Goal: Task Accomplishment & Management: Complete application form

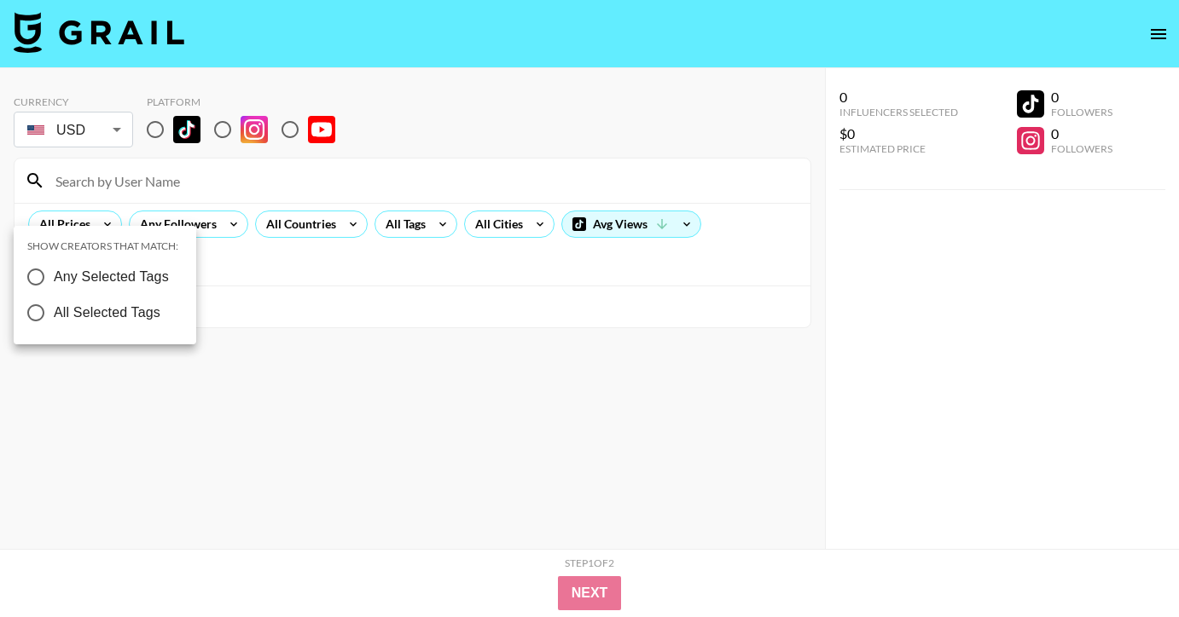
click at [134, 212] on div at bounding box center [589, 308] width 1179 height 617
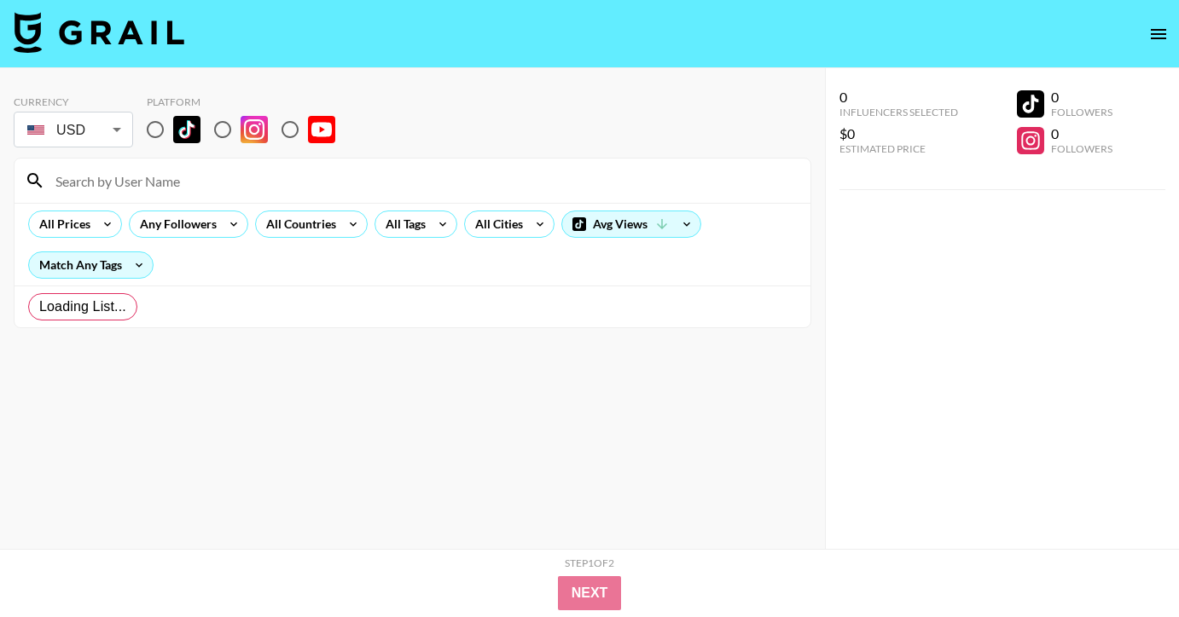
click at [348, 165] on div at bounding box center [589, 308] width 1179 height 617
click at [351, 175] on div at bounding box center [589, 308] width 1179 height 617
click at [683, 196] on div at bounding box center [589, 308] width 1179 height 617
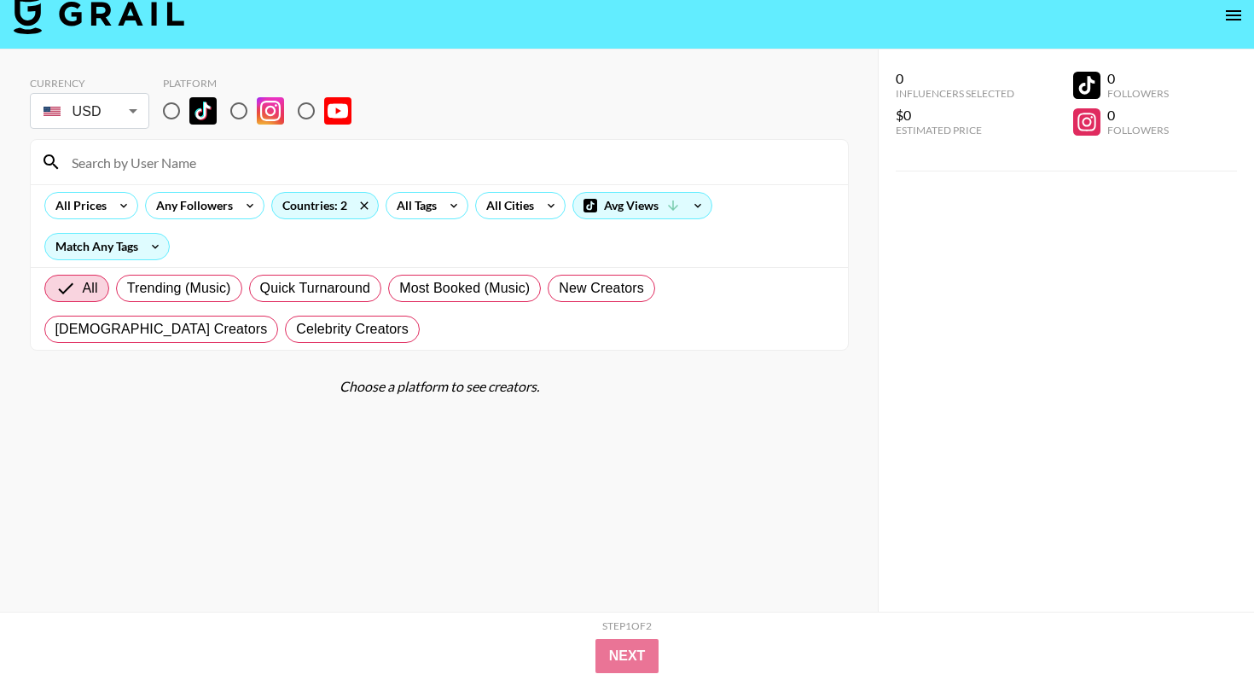
scroll to position [8, 0]
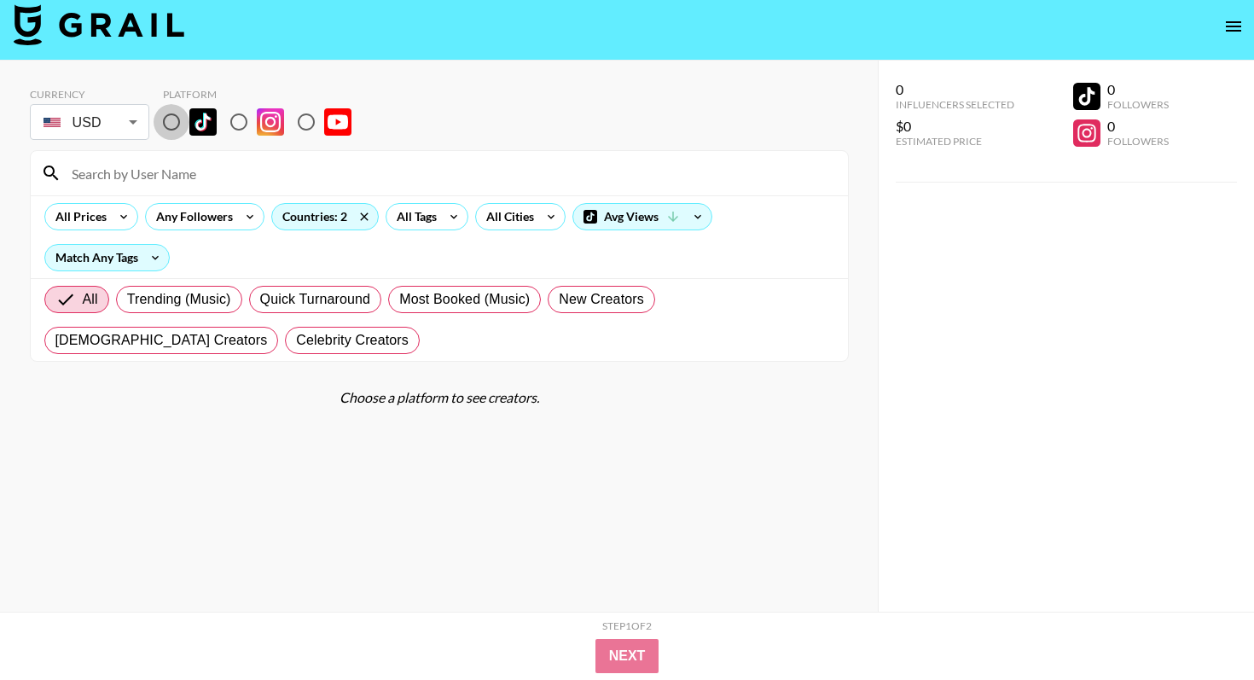
click at [172, 124] on input "radio" at bounding box center [172, 122] width 36 height 36
radio input "true"
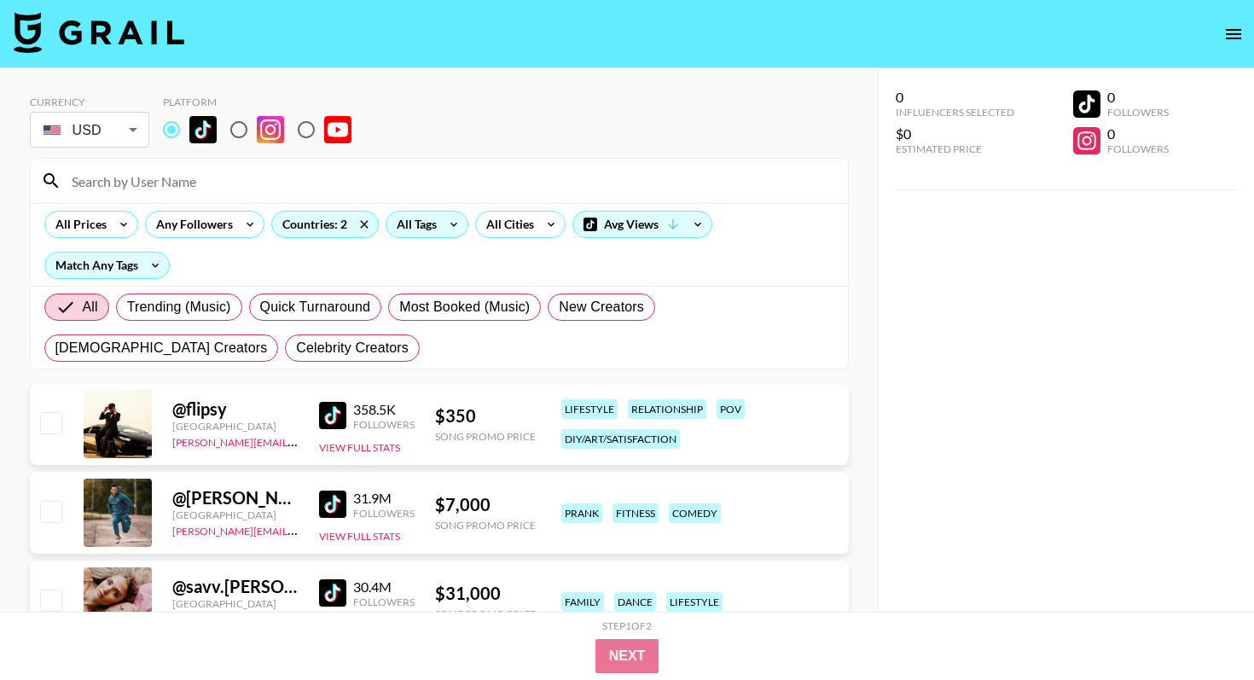
click at [449, 226] on icon at bounding box center [453, 225] width 27 height 26
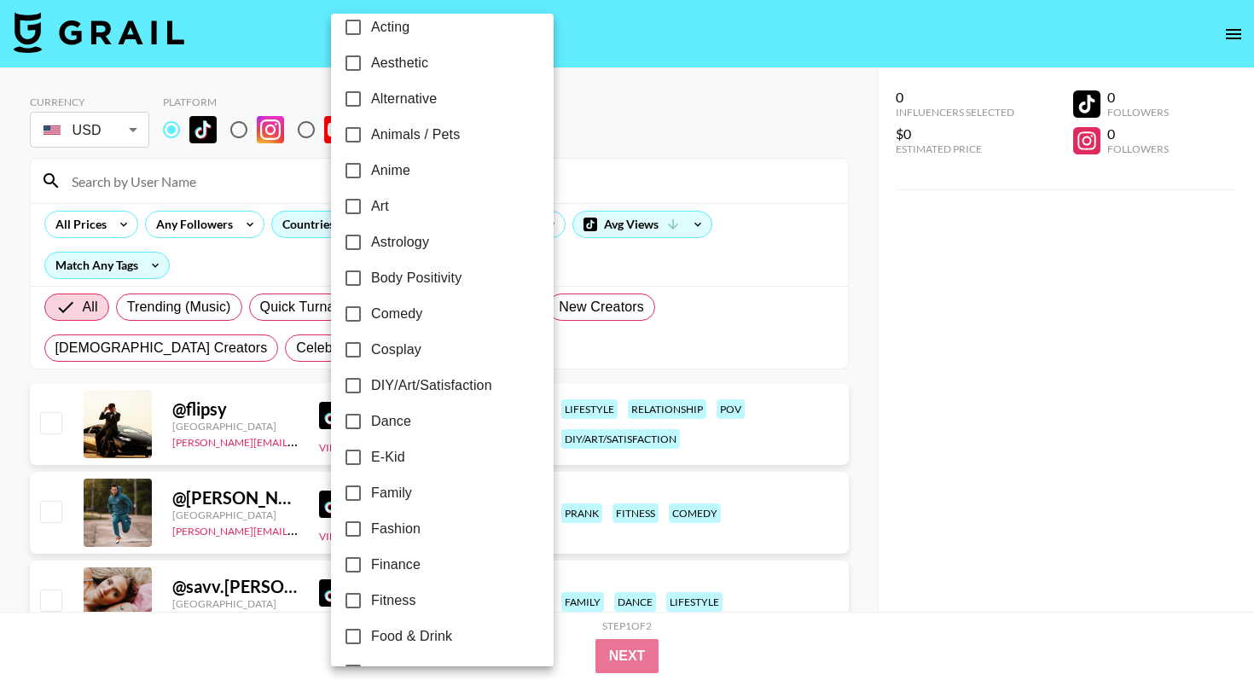
scroll to position [20, 0]
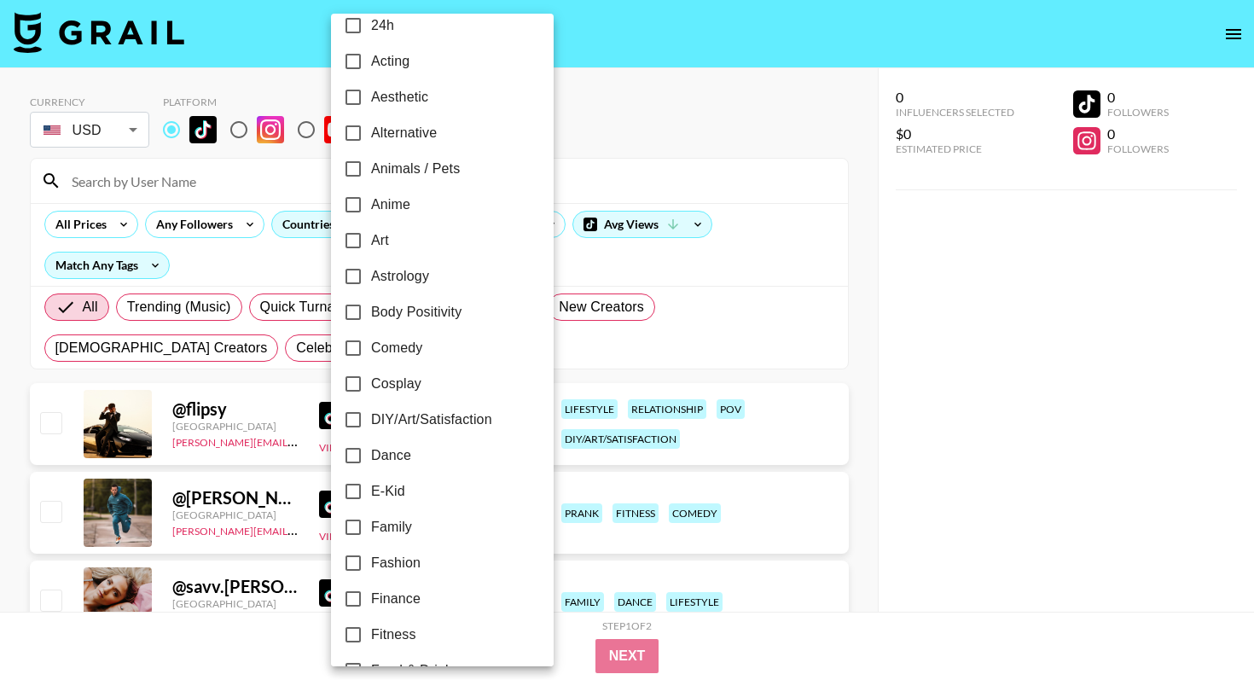
click at [421, 126] on span "Alternative" at bounding box center [404, 133] width 66 height 20
click at [371, 126] on input "Alternative" at bounding box center [353, 133] width 36 height 36
checkbox input "true"
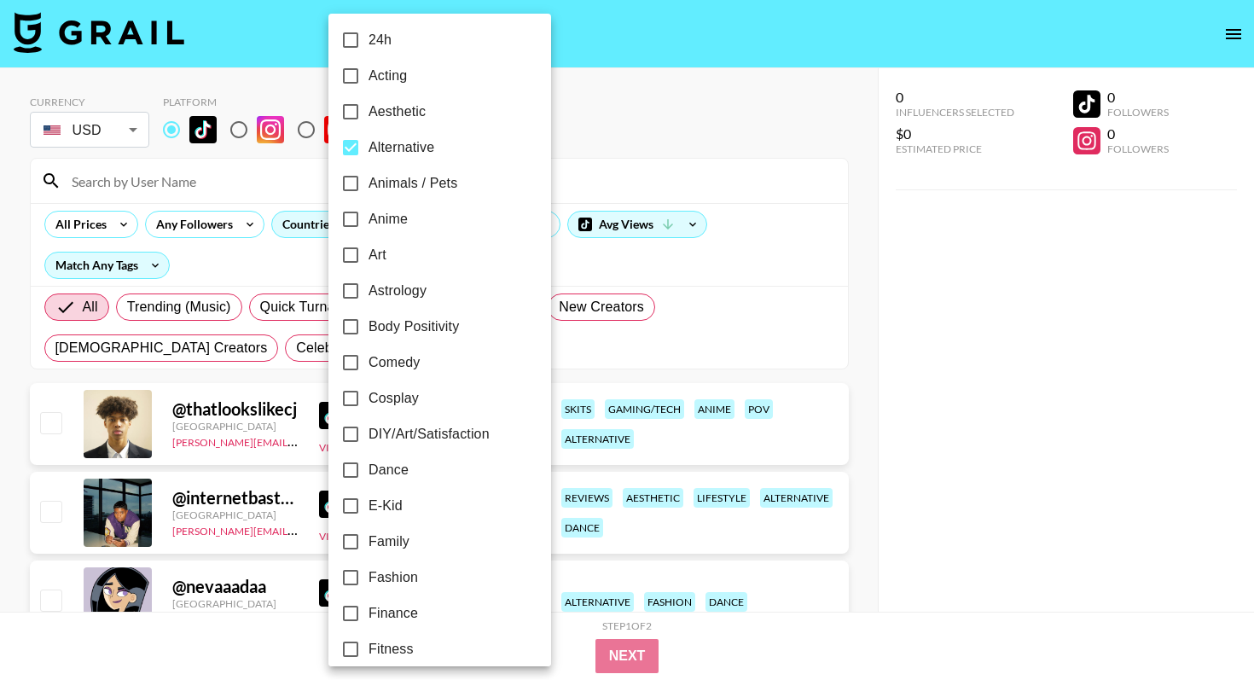
scroll to position [0, 0]
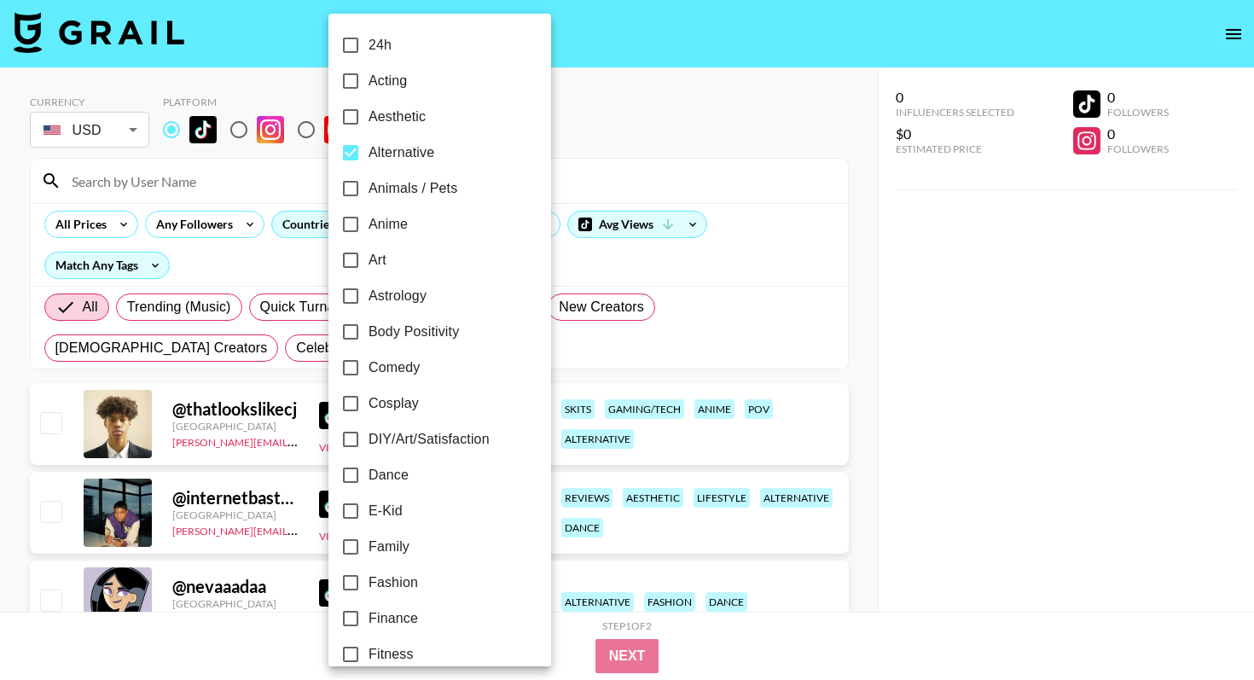
click at [400, 258] on label "Art" at bounding box center [428, 260] width 191 height 36
click at [368, 258] on input "Art" at bounding box center [351, 260] width 36 height 36
checkbox input "true"
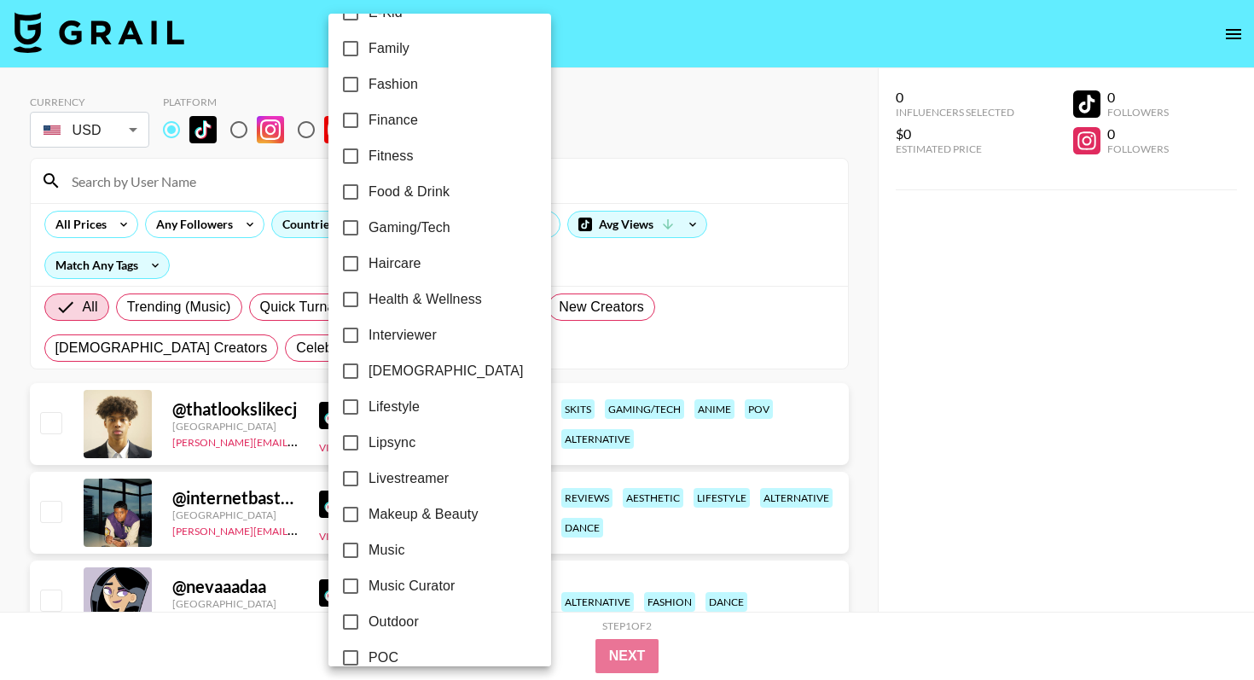
scroll to position [500, 0]
click at [386, 359] on span "[DEMOGRAPHIC_DATA]" at bounding box center [445, 369] width 155 height 20
click at [368, 358] on input "[DEMOGRAPHIC_DATA]" at bounding box center [351, 369] width 36 height 36
checkbox input "true"
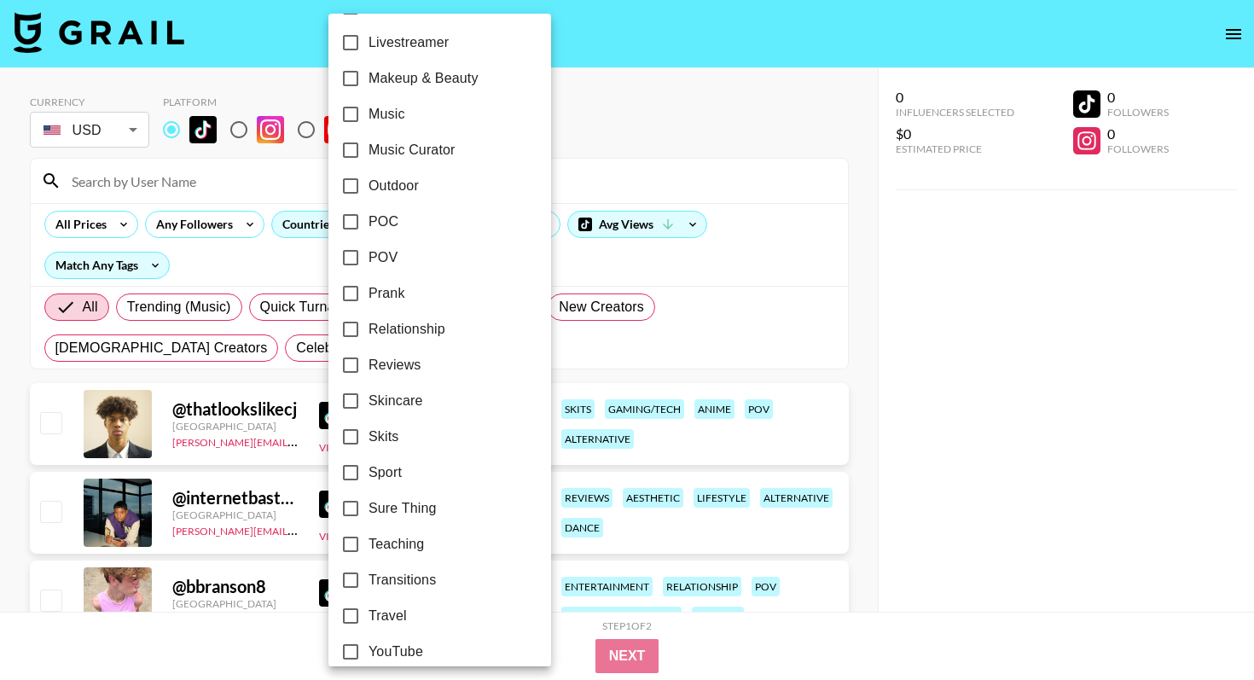
scroll to position [951, 0]
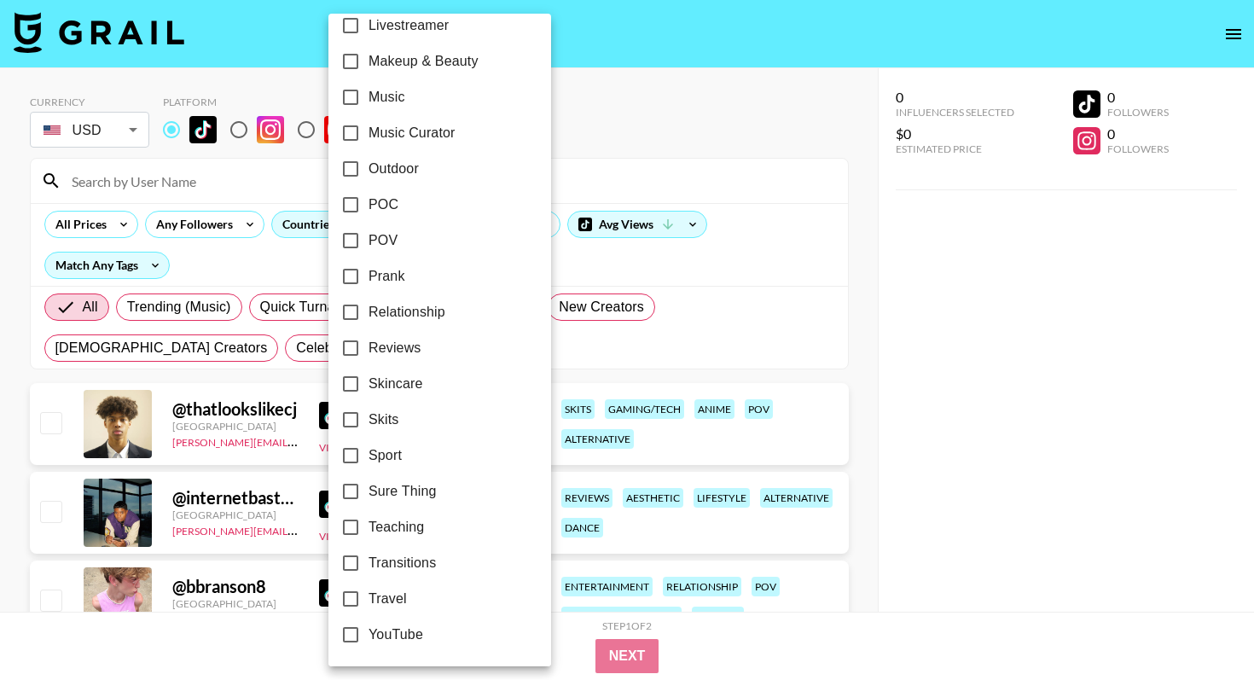
click at [385, 463] on span "Sport" at bounding box center [384, 455] width 33 height 20
click at [368, 463] on input "Sport" at bounding box center [351, 456] width 36 height 36
checkbox input "true"
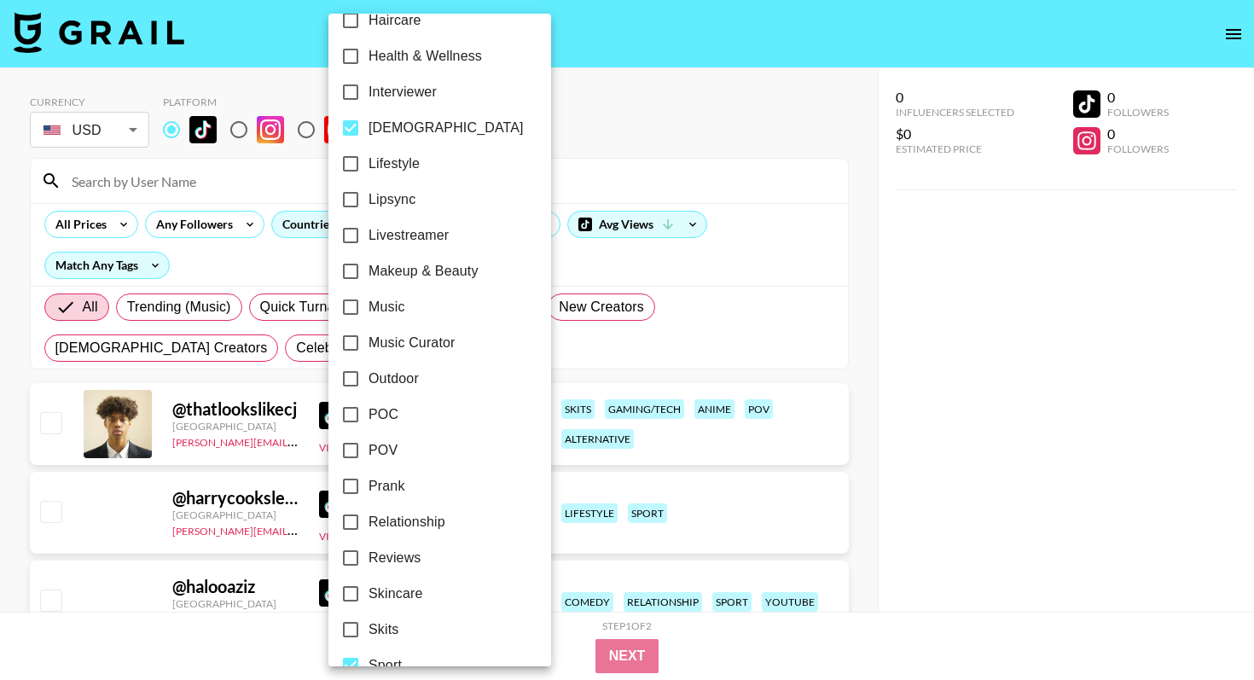
scroll to position [737, 0]
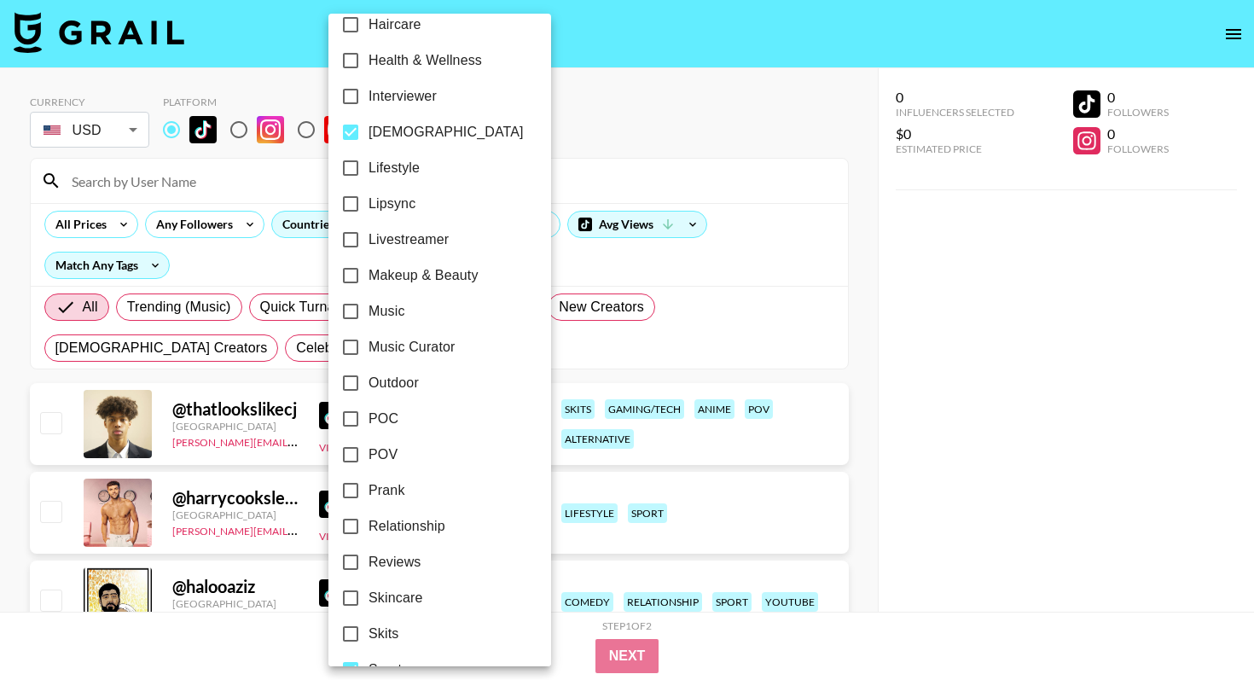
click at [380, 316] on span "Music" at bounding box center [386, 311] width 37 height 20
click at [368, 316] on input "Music" at bounding box center [351, 311] width 36 height 36
checkbox input "true"
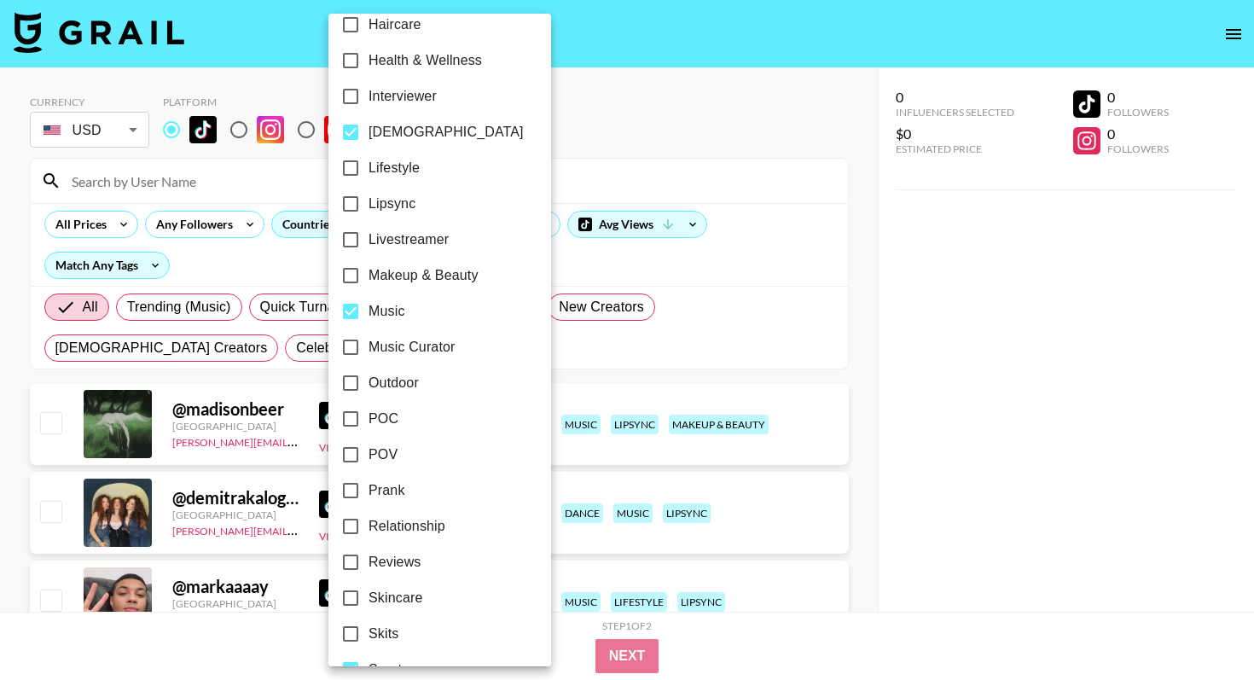
click at [396, 205] on span "Lipsync" at bounding box center [391, 204] width 47 height 20
click at [368, 205] on input "Lipsync" at bounding box center [351, 204] width 36 height 36
checkbox input "true"
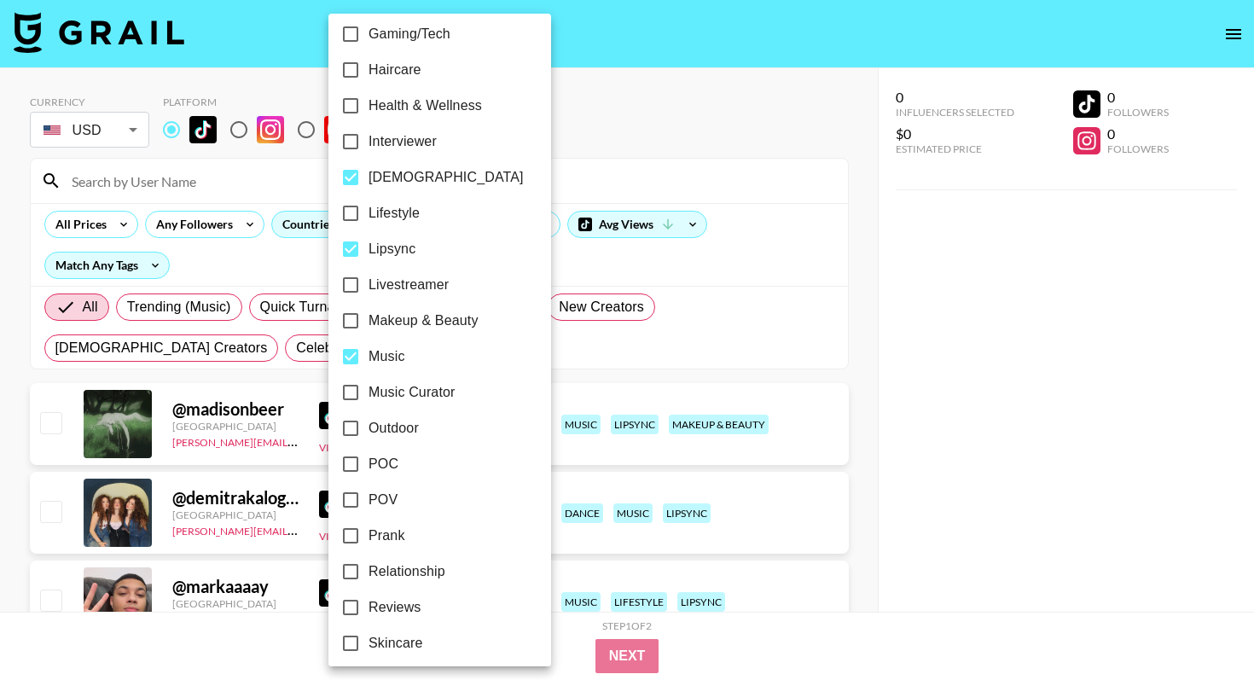
click at [396, 217] on span "Lifestyle" at bounding box center [393, 213] width 51 height 20
click at [368, 217] on input "Lifestyle" at bounding box center [351, 213] width 36 height 36
checkbox input "true"
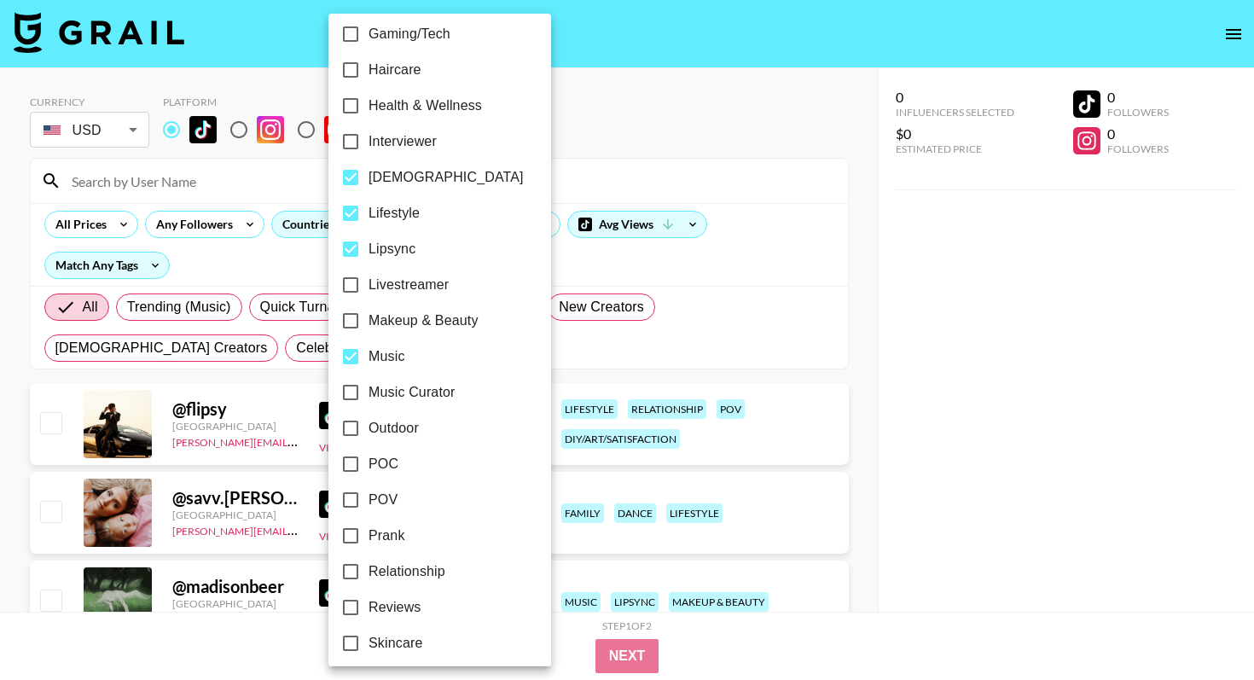
click at [548, 260] on div at bounding box center [627, 340] width 1254 height 680
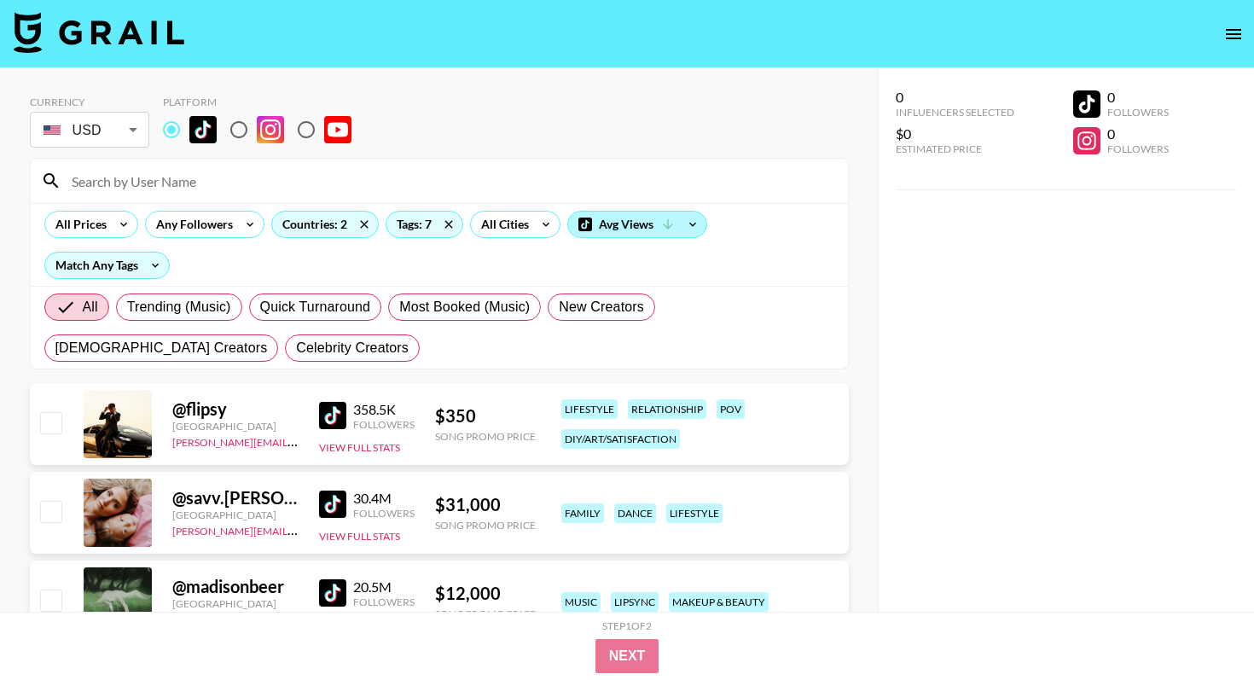
click at [652, 228] on div "Avg Views" at bounding box center [637, 225] width 138 height 26
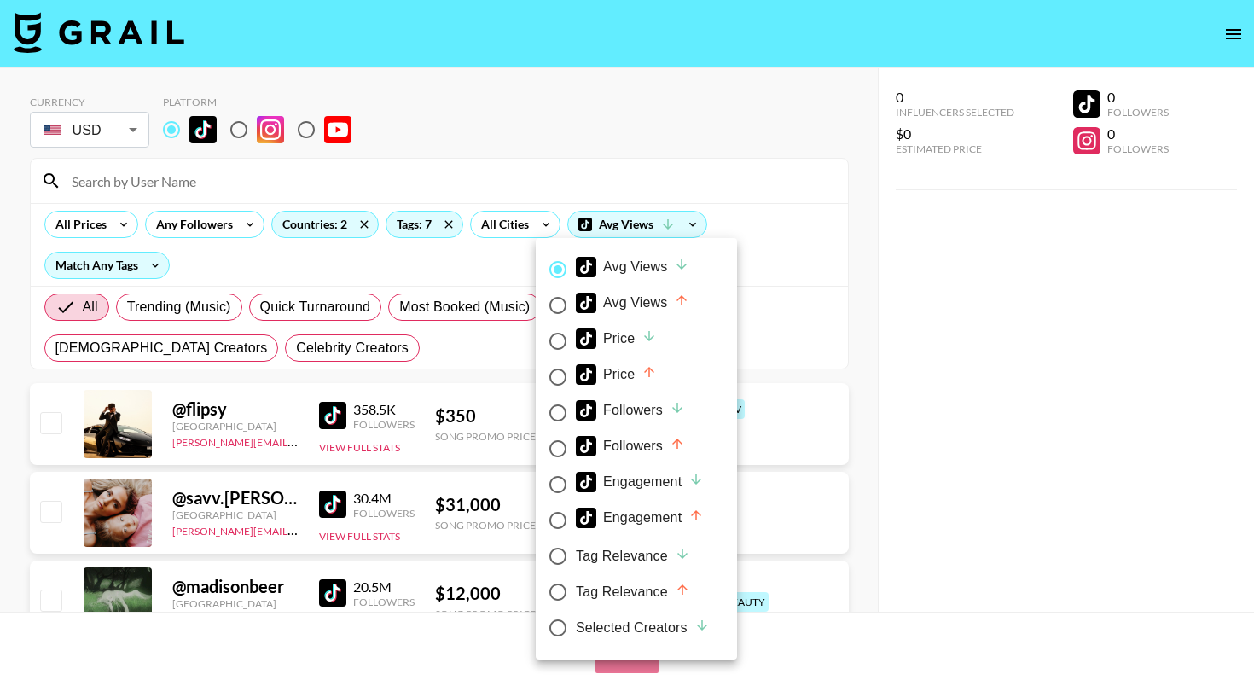
click at [758, 241] on div at bounding box center [627, 340] width 1254 height 680
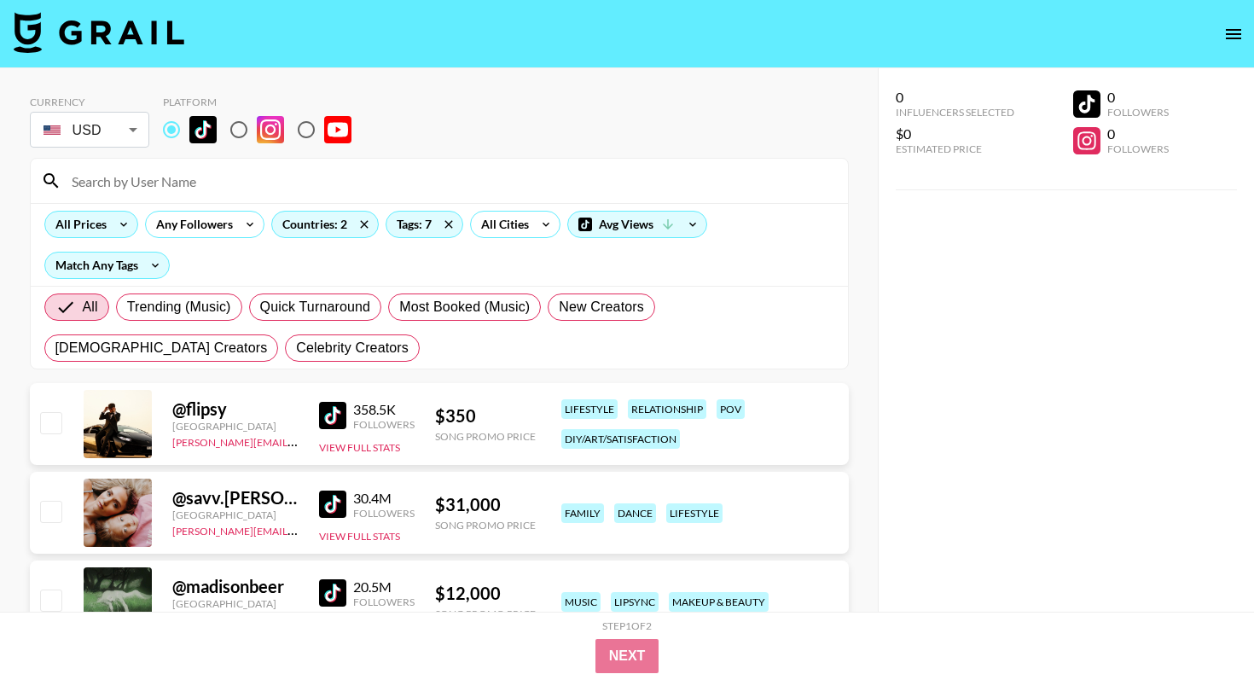
click at [116, 223] on icon at bounding box center [123, 225] width 27 height 26
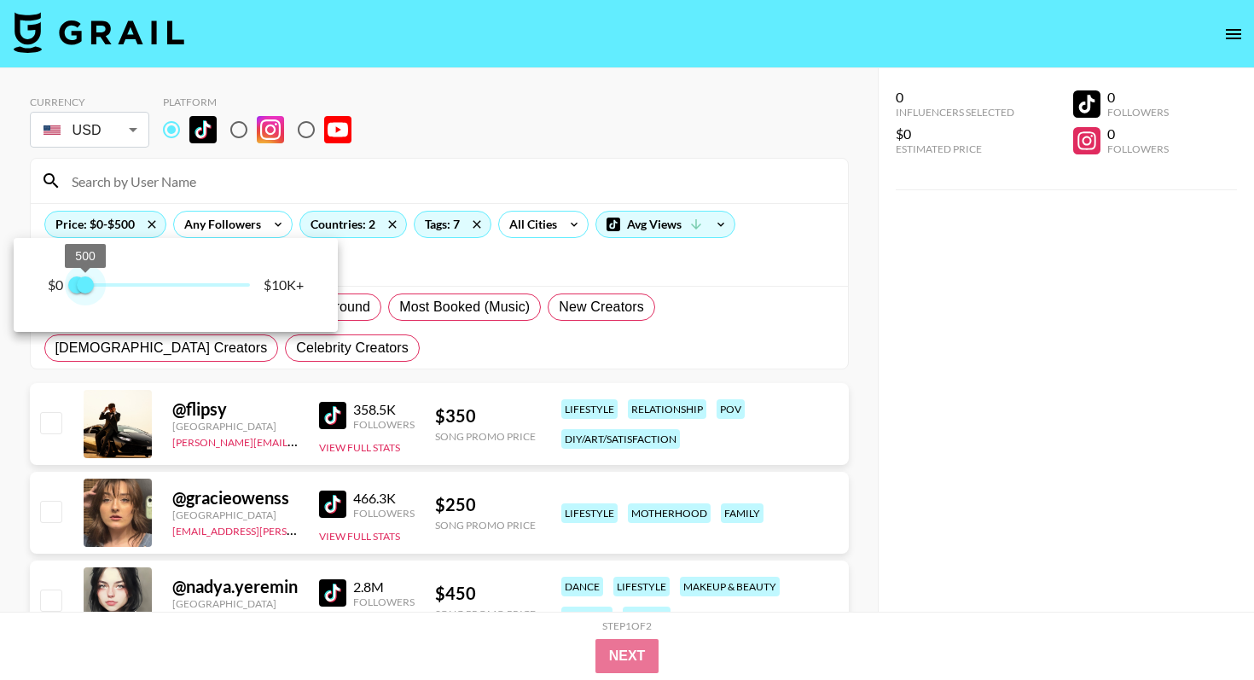
type input "250"
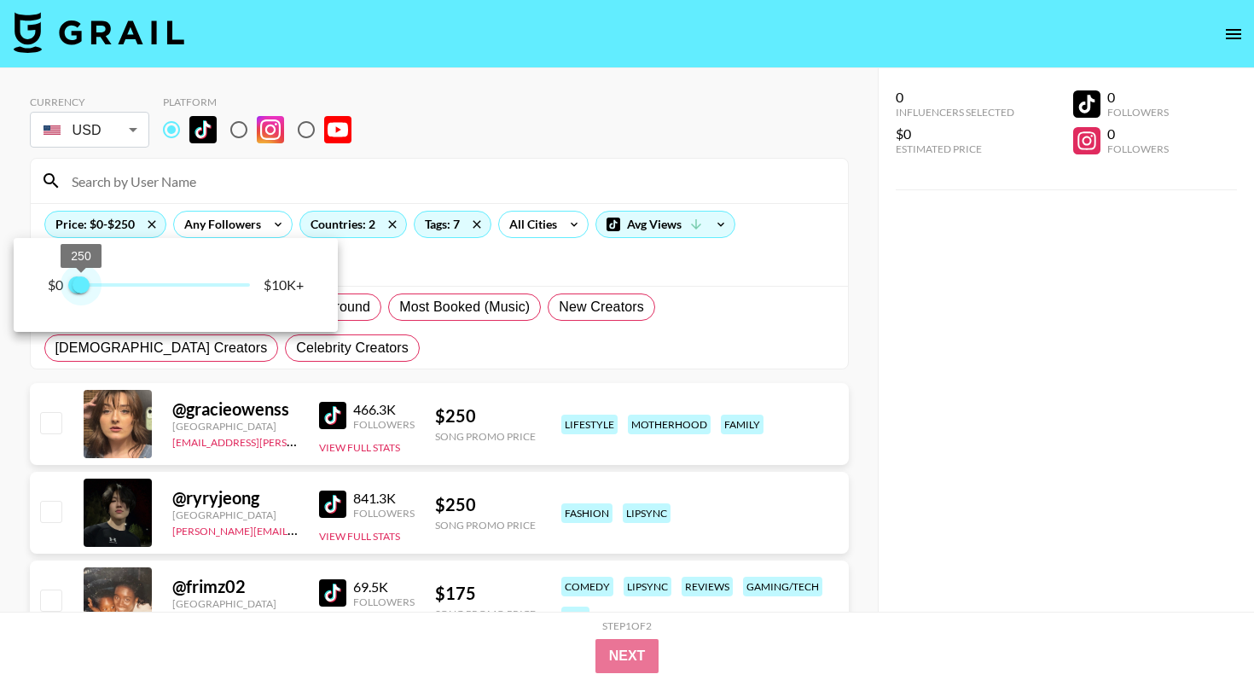
drag, startPoint x: 246, startPoint y: 288, endPoint x: 83, endPoint y: 283, distance: 163.0
click at [83, 283] on span "250" at bounding box center [80, 284] width 17 height 17
click at [407, 182] on div at bounding box center [627, 340] width 1254 height 680
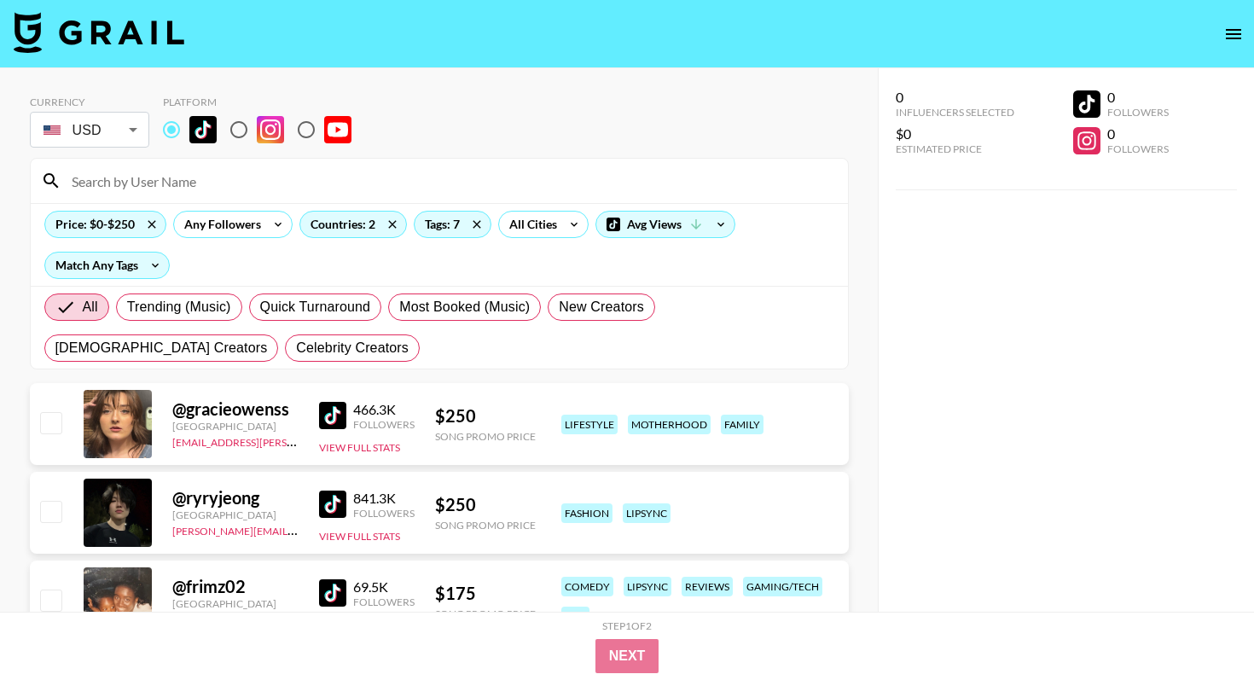
click at [335, 422] on img at bounding box center [332, 415] width 27 height 27
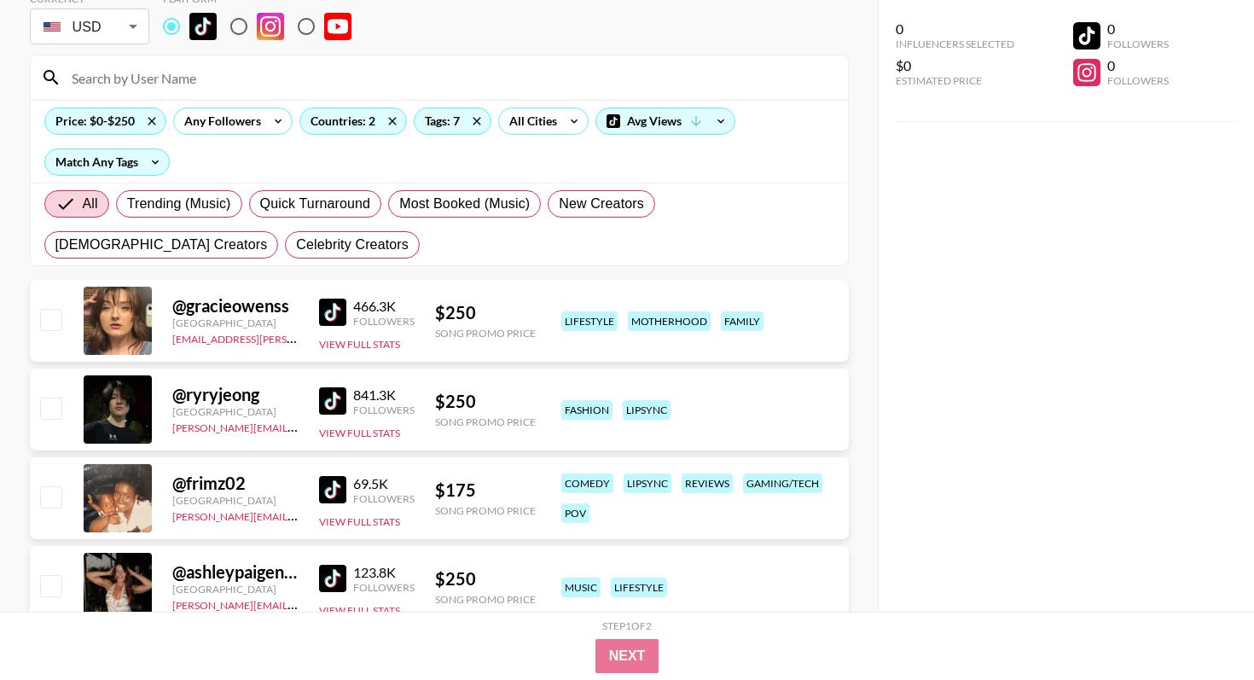
scroll to position [106, 0]
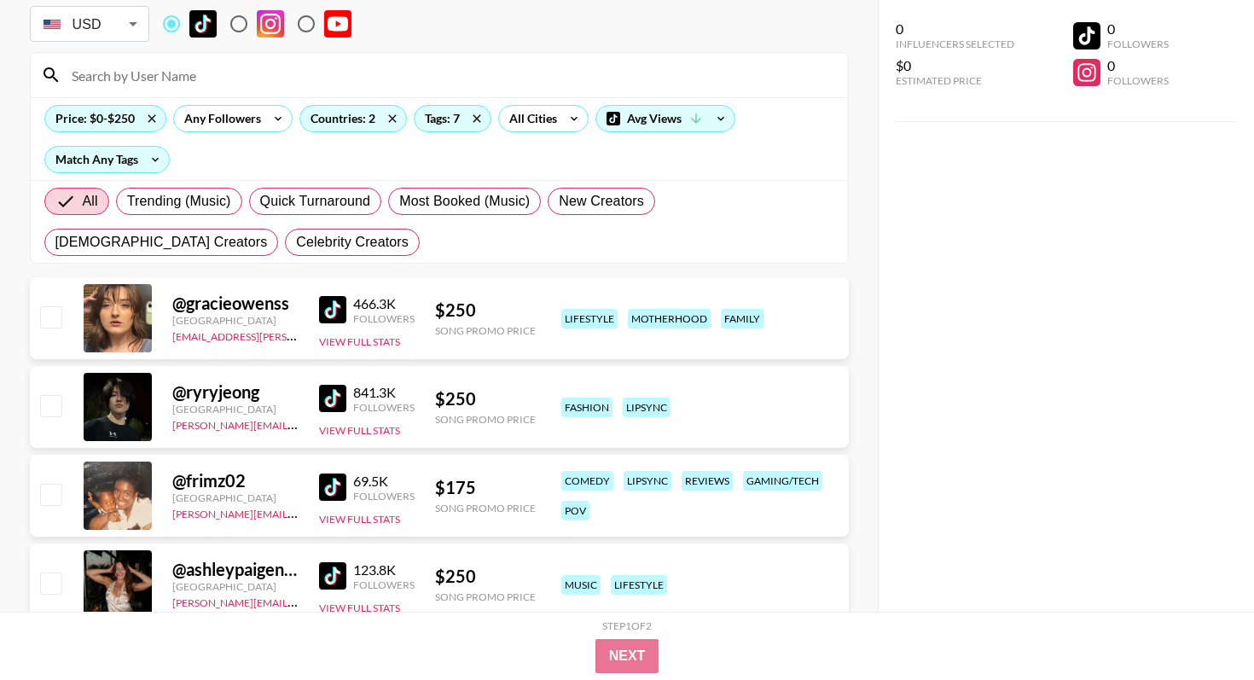
click at [333, 392] on img at bounding box center [332, 398] width 27 height 27
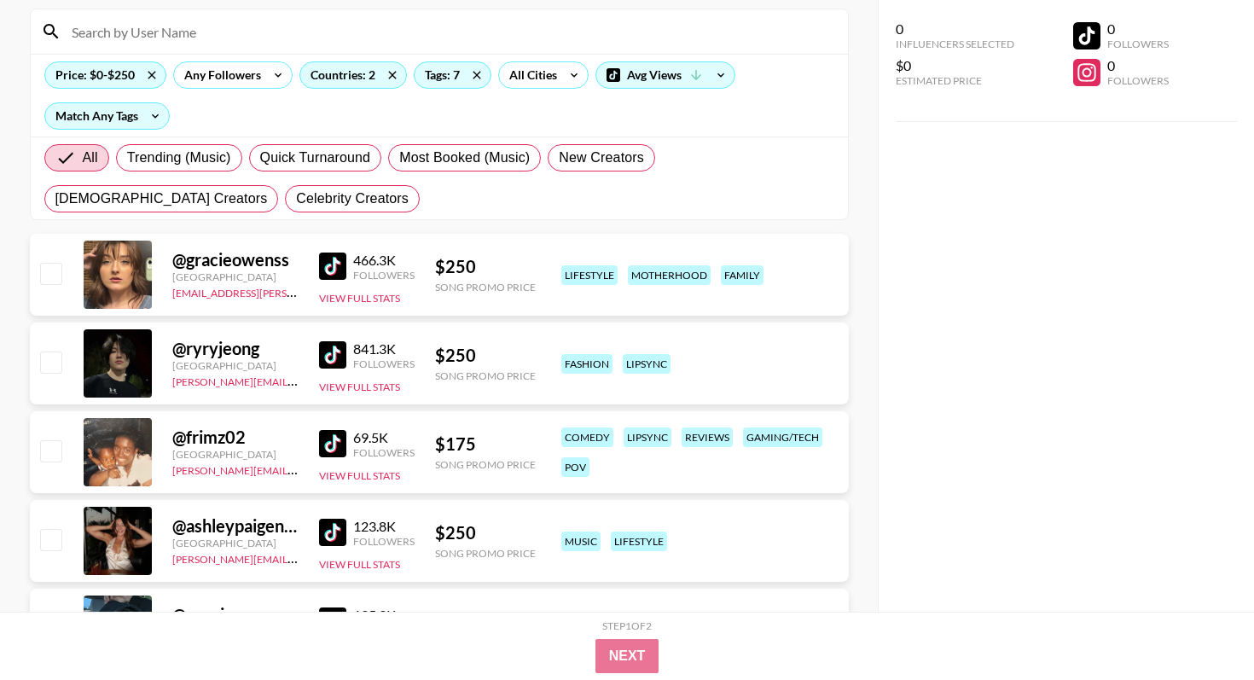
scroll to position [175, 0]
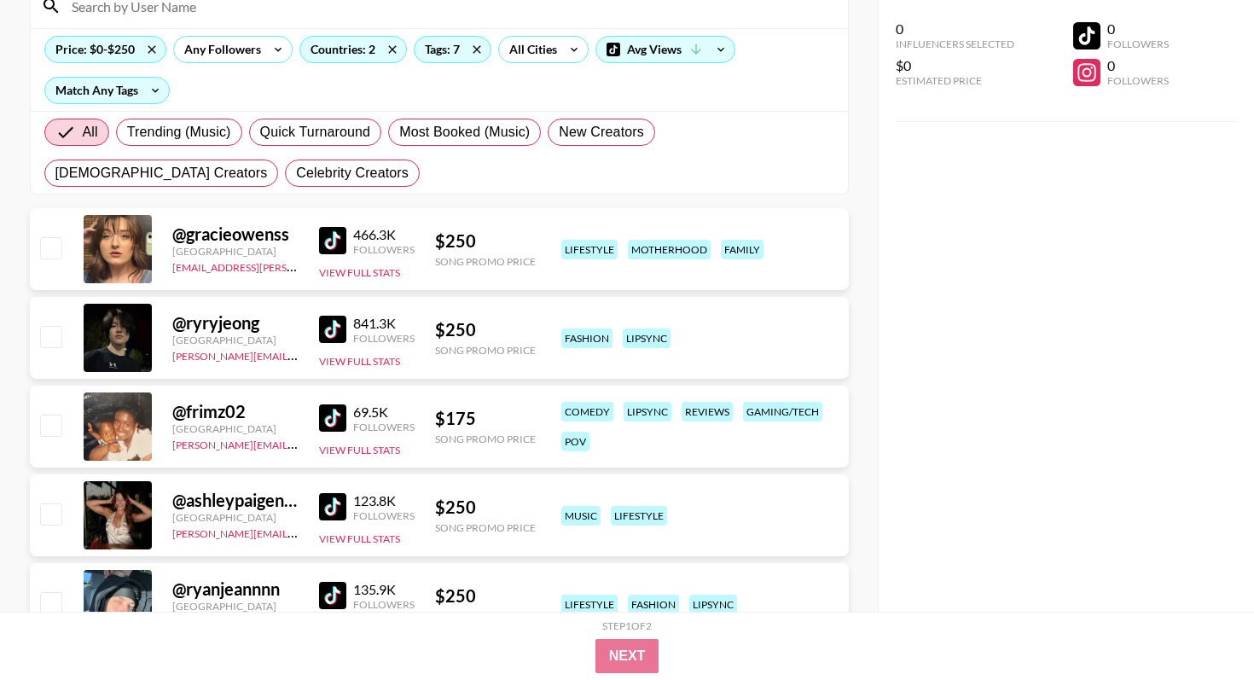
click at [332, 420] on img at bounding box center [332, 417] width 27 height 27
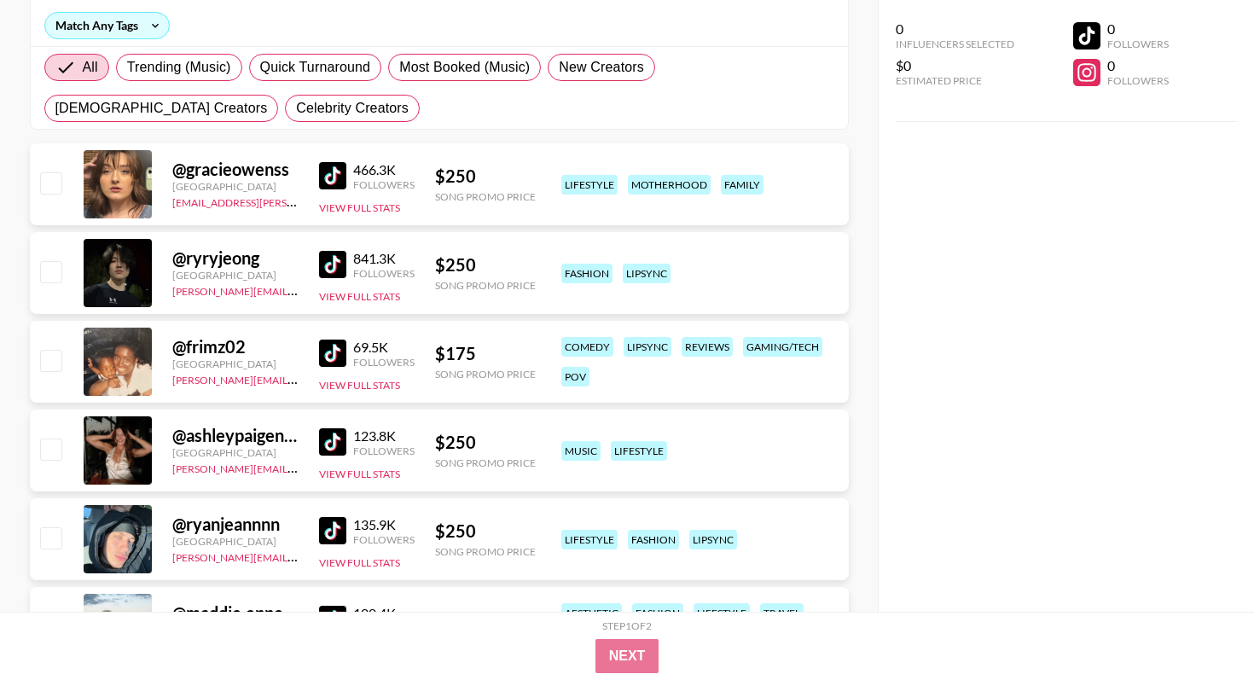
scroll to position [244, 0]
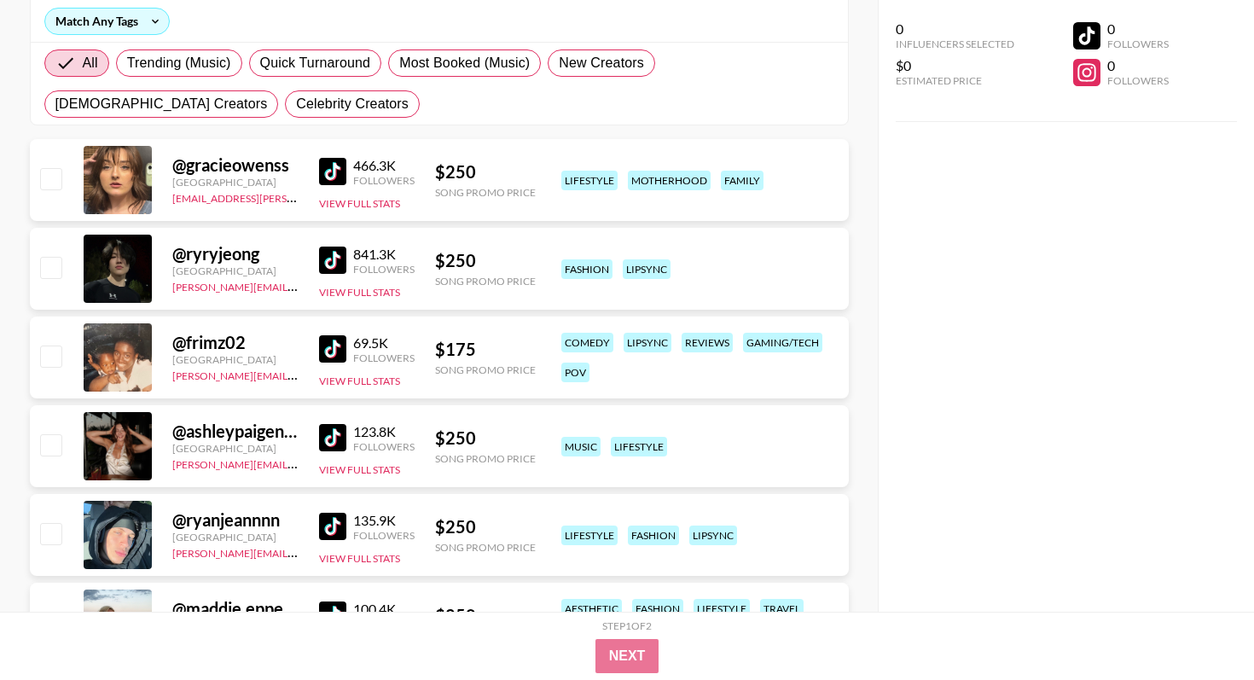
click at [333, 438] on img at bounding box center [332, 437] width 27 height 27
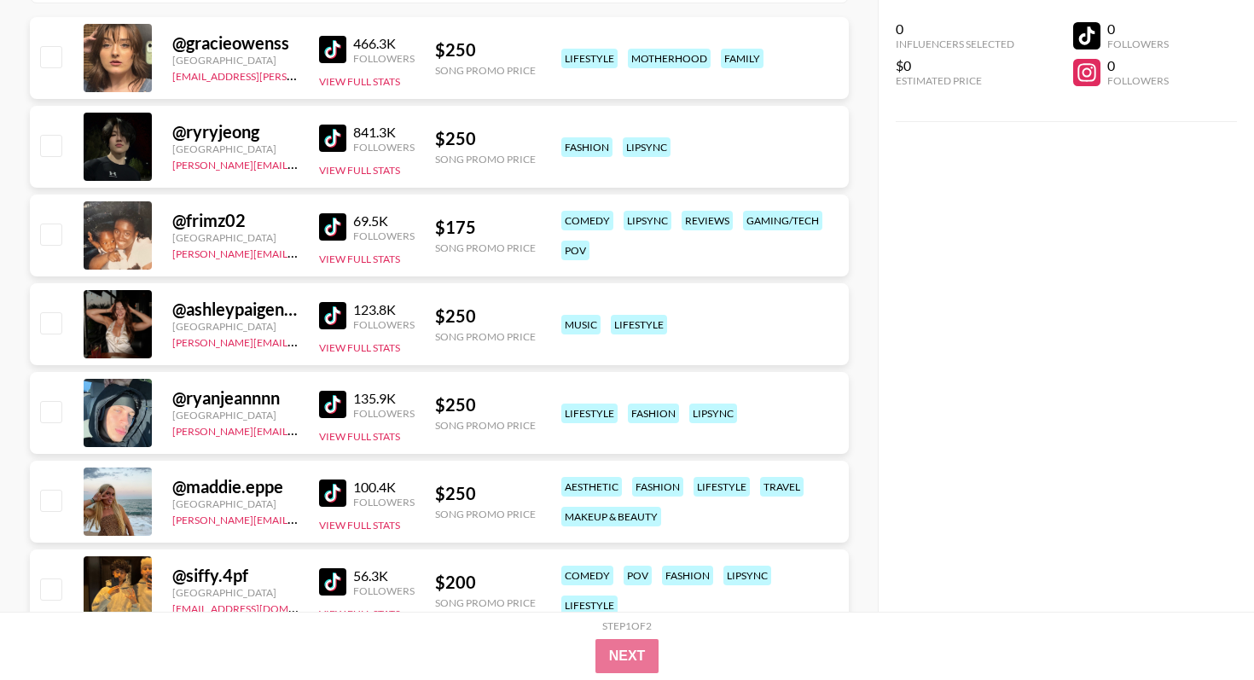
scroll to position [367, 0]
click at [334, 405] on img at bounding box center [332, 403] width 27 height 27
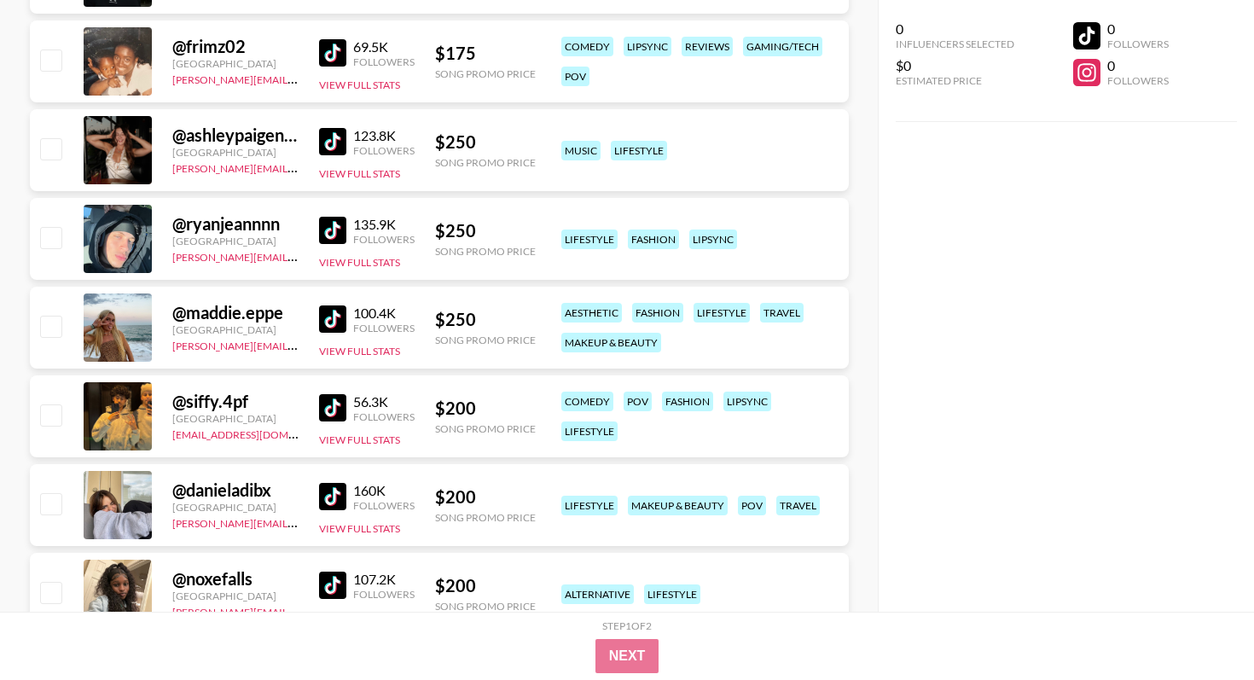
scroll to position [548, 0]
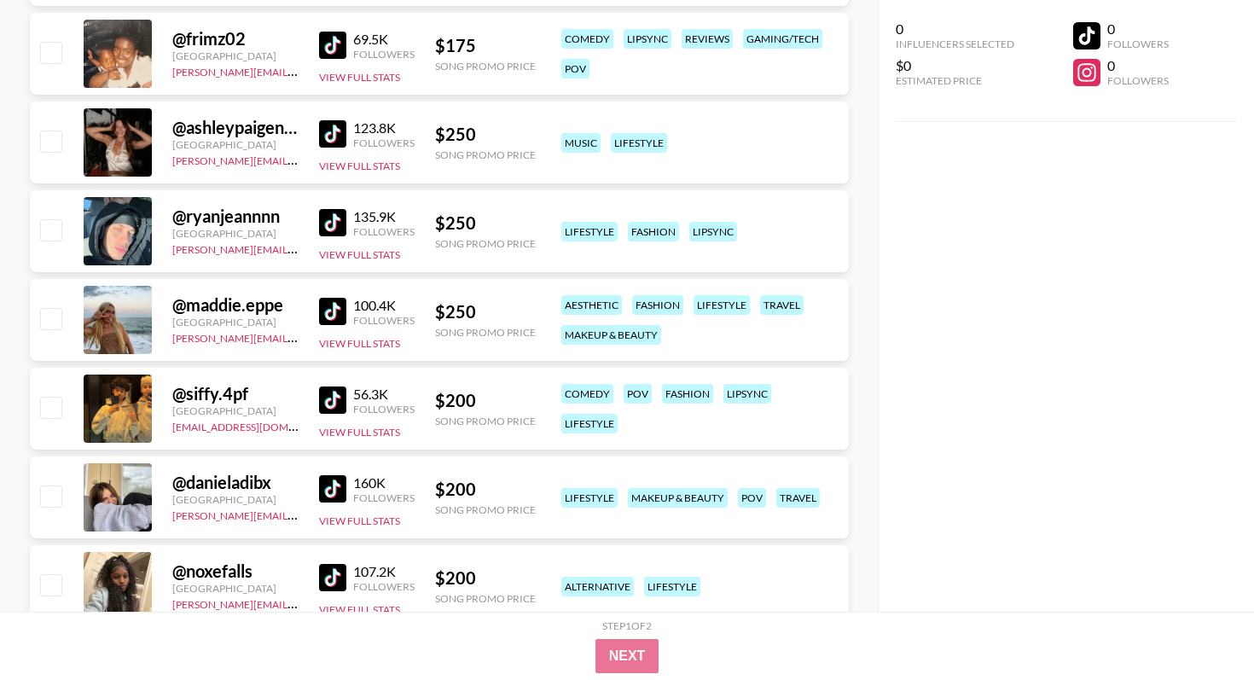
click at [339, 308] on img at bounding box center [332, 311] width 27 height 27
click at [325, 404] on img at bounding box center [332, 399] width 27 height 27
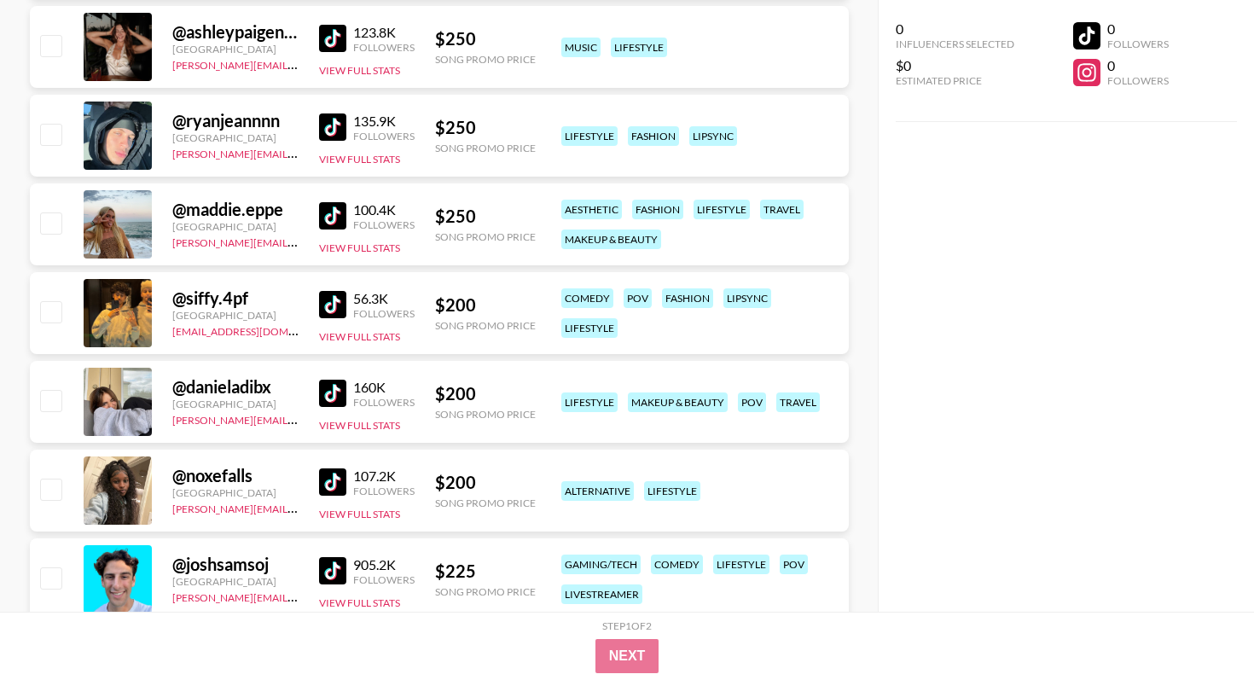
scroll to position [646, 0]
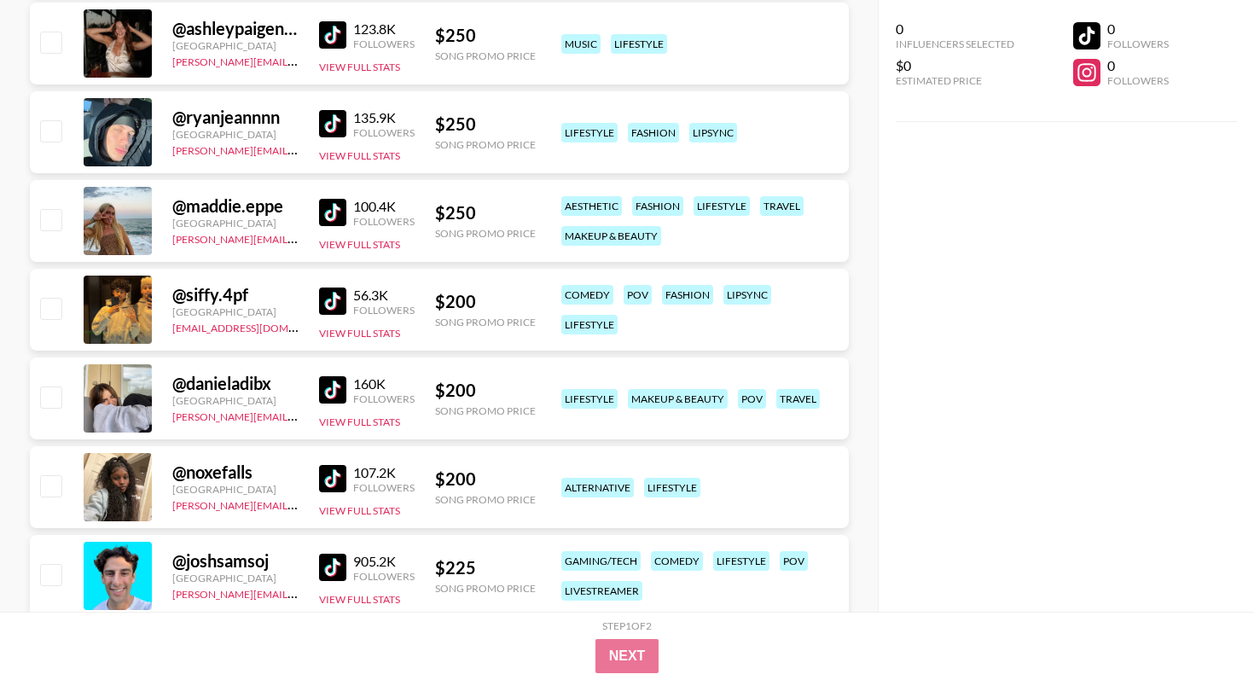
click at [330, 389] on img at bounding box center [332, 389] width 27 height 27
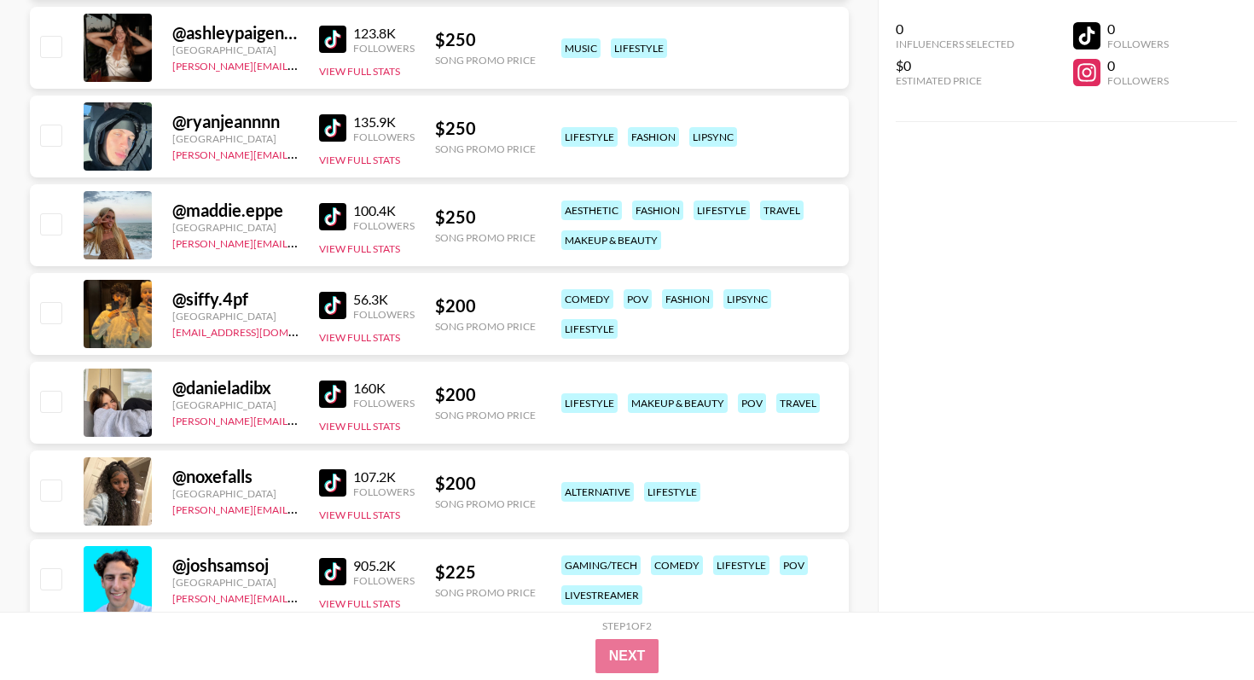
click at [51, 398] on input "checkbox" at bounding box center [50, 401] width 20 height 20
checkbox input "true"
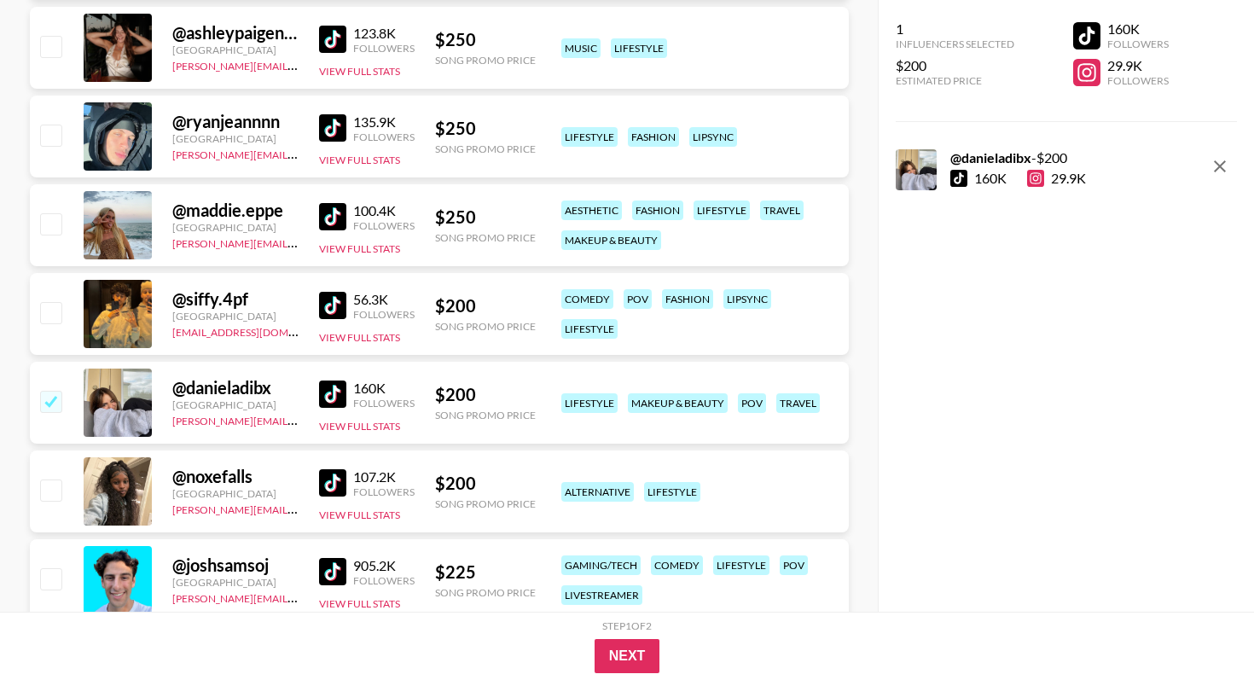
click at [51, 316] on input "checkbox" at bounding box center [50, 312] width 20 height 20
checkbox input "true"
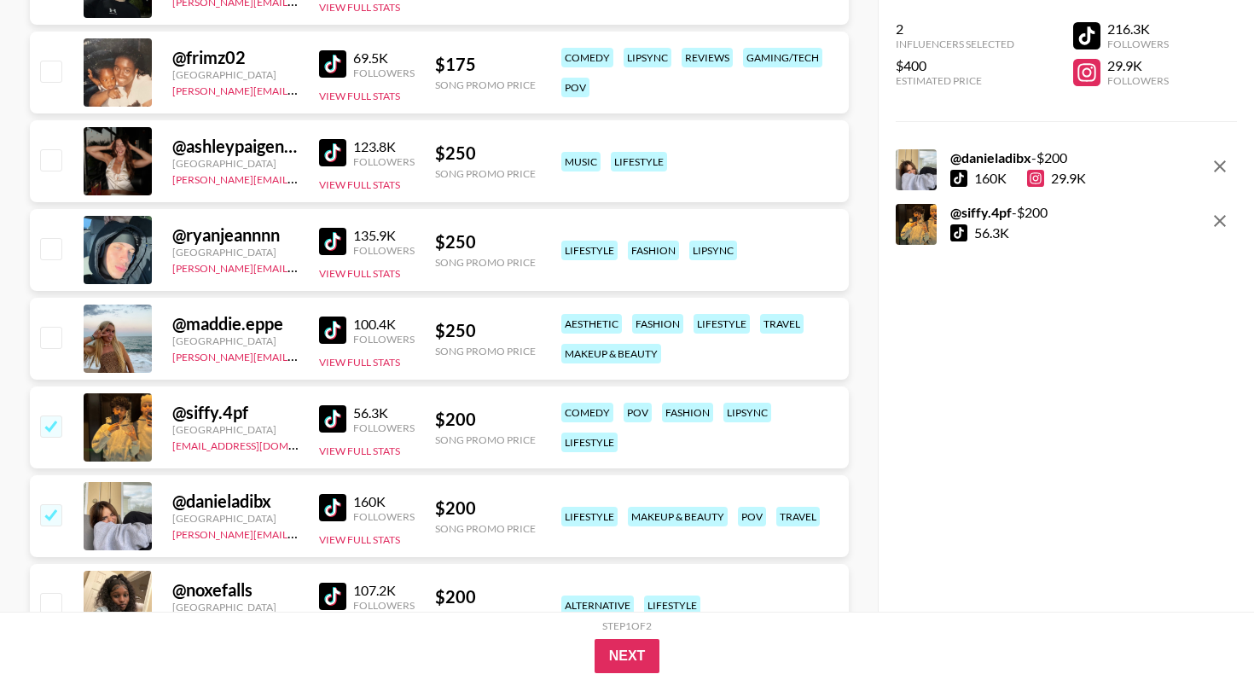
scroll to position [523, 0]
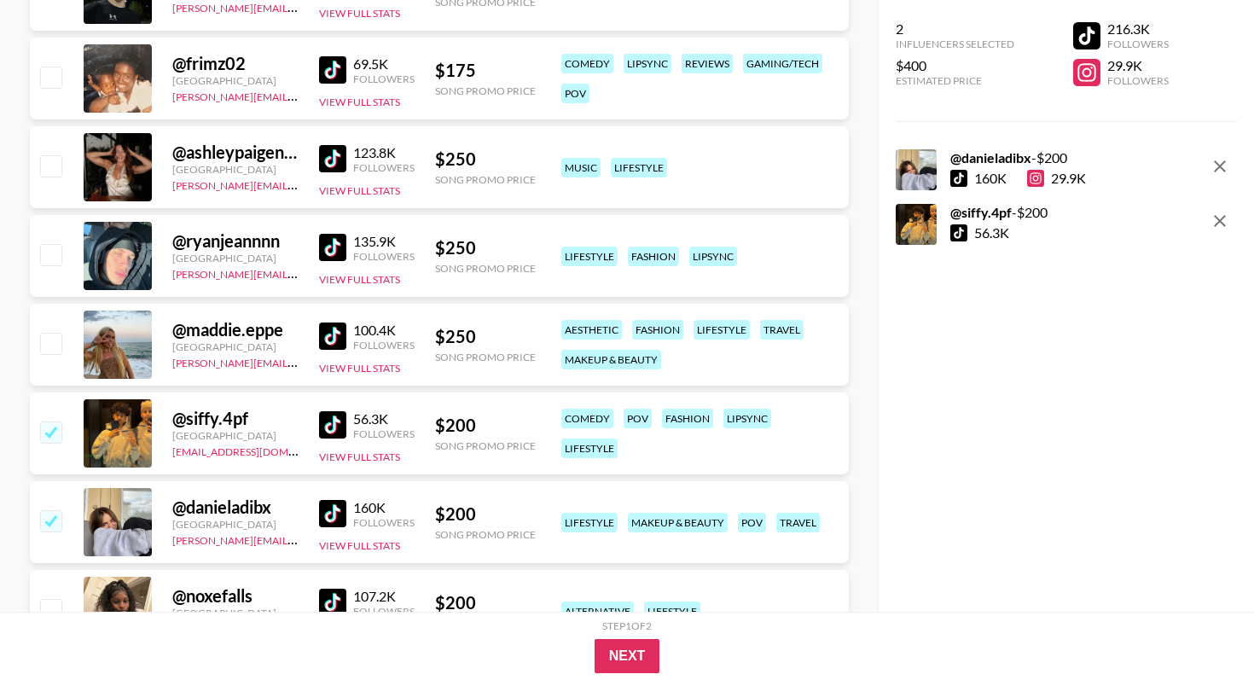
click at [61, 259] on input "checkbox" at bounding box center [50, 254] width 20 height 20
checkbox input "true"
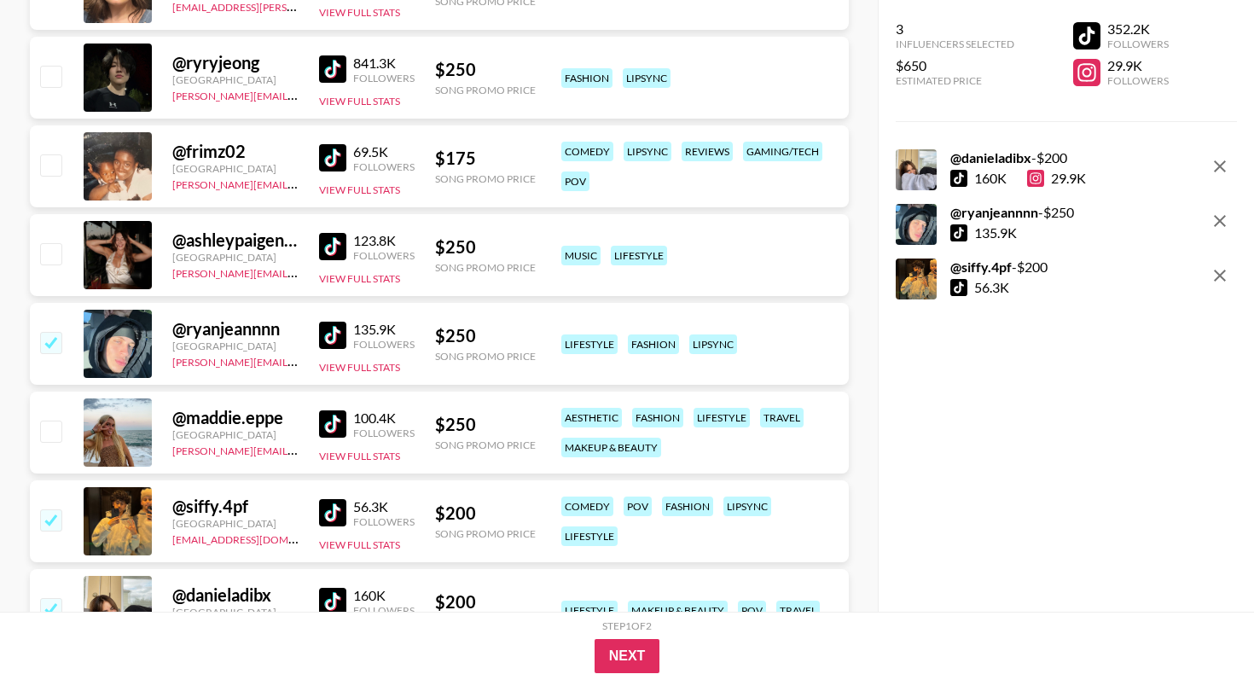
scroll to position [432, 0]
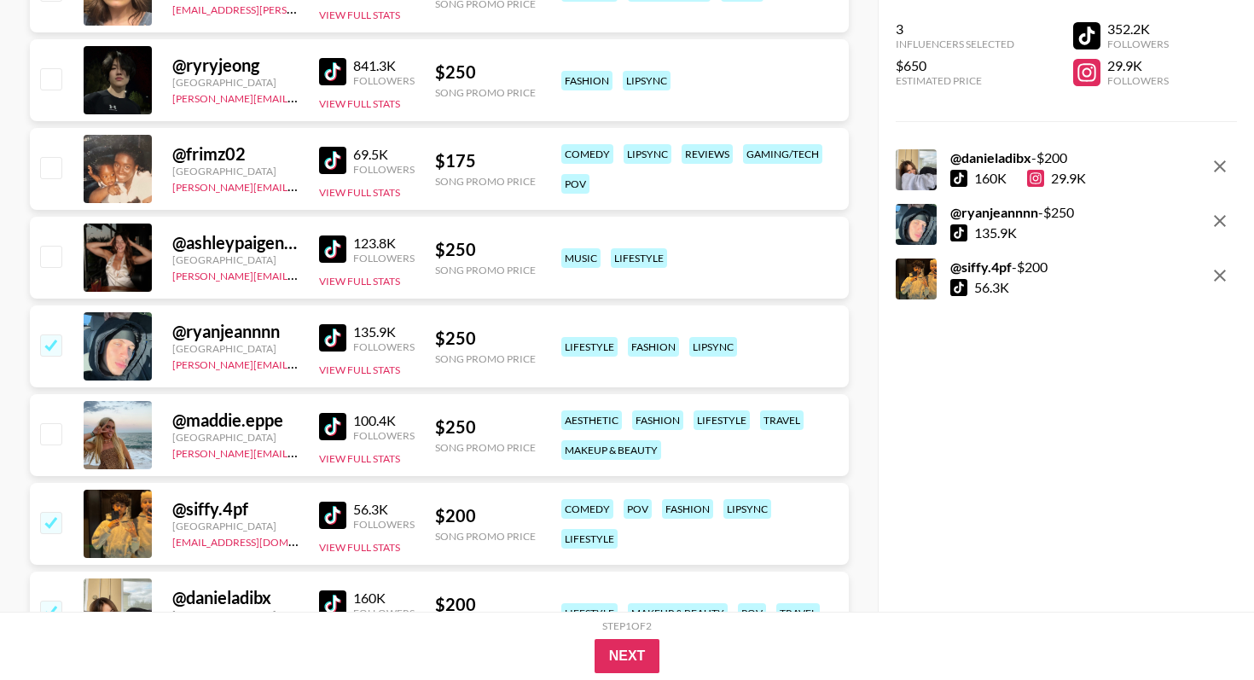
click at [44, 168] on input "checkbox" at bounding box center [50, 167] width 20 height 20
checkbox input "true"
click at [46, 85] on input "checkbox" at bounding box center [50, 78] width 20 height 20
checkbox input "true"
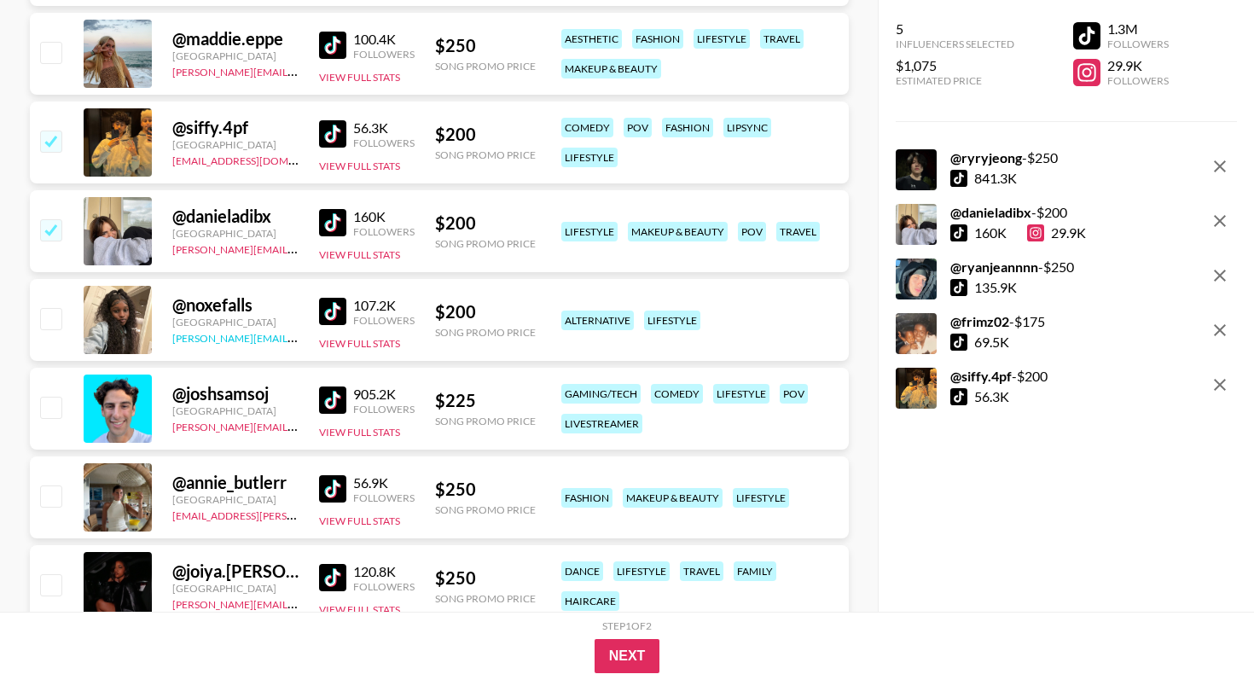
scroll to position [816, 0]
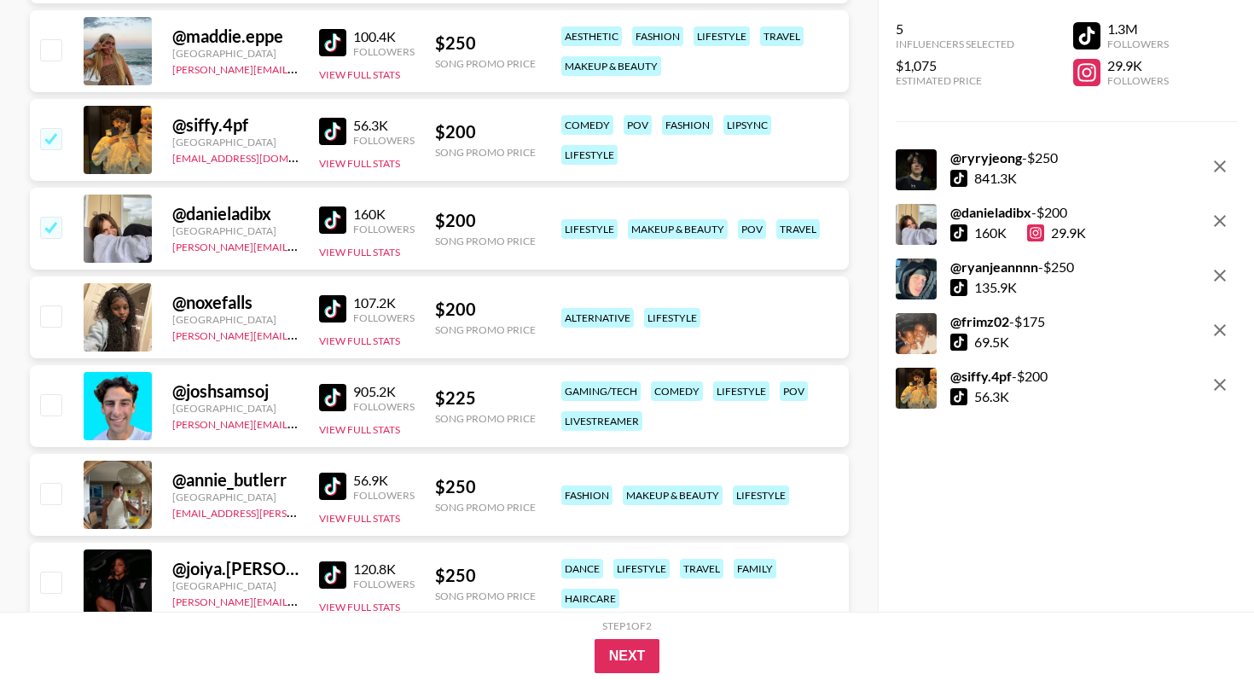
click at [329, 312] on img at bounding box center [332, 308] width 27 height 27
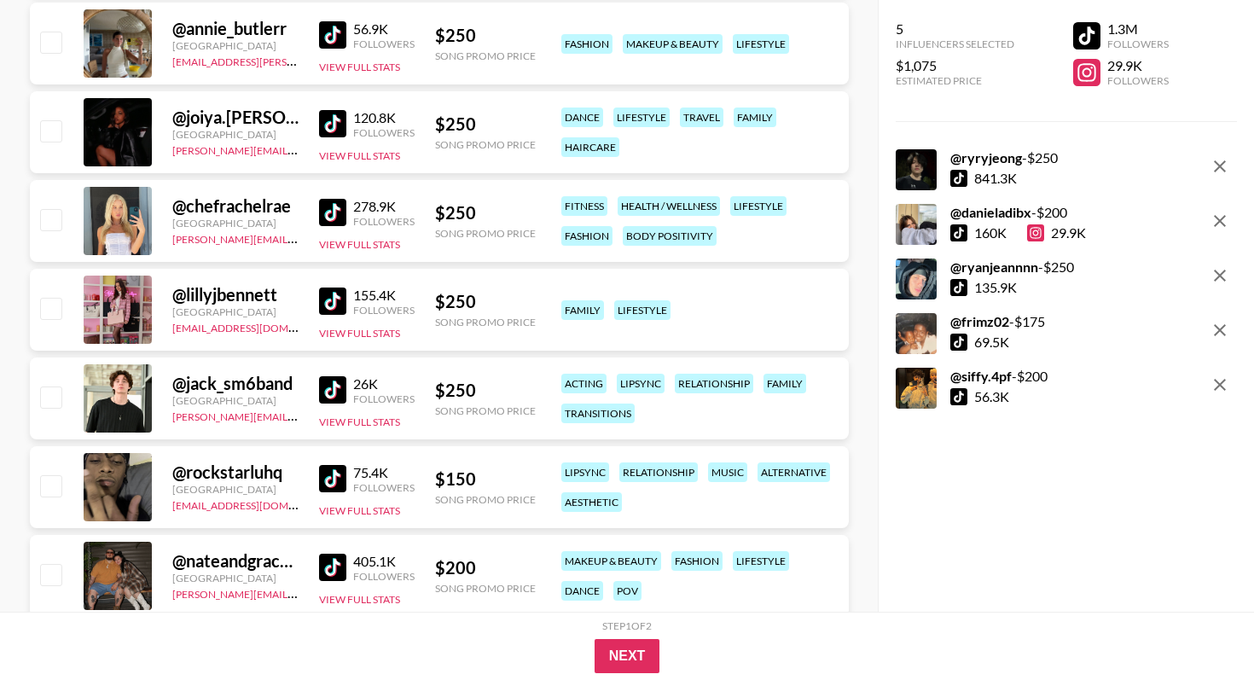
scroll to position [1268, 0]
click at [327, 471] on img at bounding box center [332, 477] width 27 height 27
click at [55, 484] on input "checkbox" at bounding box center [50, 484] width 20 height 20
checkbox input "true"
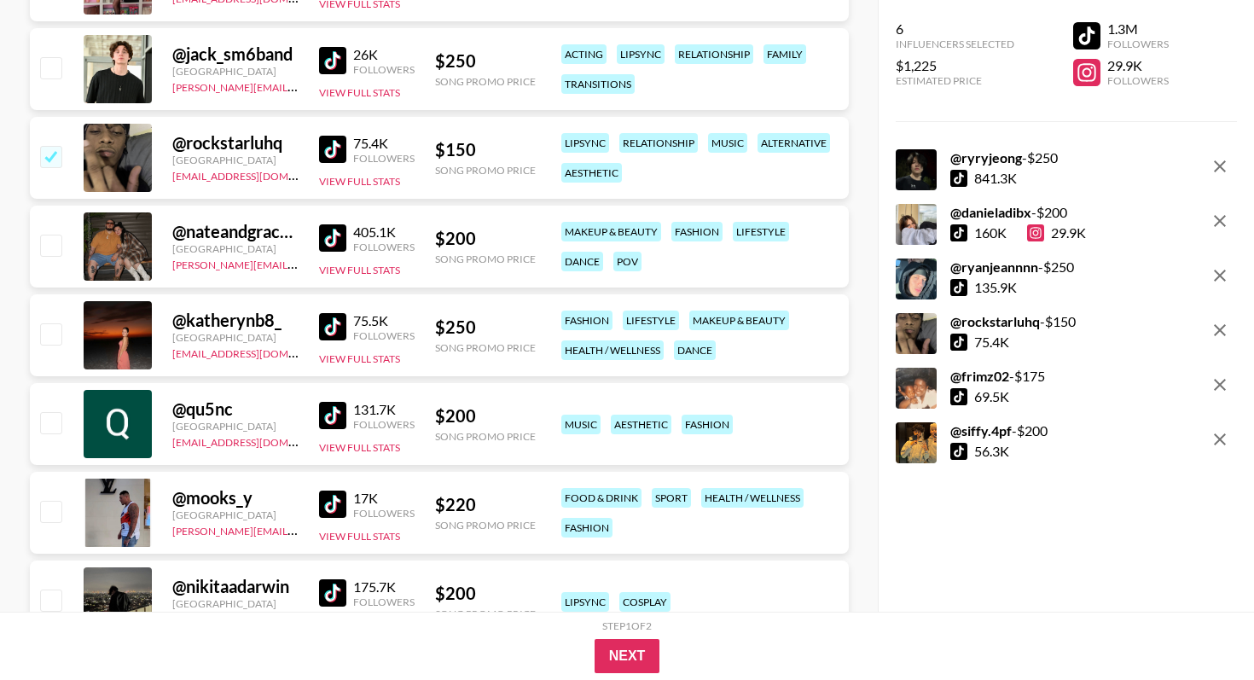
scroll to position [1601, 0]
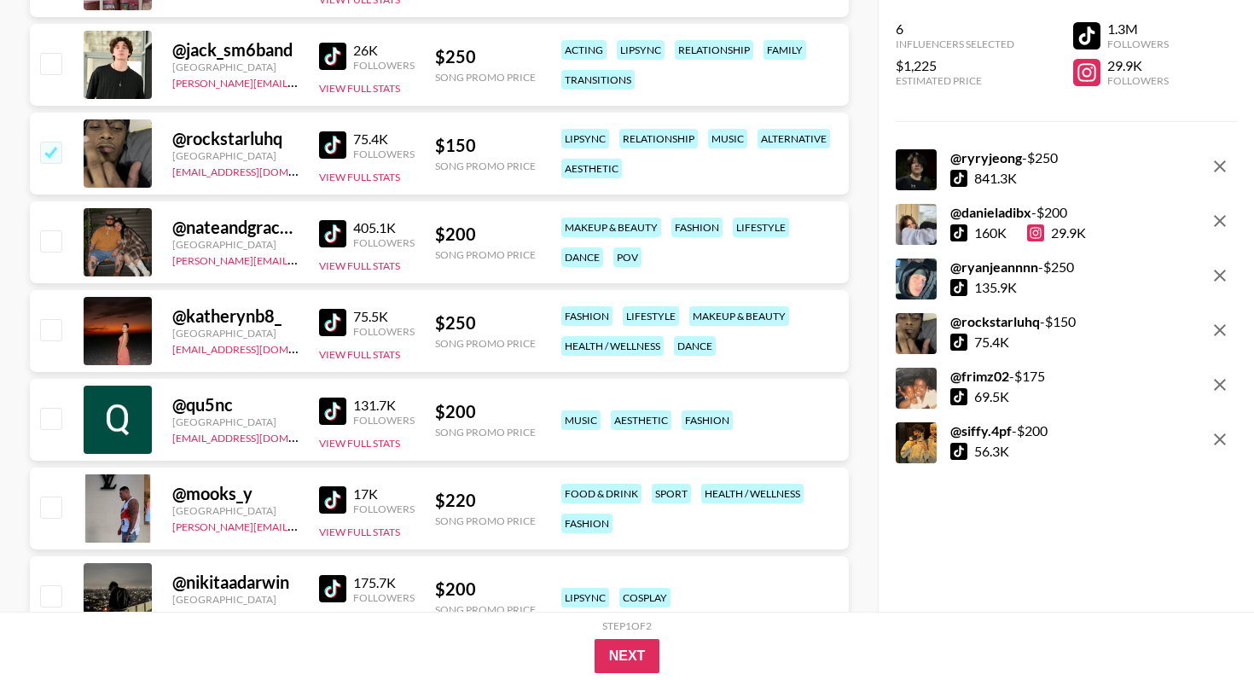
click at [332, 411] on img at bounding box center [332, 410] width 27 height 27
click at [55, 423] on input "checkbox" at bounding box center [50, 418] width 20 height 20
checkbox input "true"
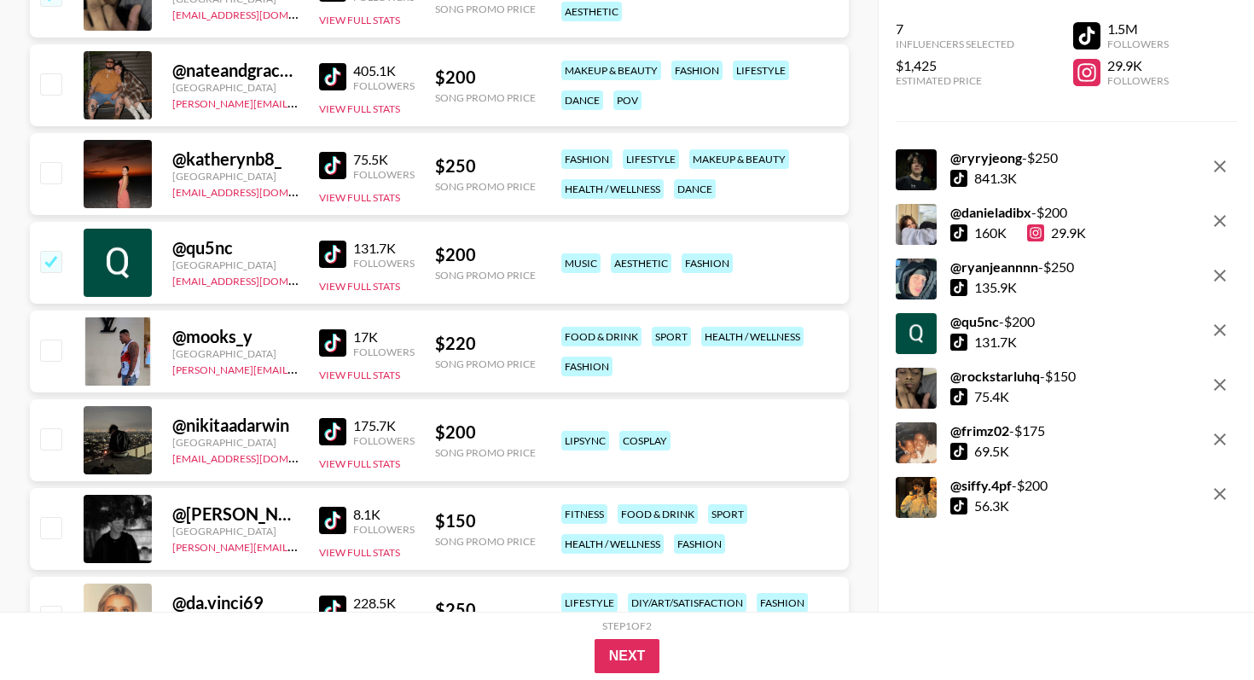
scroll to position [1762, 0]
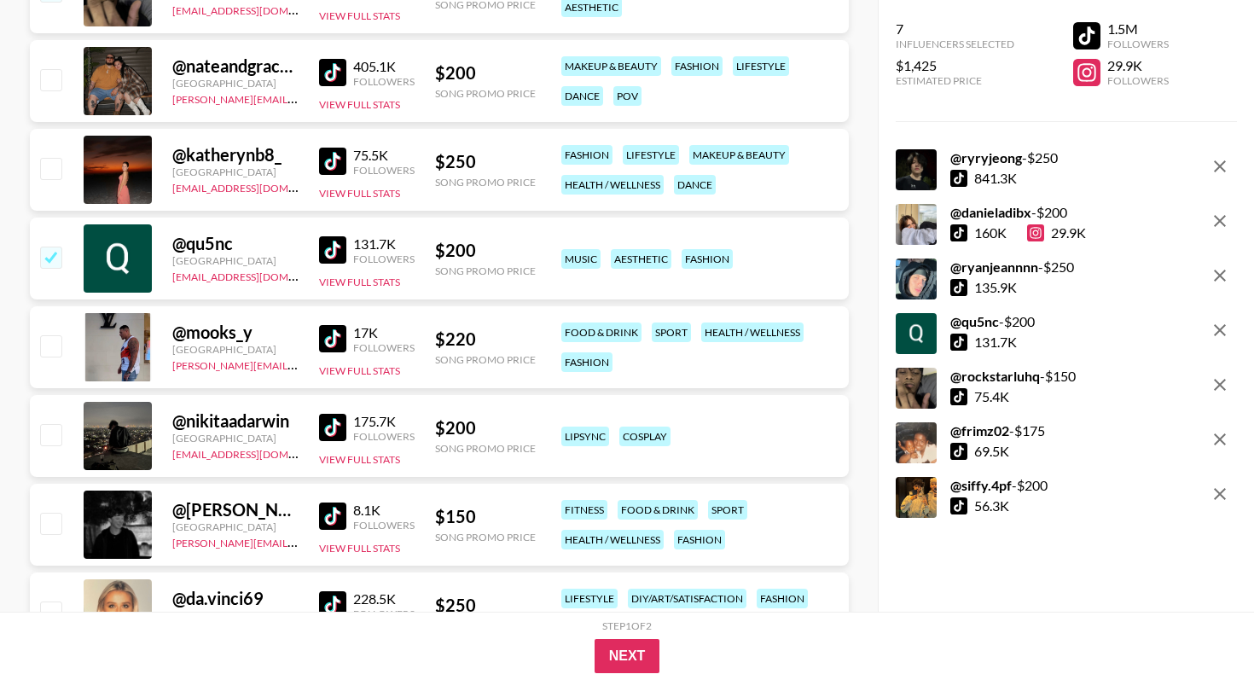
click at [326, 344] on img at bounding box center [332, 338] width 27 height 27
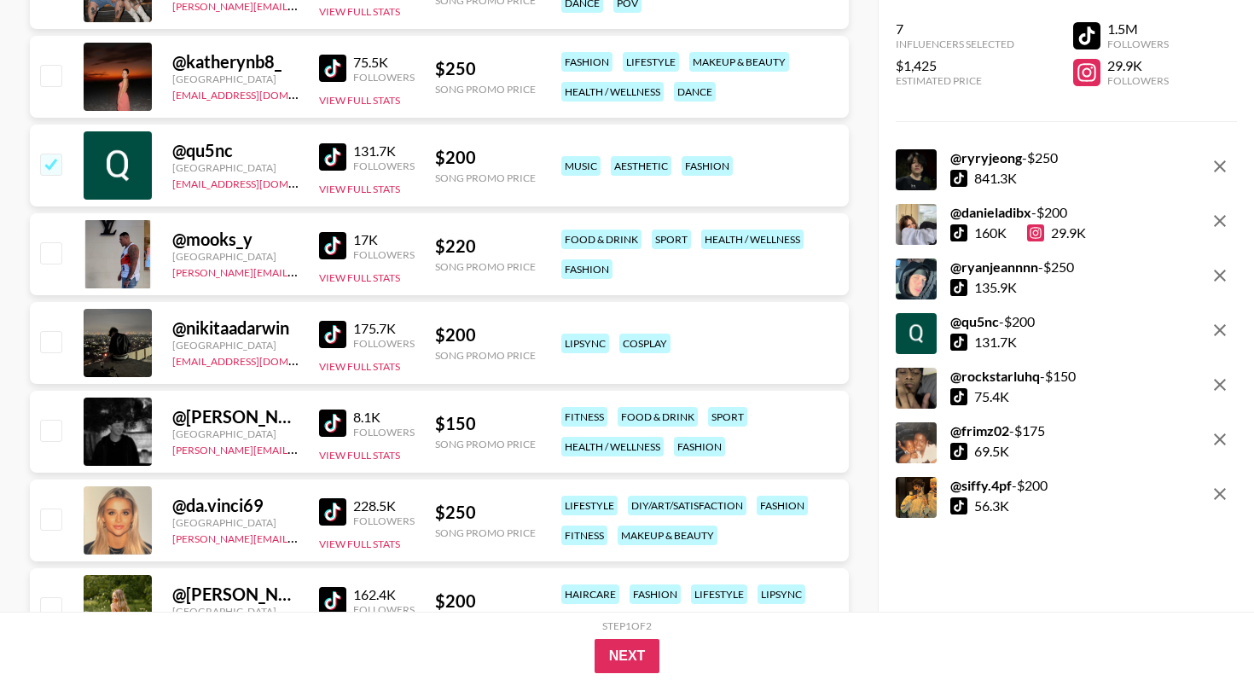
scroll to position [1863, 0]
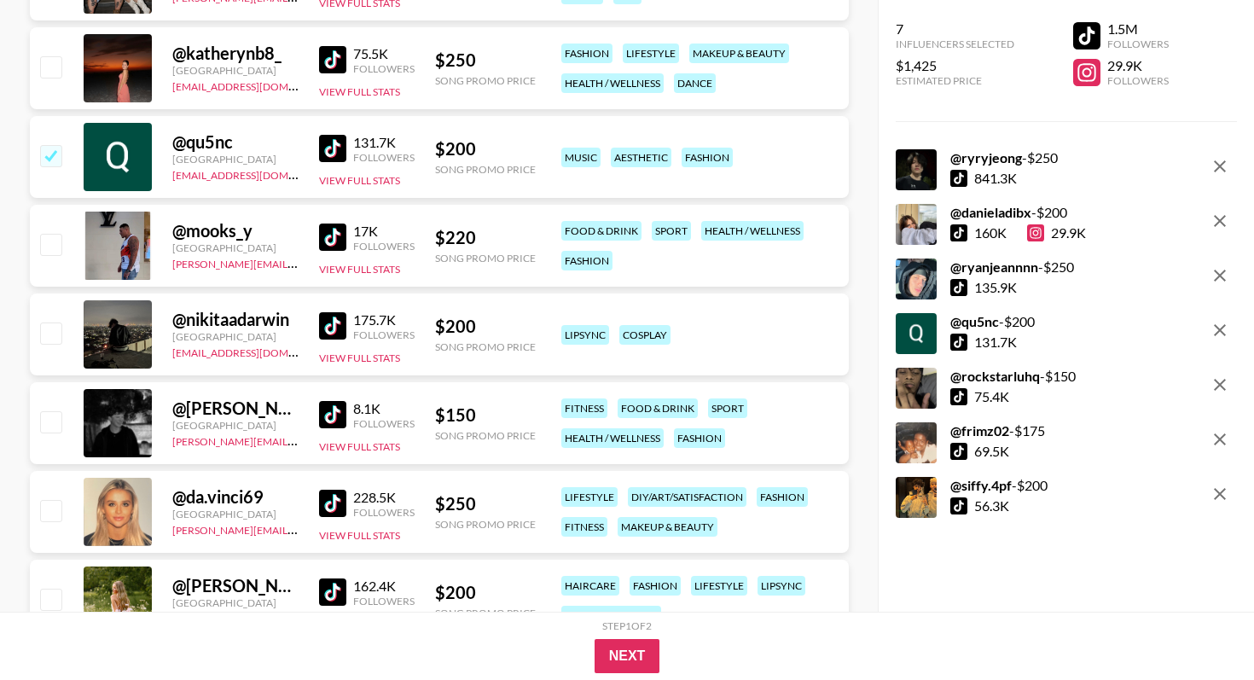
click at [322, 409] on img at bounding box center [332, 414] width 27 height 27
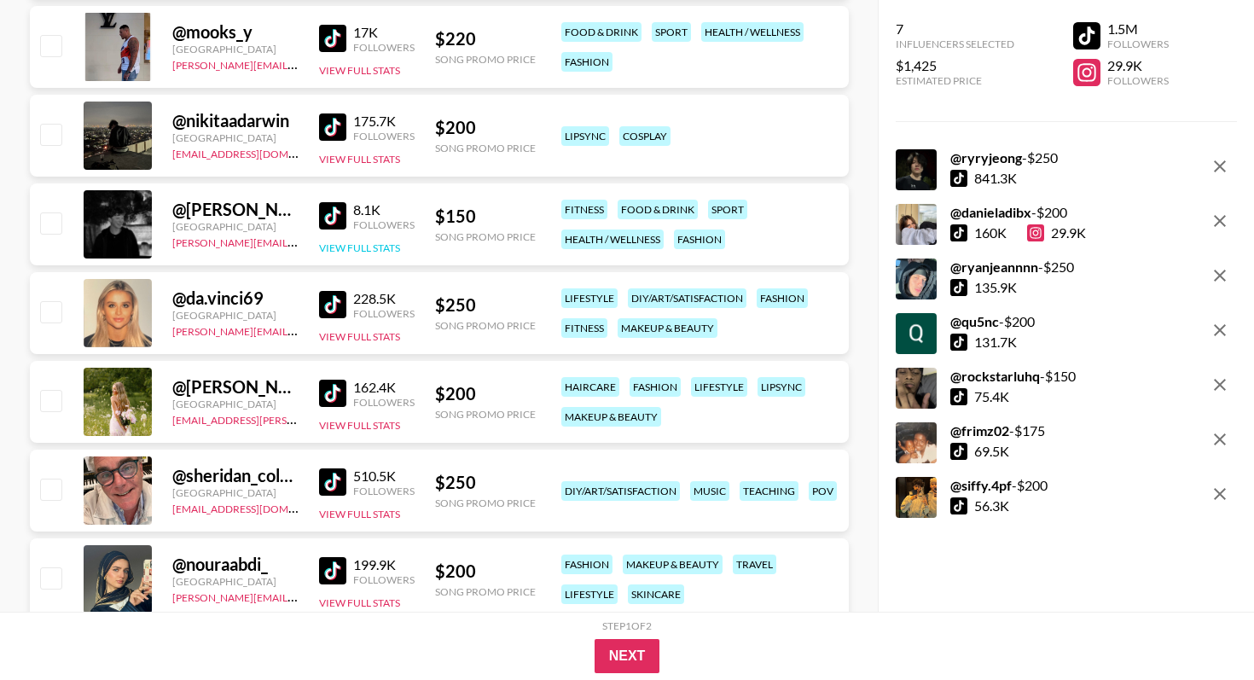
scroll to position [2078, 0]
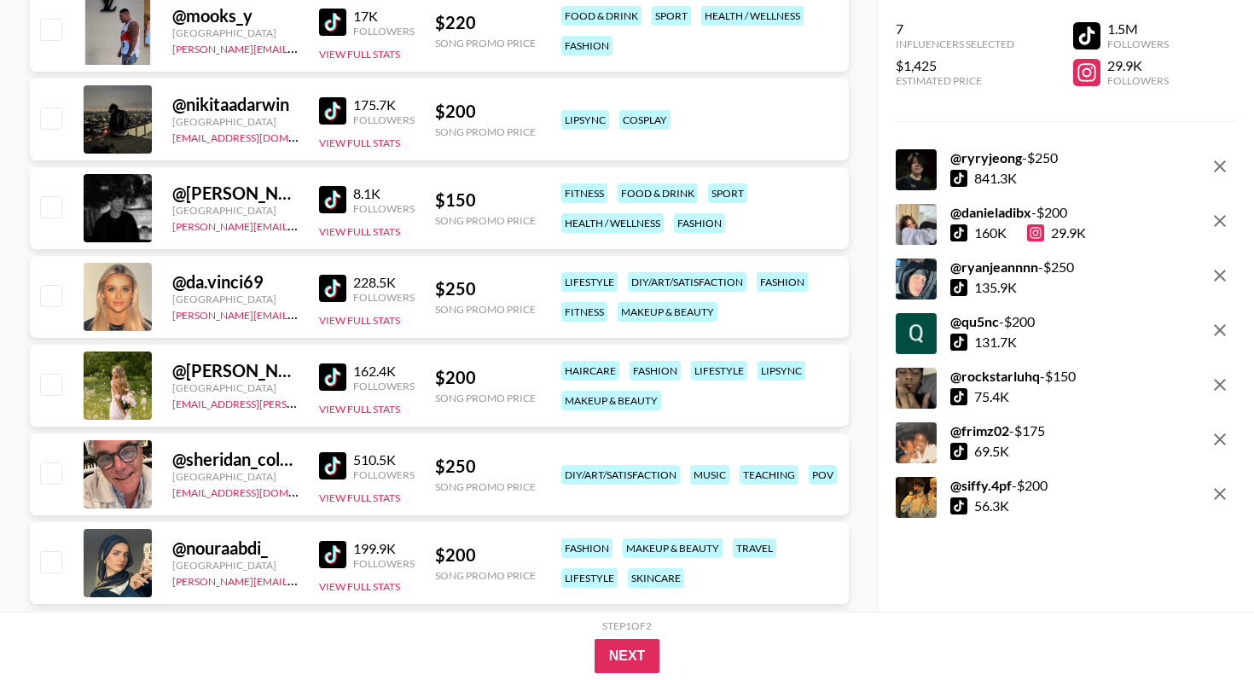
click at [329, 380] on img at bounding box center [332, 376] width 27 height 27
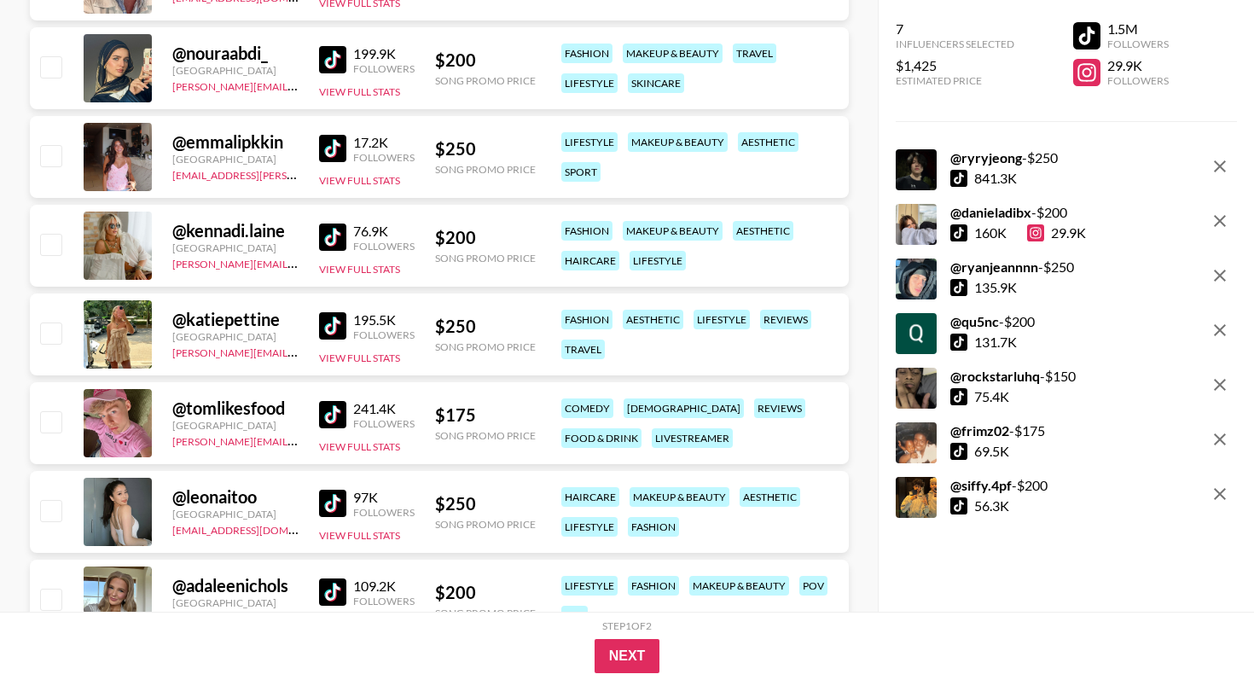
scroll to position [2576, 0]
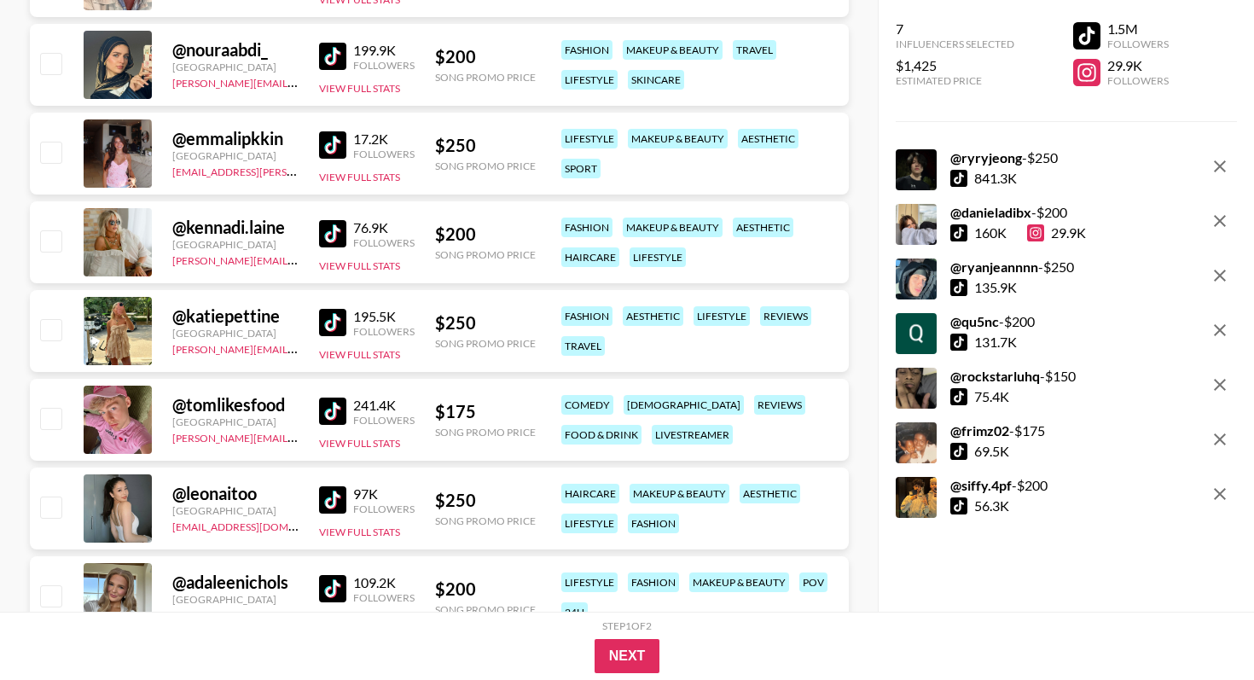
click at [335, 317] on img at bounding box center [332, 322] width 27 height 27
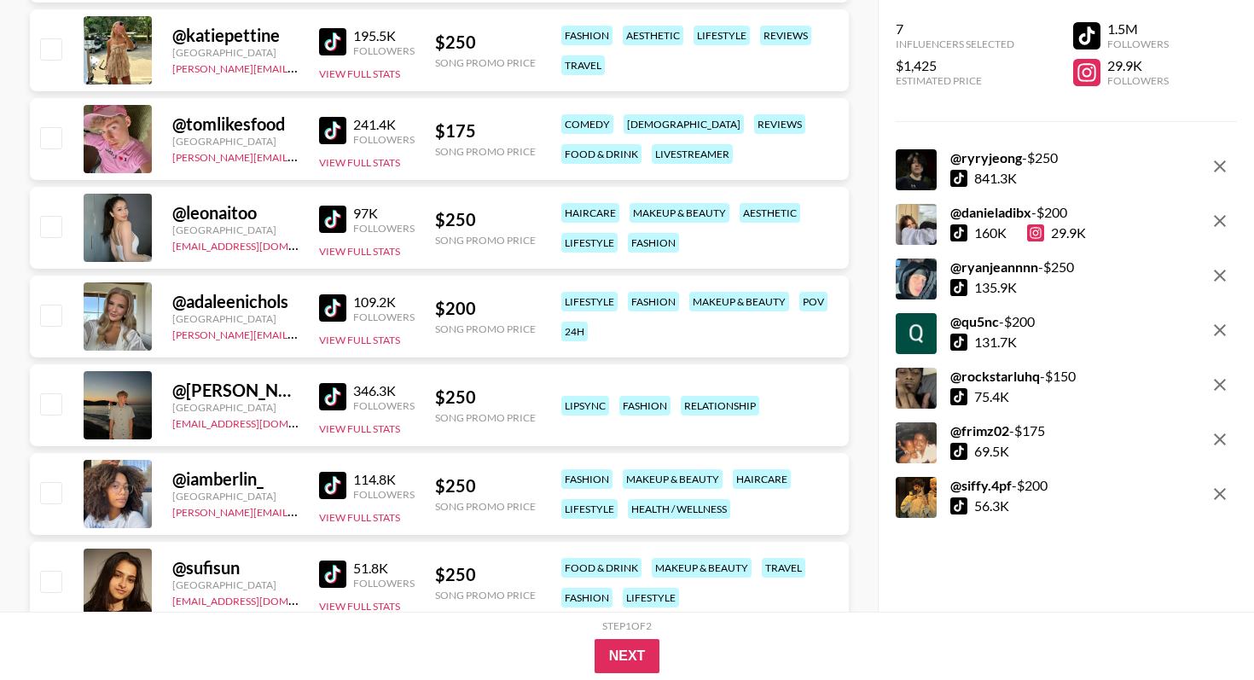
scroll to position [2858, 0]
click at [338, 397] on img at bounding box center [332, 395] width 27 height 27
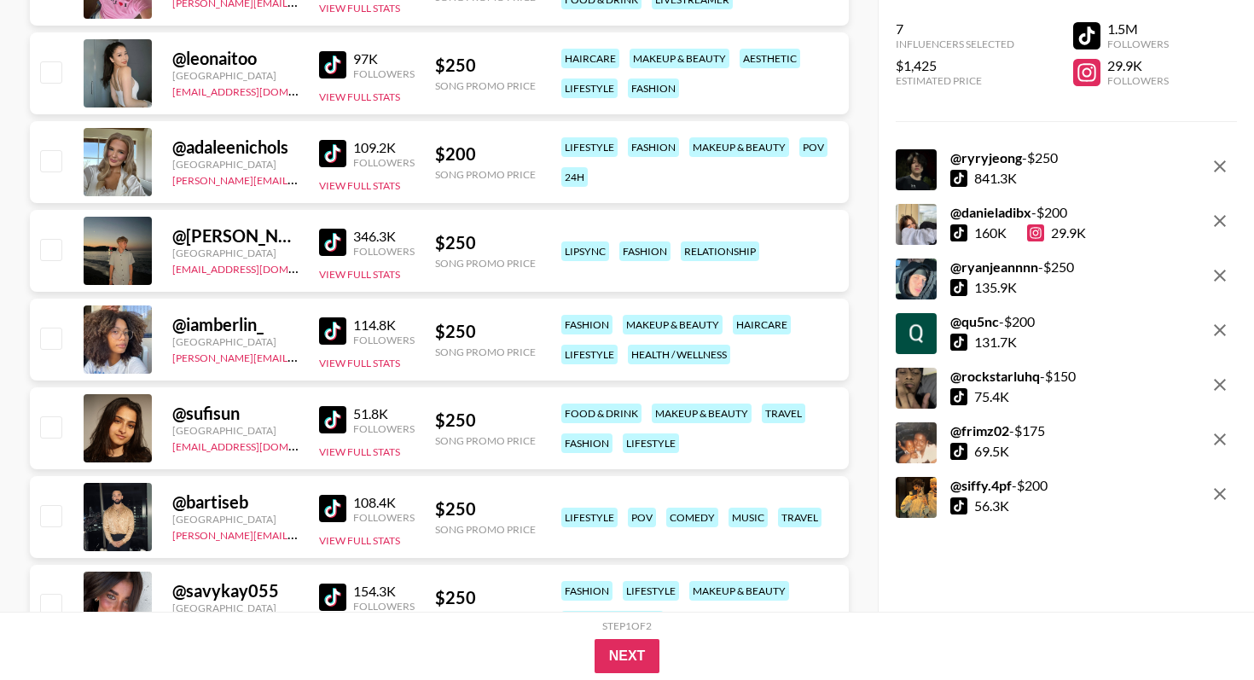
scroll to position [3024, 0]
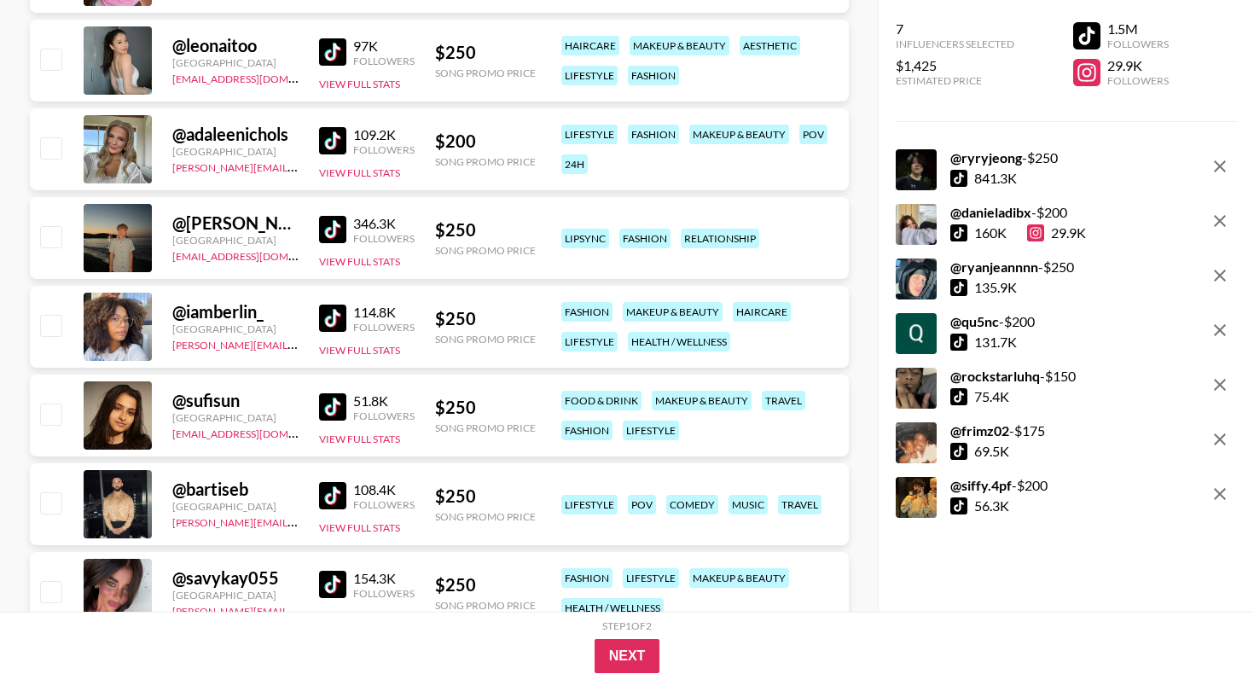
click at [339, 320] on img at bounding box center [332, 317] width 27 height 27
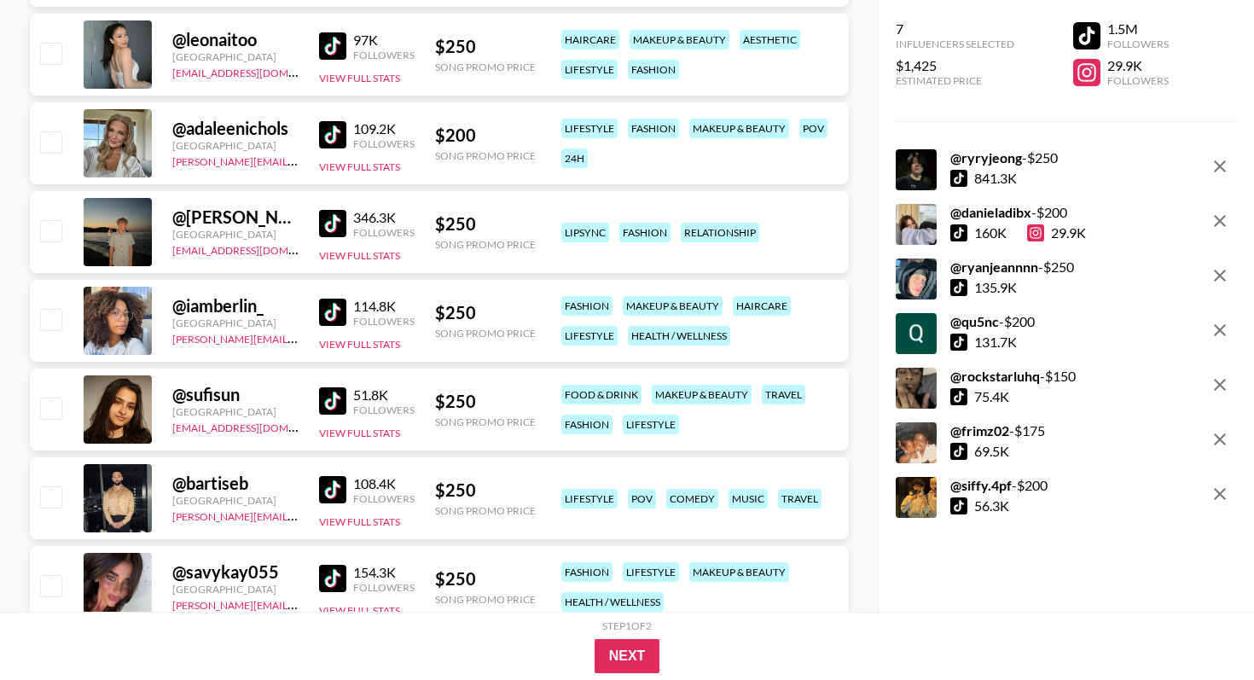
click at [333, 404] on img at bounding box center [332, 400] width 27 height 27
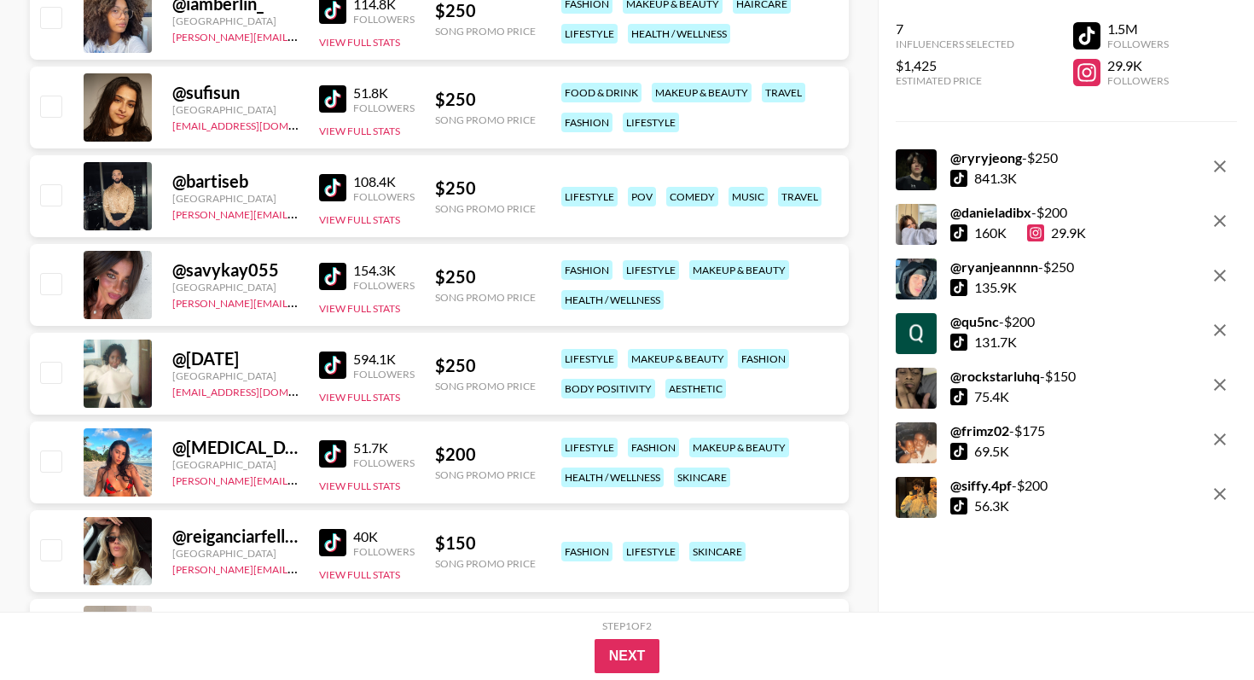
scroll to position [3333, 0]
click at [335, 368] on img at bounding box center [332, 364] width 27 height 27
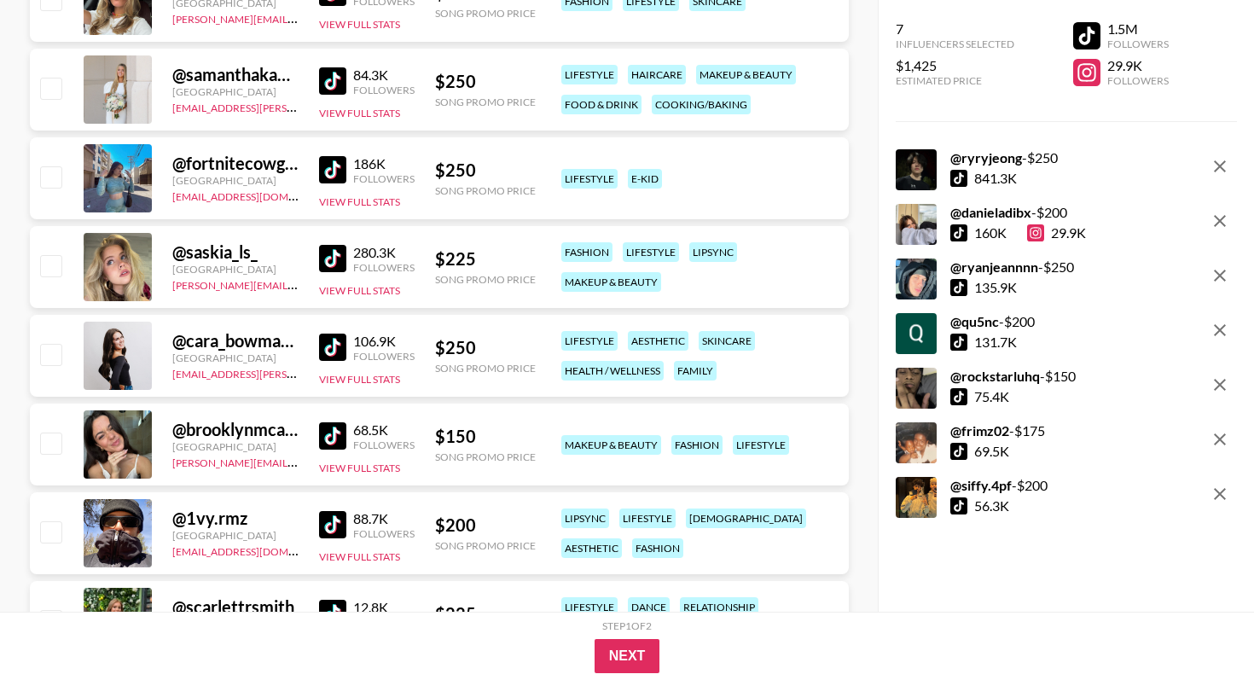
scroll to position [3884, 0]
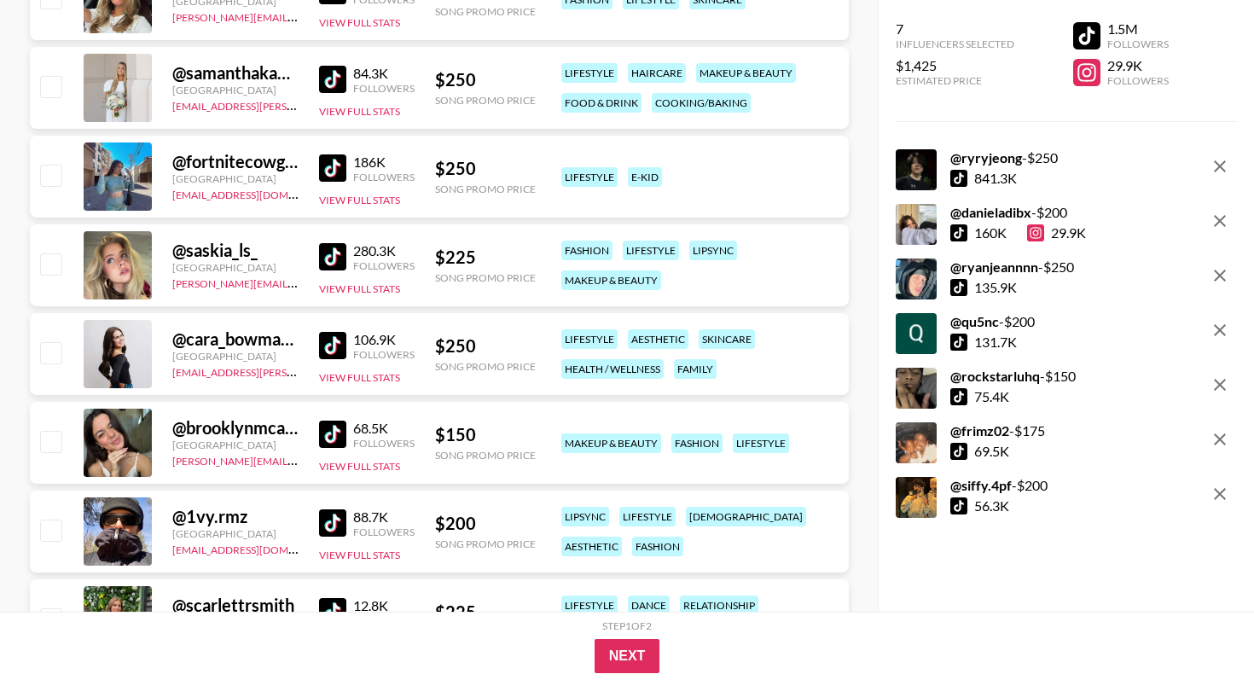
click at [334, 438] on img at bounding box center [332, 433] width 27 height 27
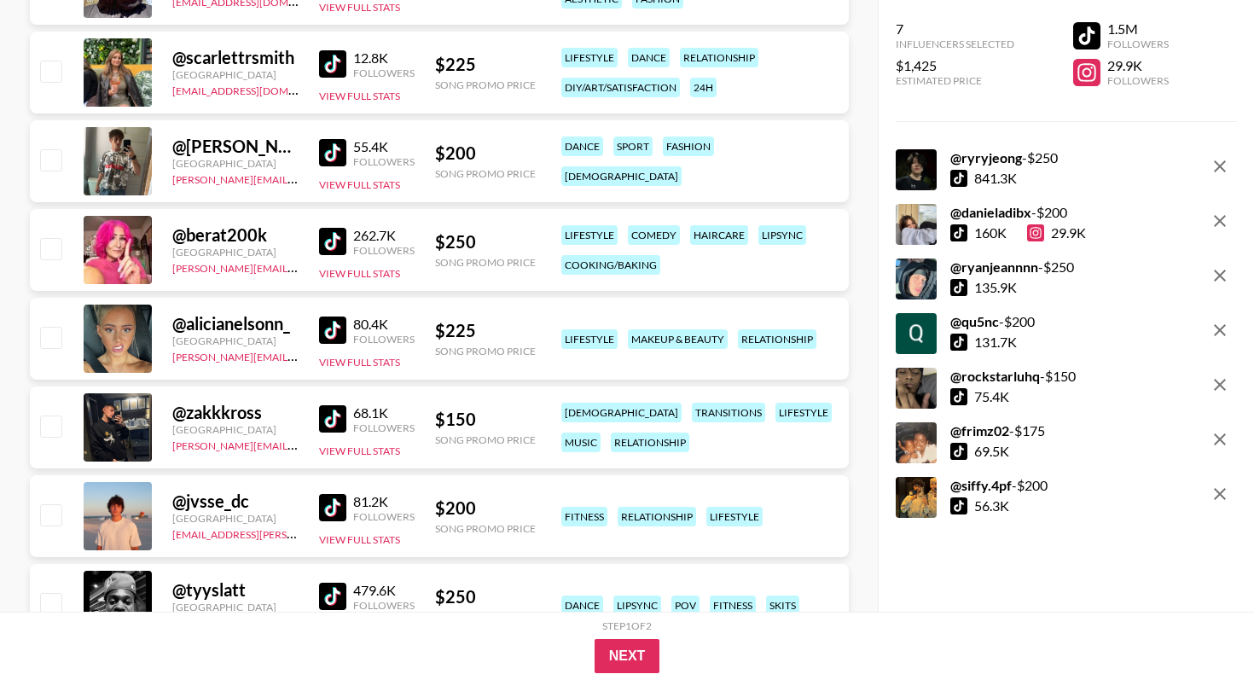
scroll to position [4435, 0]
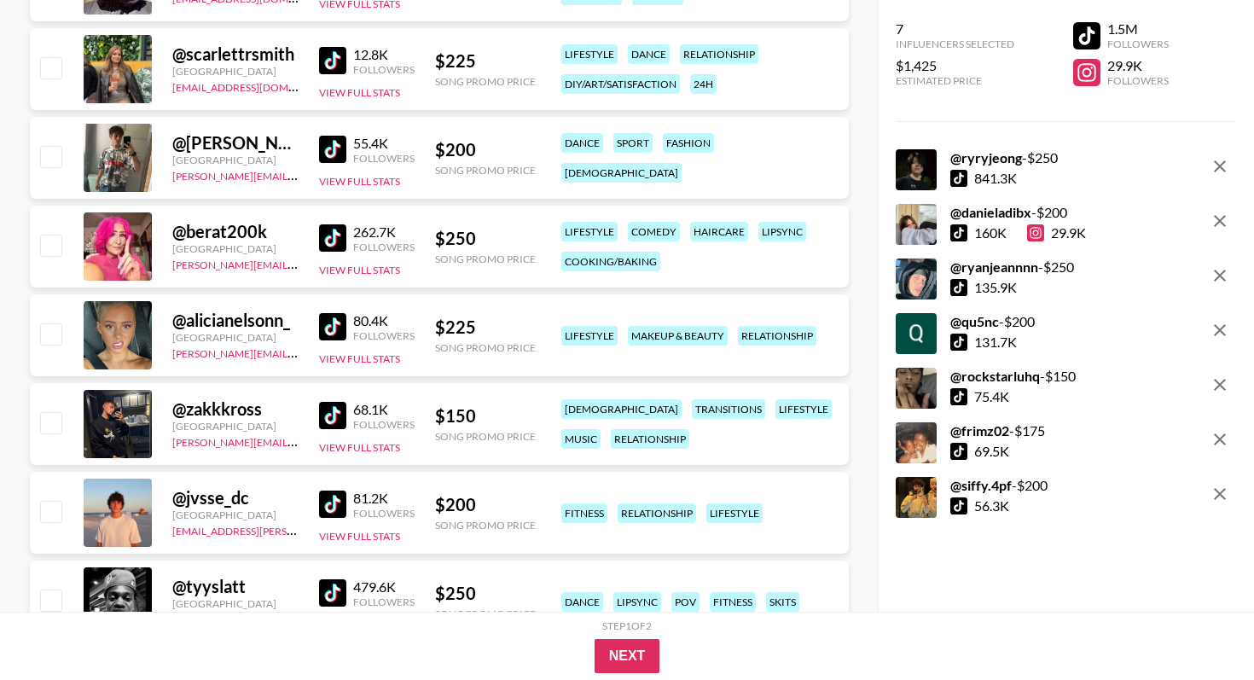
click at [331, 415] on img at bounding box center [332, 415] width 27 height 27
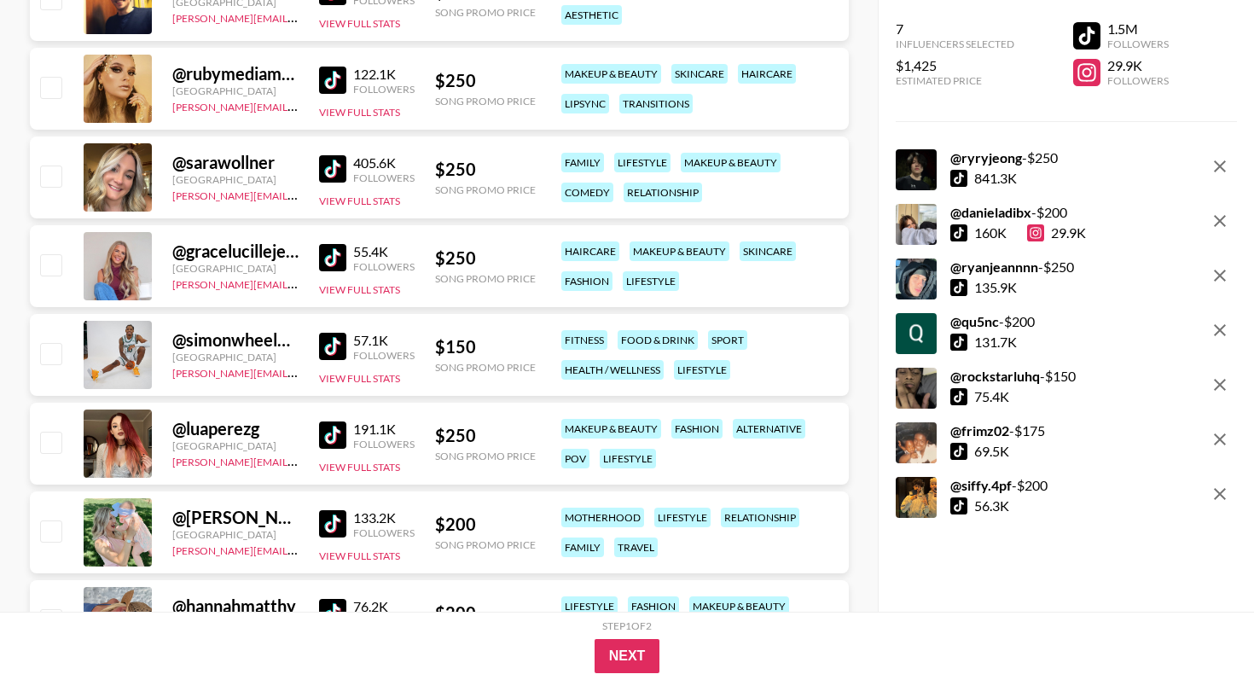
scroll to position [5128, 0]
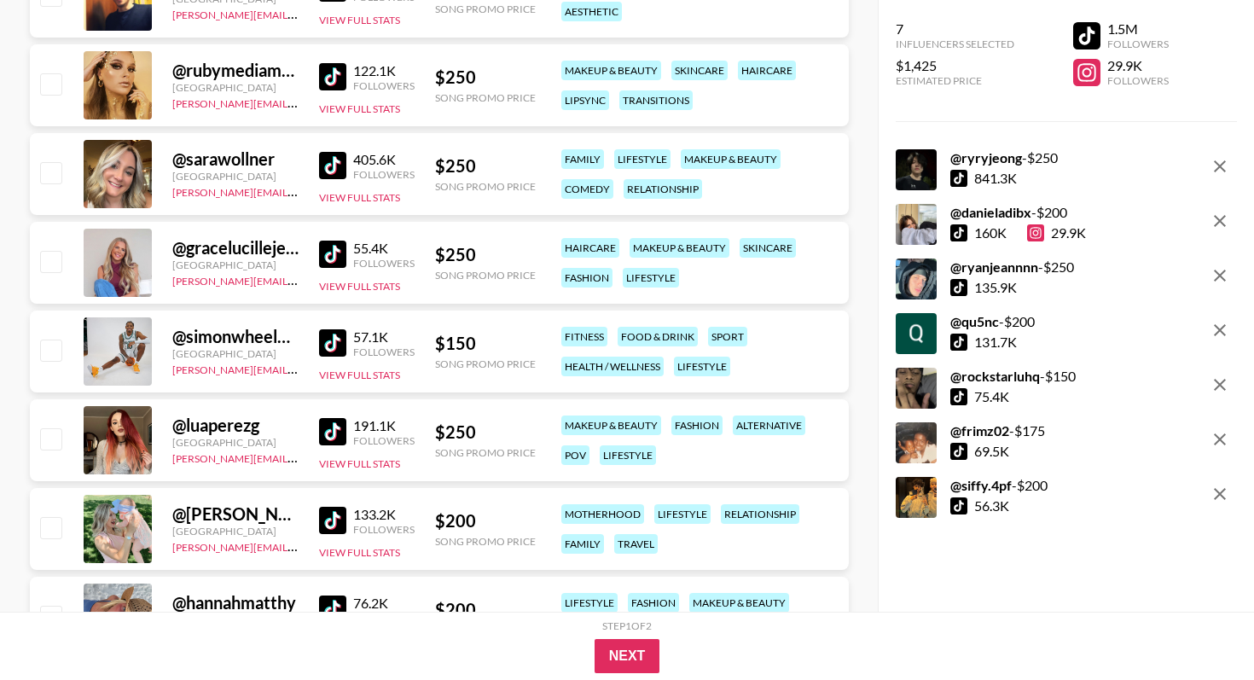
click at [333, 432] on img at bounding box center [332, 431] width 27 height 27
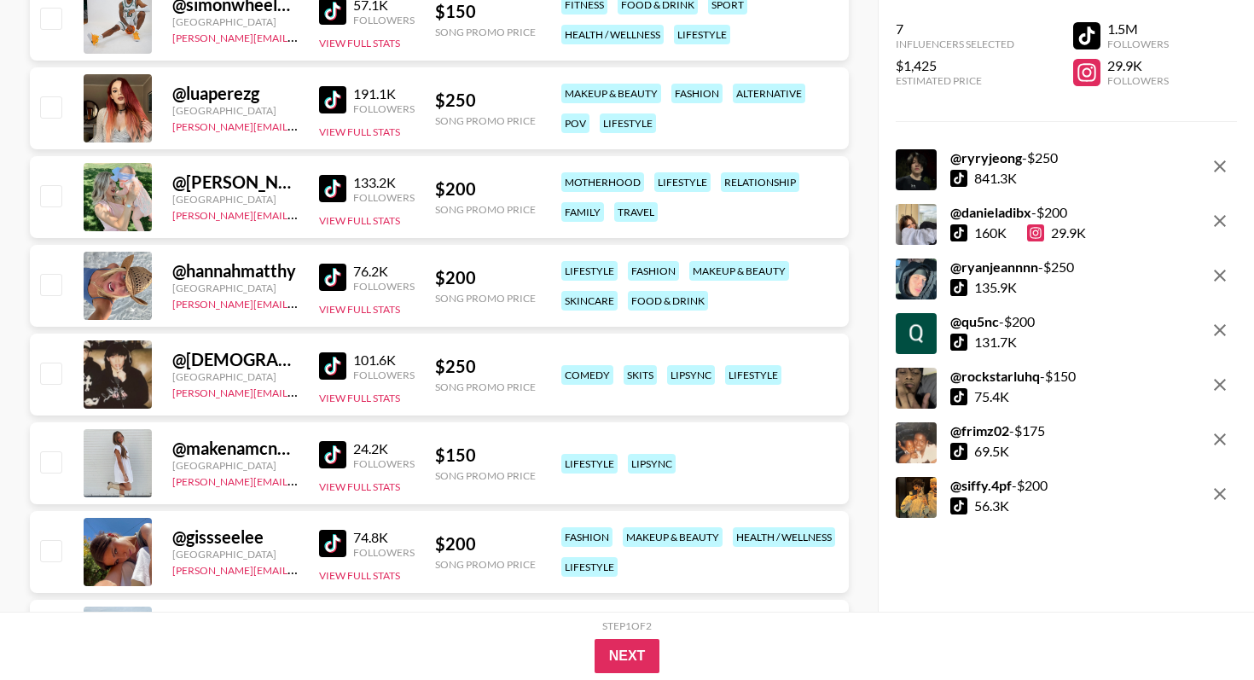
scroll to position [5477, 0]
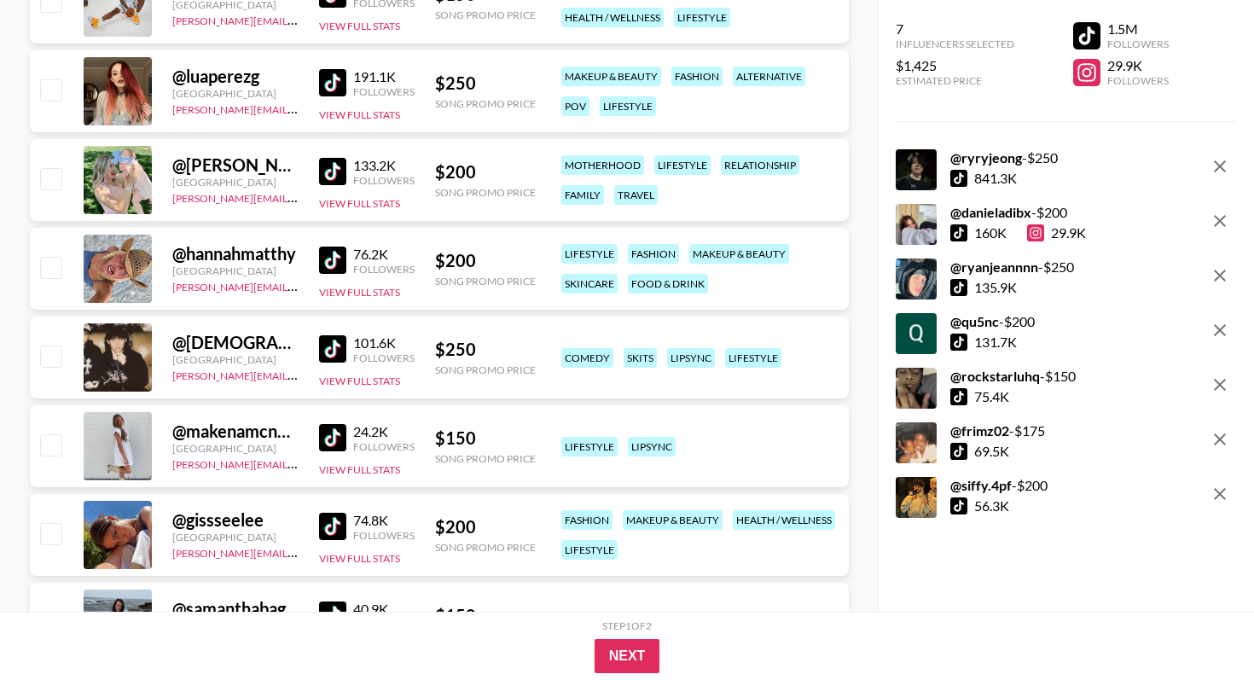
click at [327, 344] on img at bounding box center [332, 348] width 27 height 27
click at [49, 84] on input "checkbox" at bounding box center [50, 89] width 20 height 20
checkbox input "true"
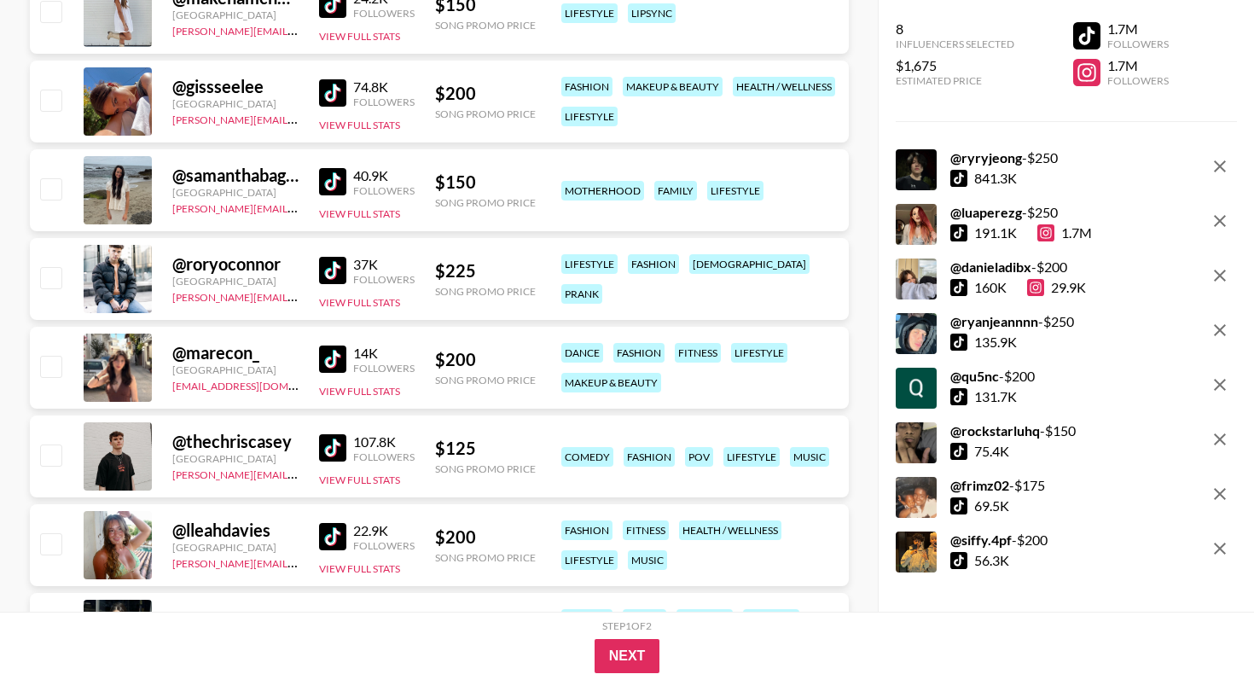
scroll to position [5917, 0]
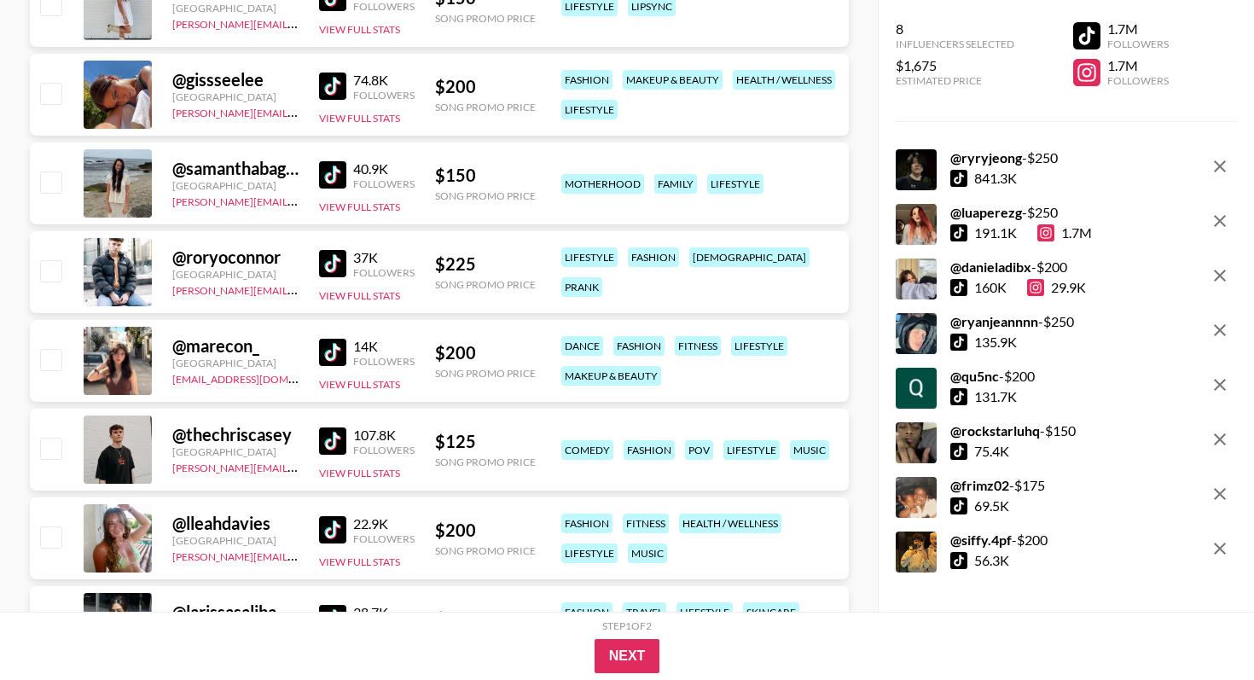
click at [333, 442] on img at bounding box center [332, 440] width 27 height 27
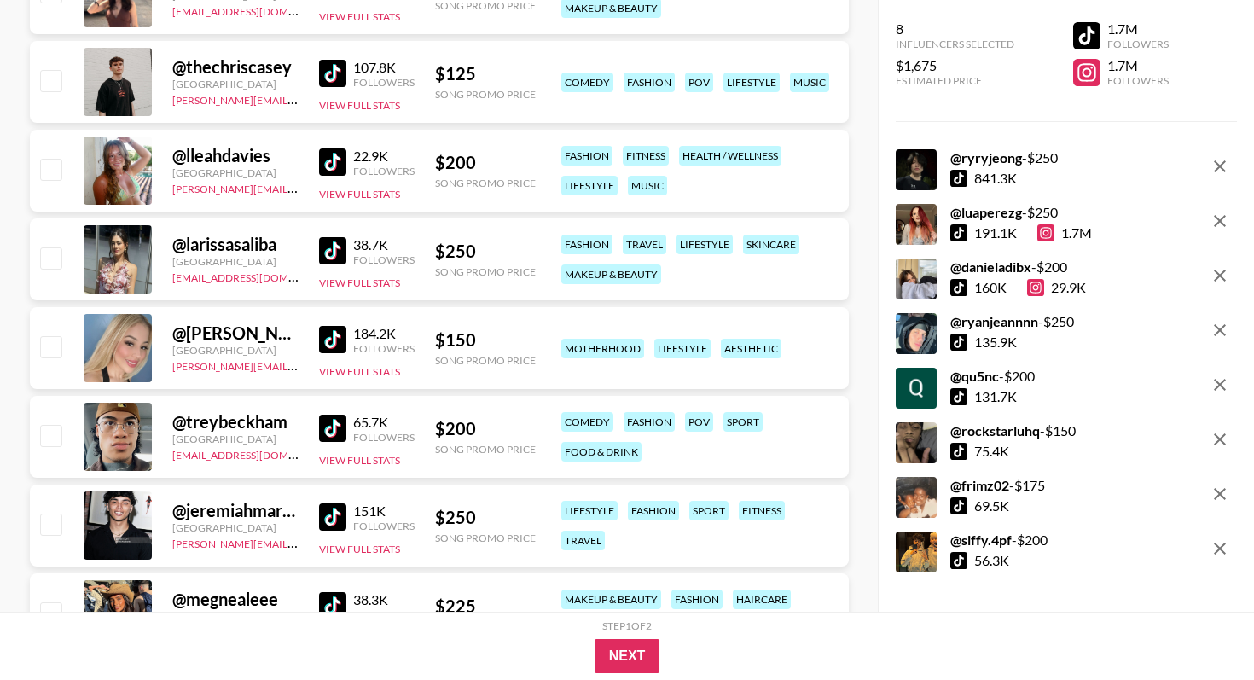
scroll to position [6286, 0]
click at [332, 426] on img at bounding box center [332, 427] width 27 height 27
click at [62, 434] on div "@ [GEOGRAPHIC_DATA][EMAIL_ADDRESS][DOMAIN_NAME] 65.7K Followers View Full Stats…" at bounding box center [439, 436] width 819 height 82
click at [54, 427] on input "checkbox" at bounding box center [50, 434] width 20 height 20
checkbox input "true"
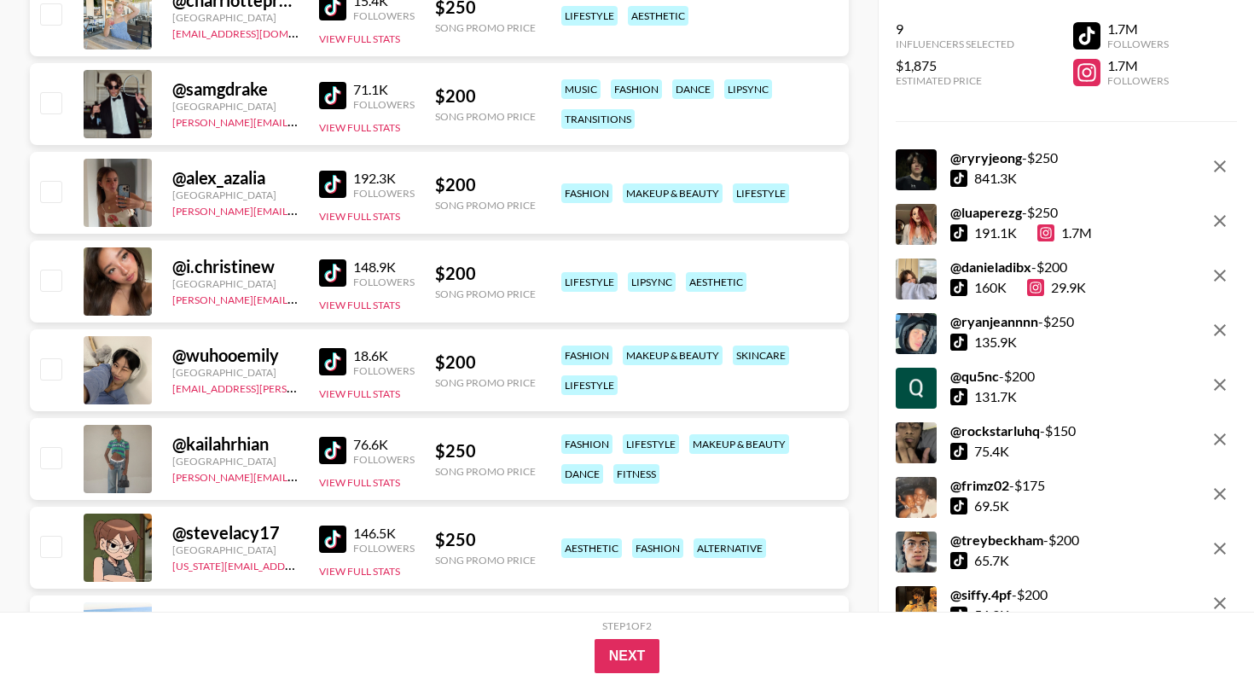
scroll to position [7312, 0]
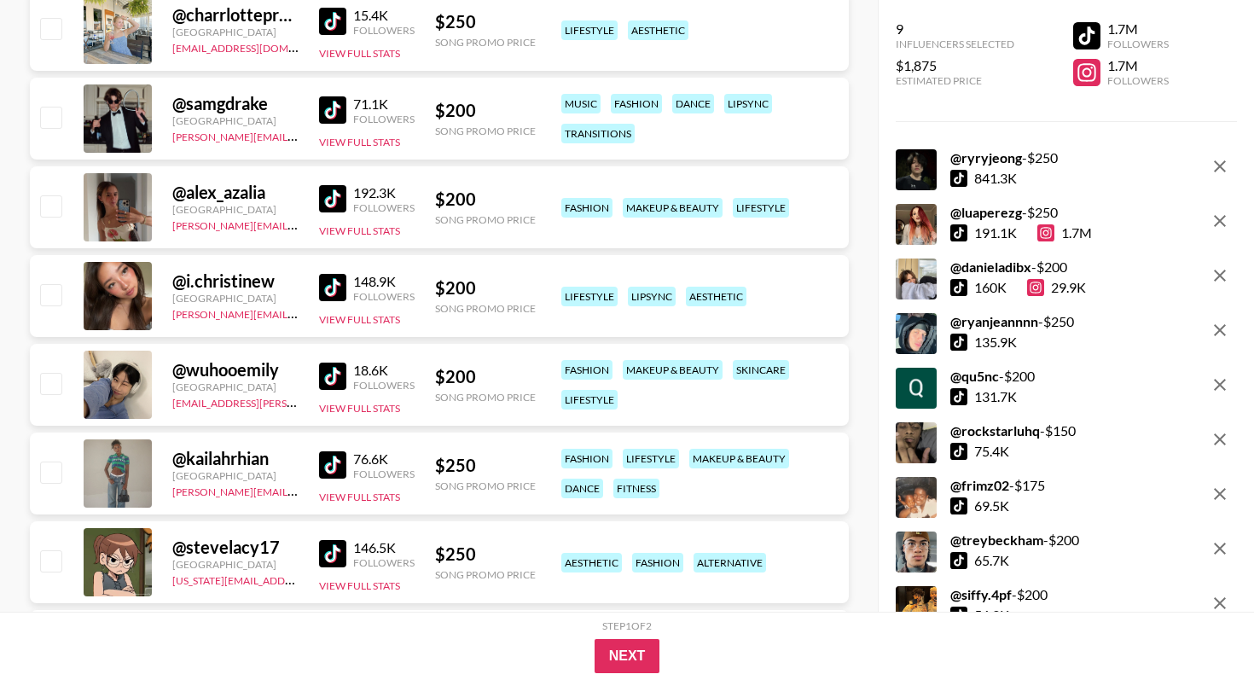
click at [332, 552] on img at bounding box center [332, 553] width 27 height 27
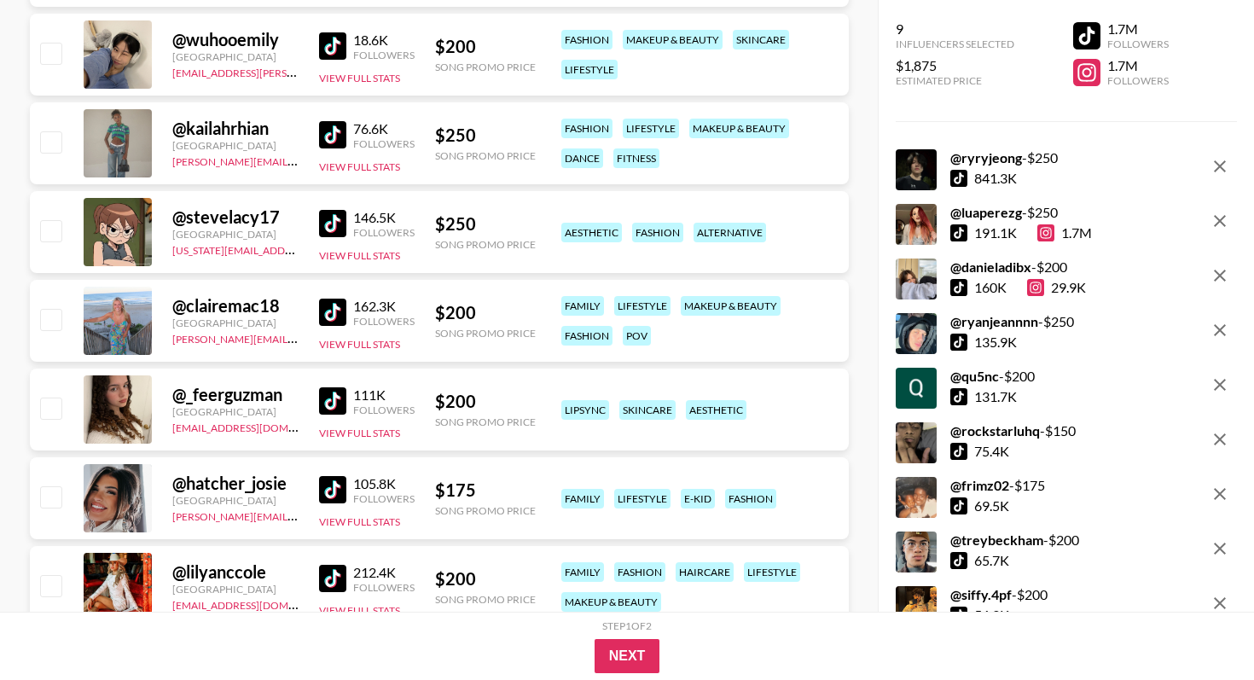
scroll to position [7676, 0]
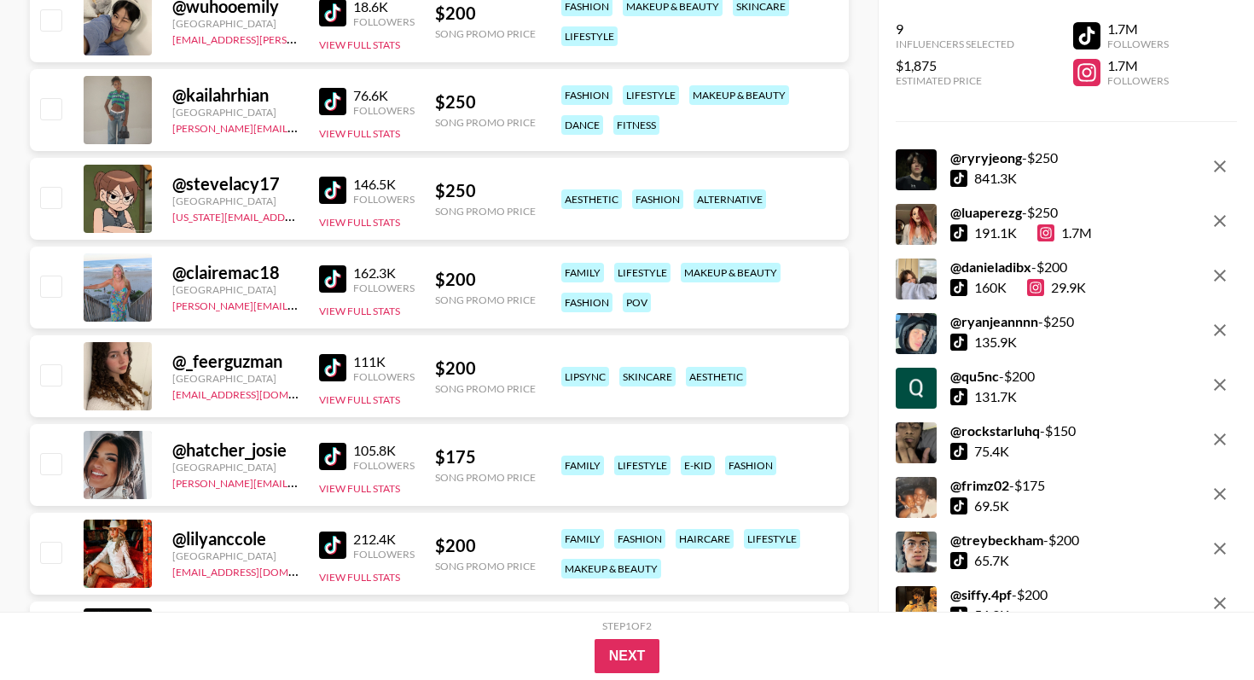
click at [334, 461] on img at bounding box center [332, 456] width 27 height 27
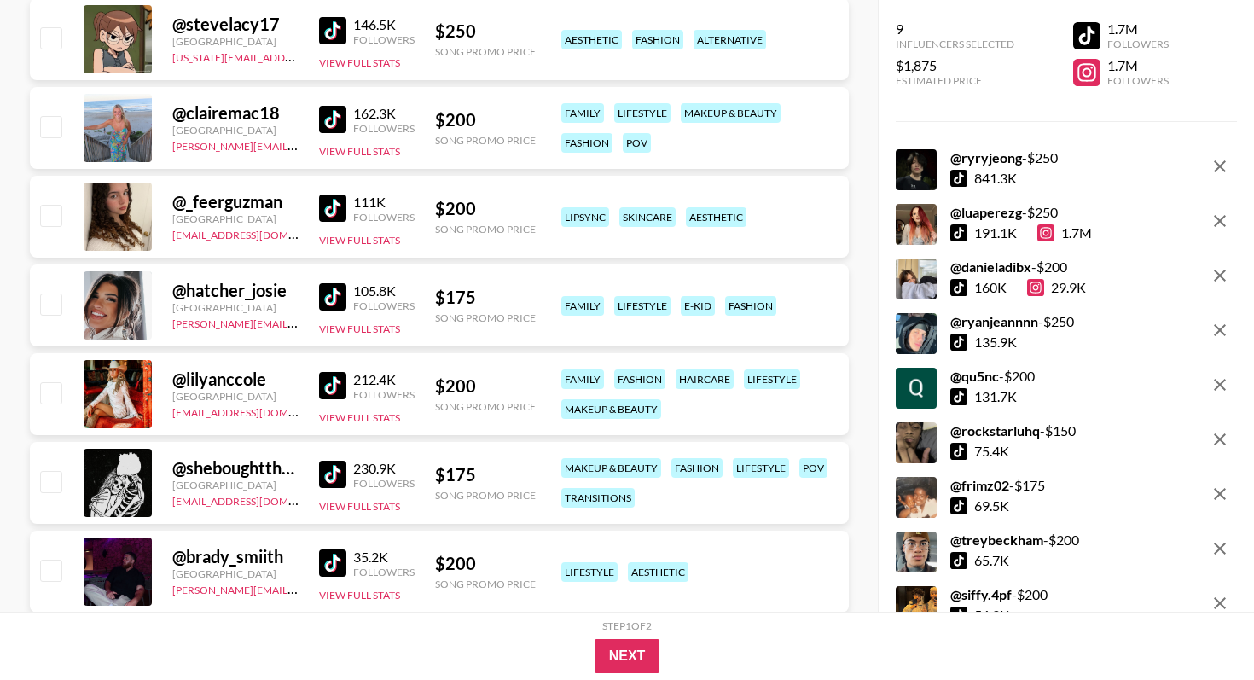
scroll to position [7860, 0]
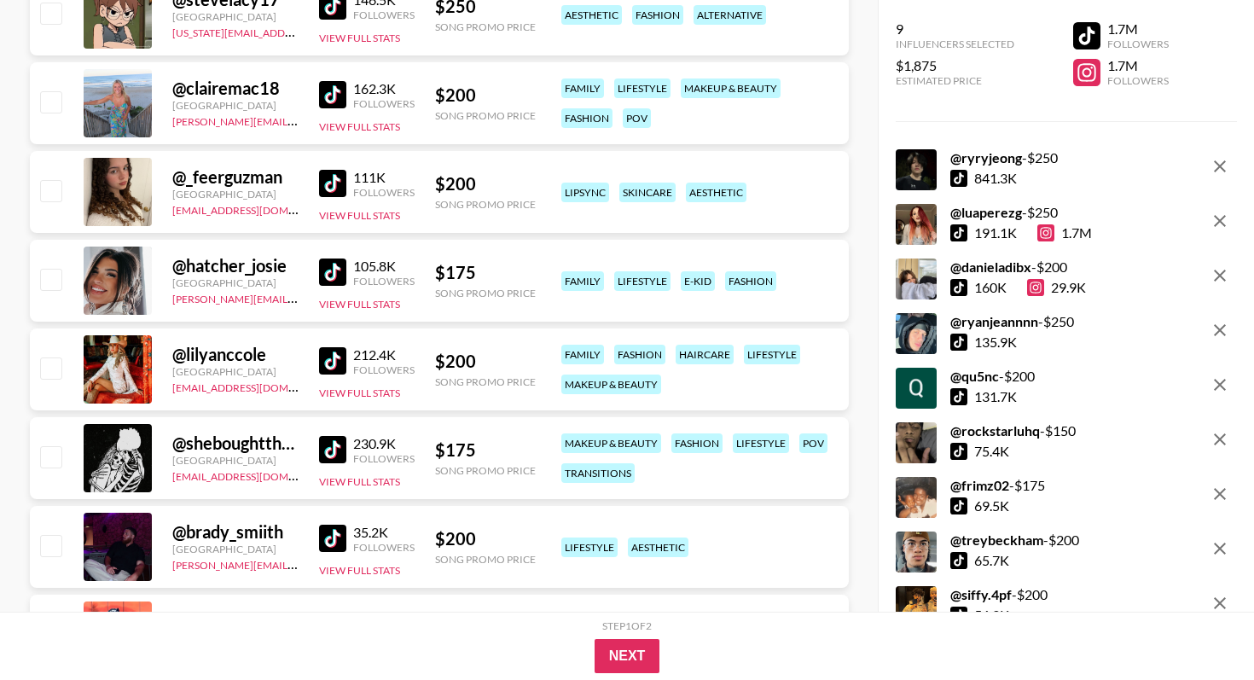
click at [334, 452] on img at bounding box center [332, 449] width 27 height 27
click at [54, 448] on input "checkbox" at bounding box center [50, 456] width 20 height 20
checkbox input "true"
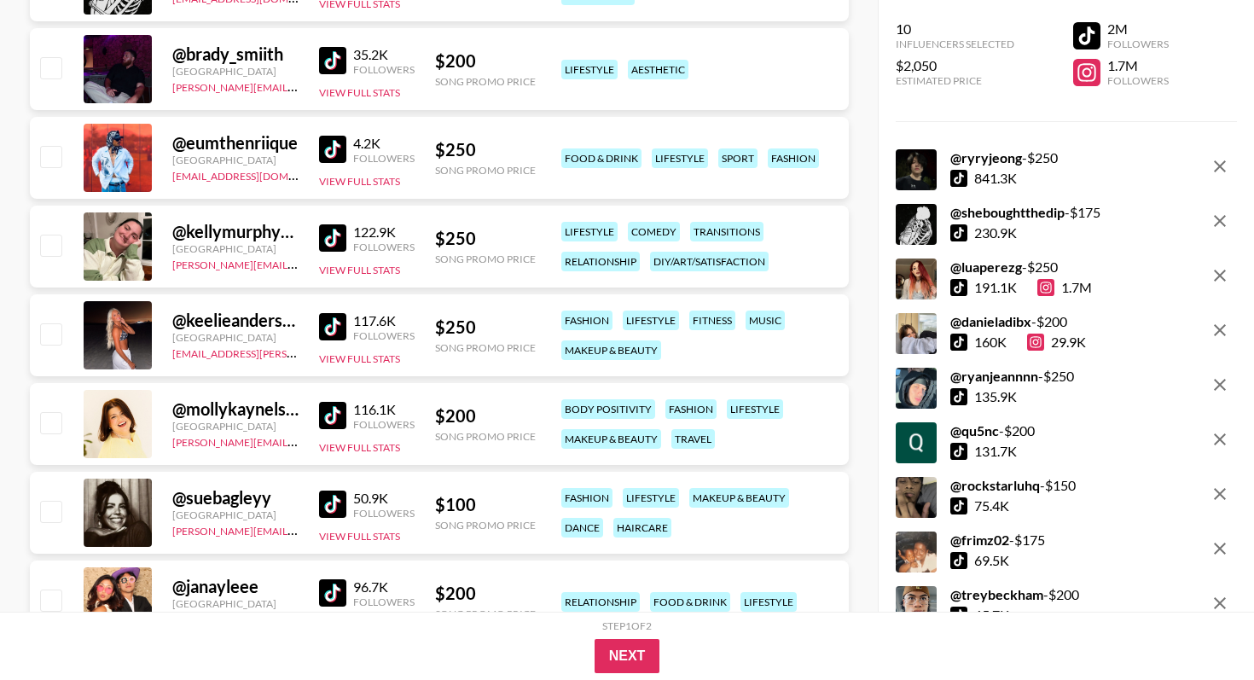
scroll to position [8361, 0]
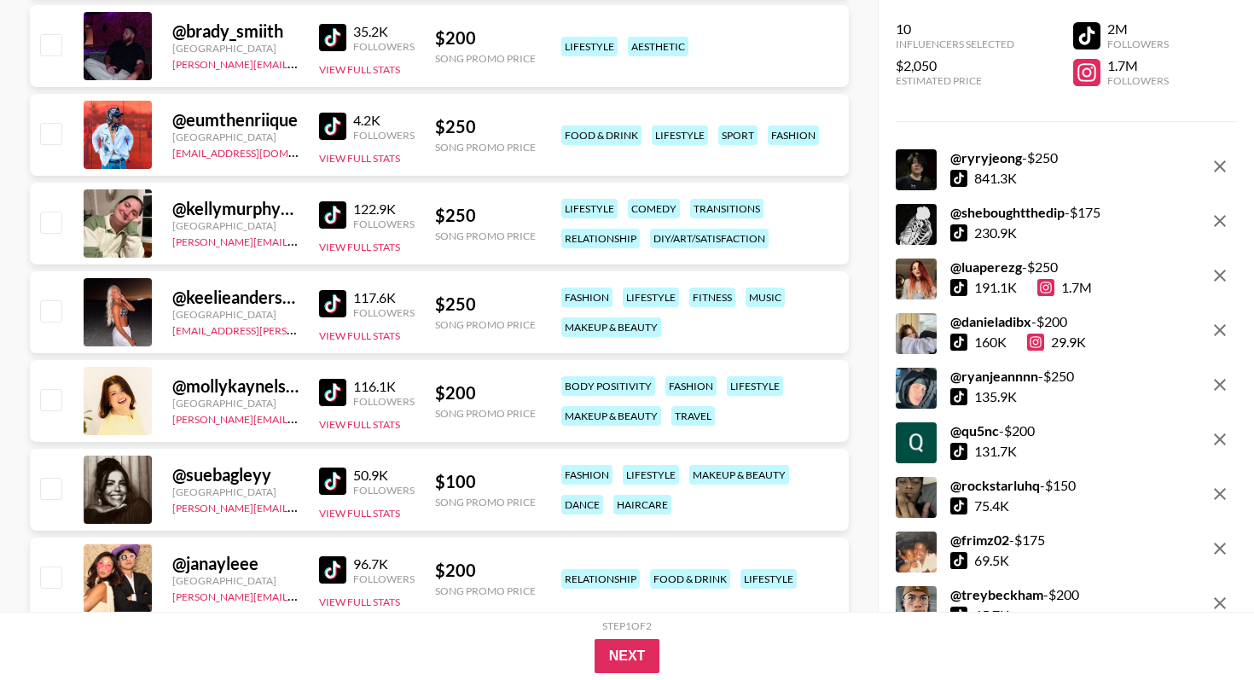
click at [327, 479] on img at bounding box center [332, 480] width 27 height 27
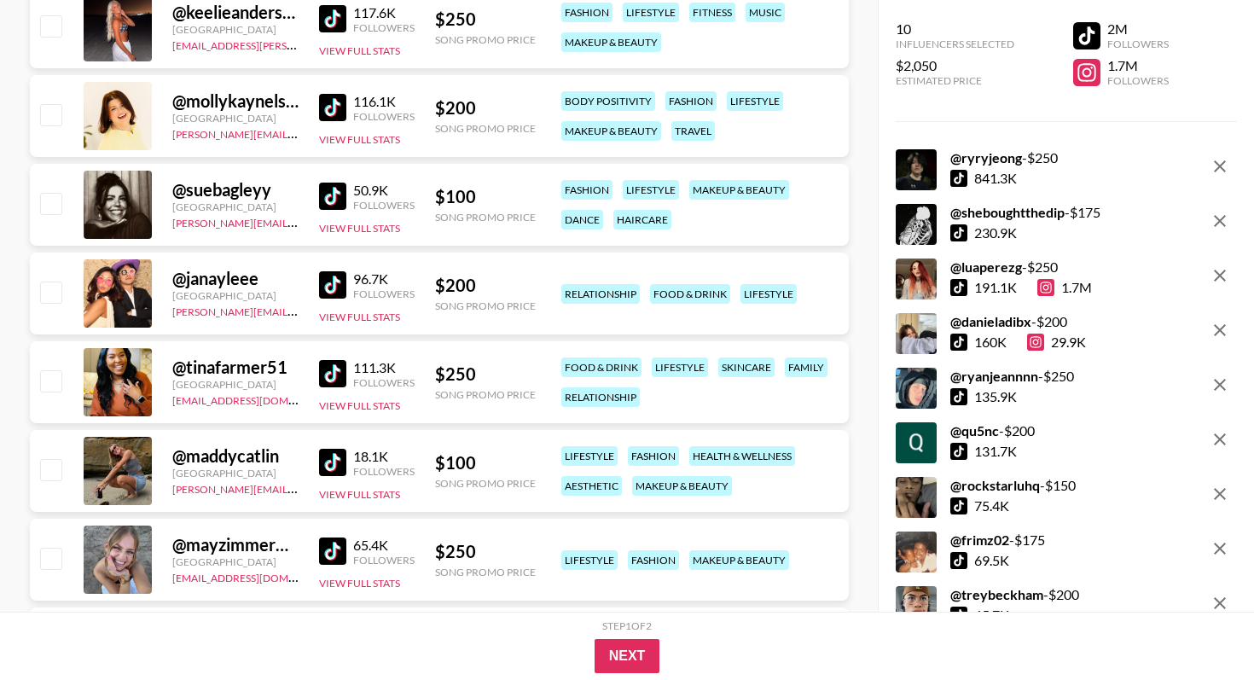
scroll to position [8647, 0]
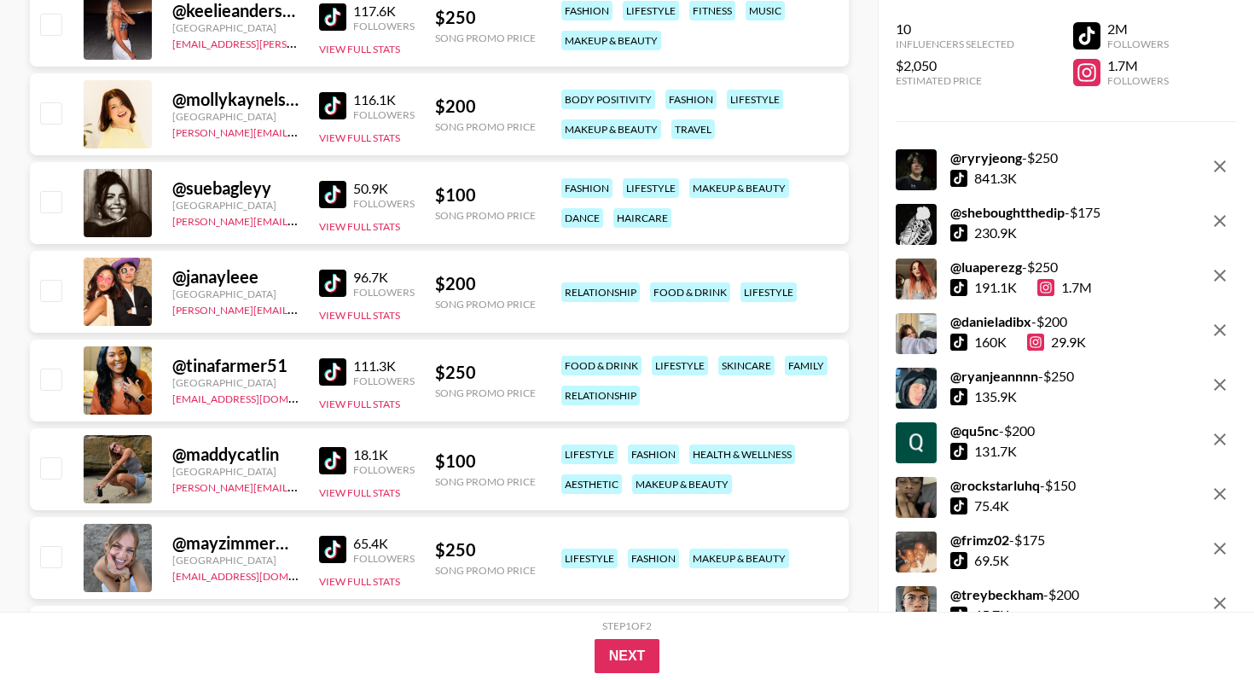
click at [327, 449] on img at bounding box center [332, 460] width 27 height 27
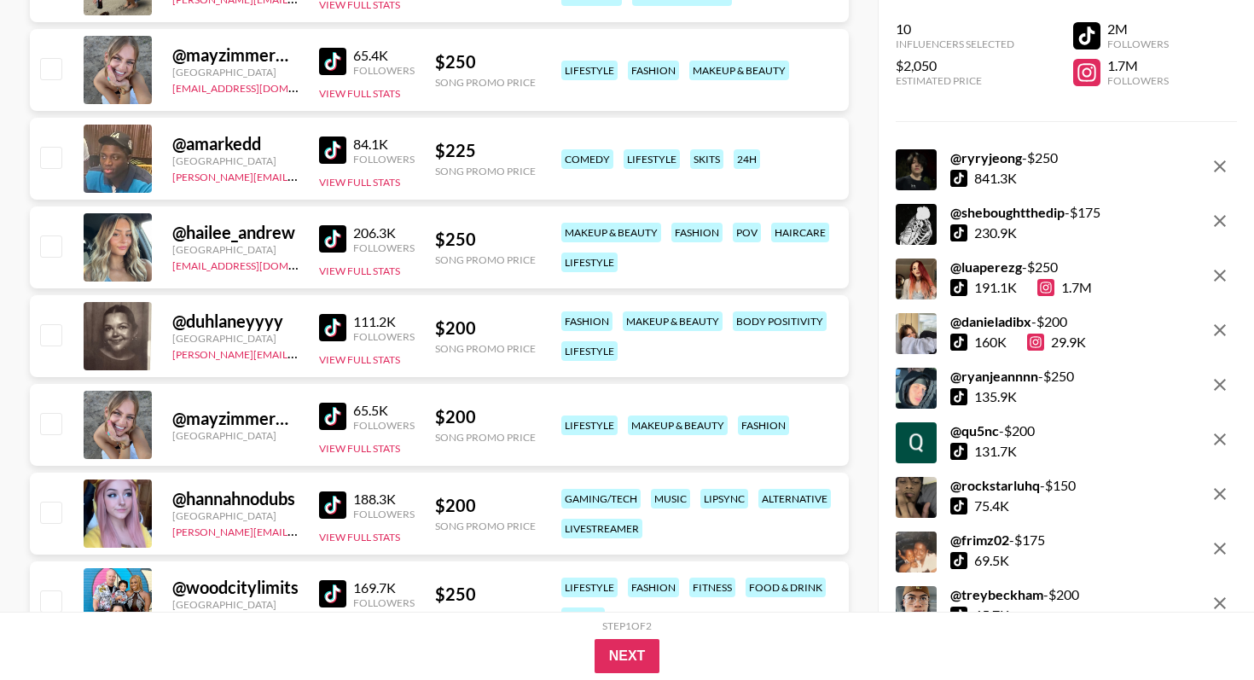
scroll to position [9165, 0]
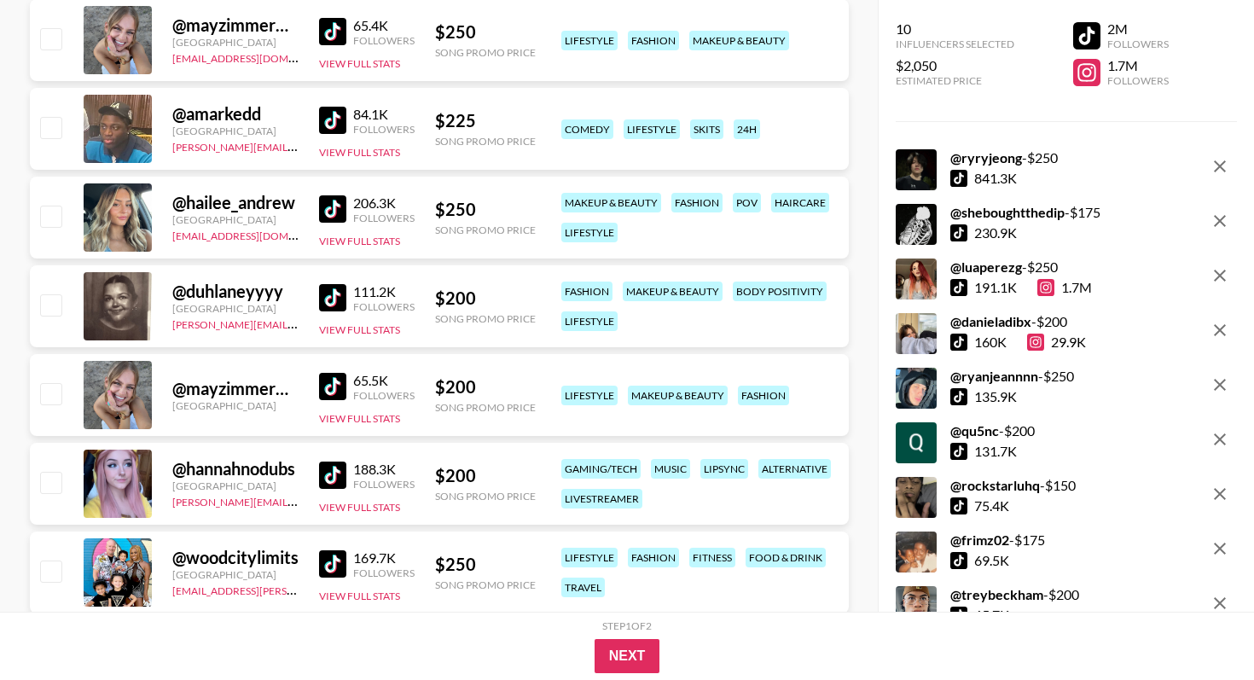
click at [330, 474] on img at bounding box center [332, 474] width 27 height 27
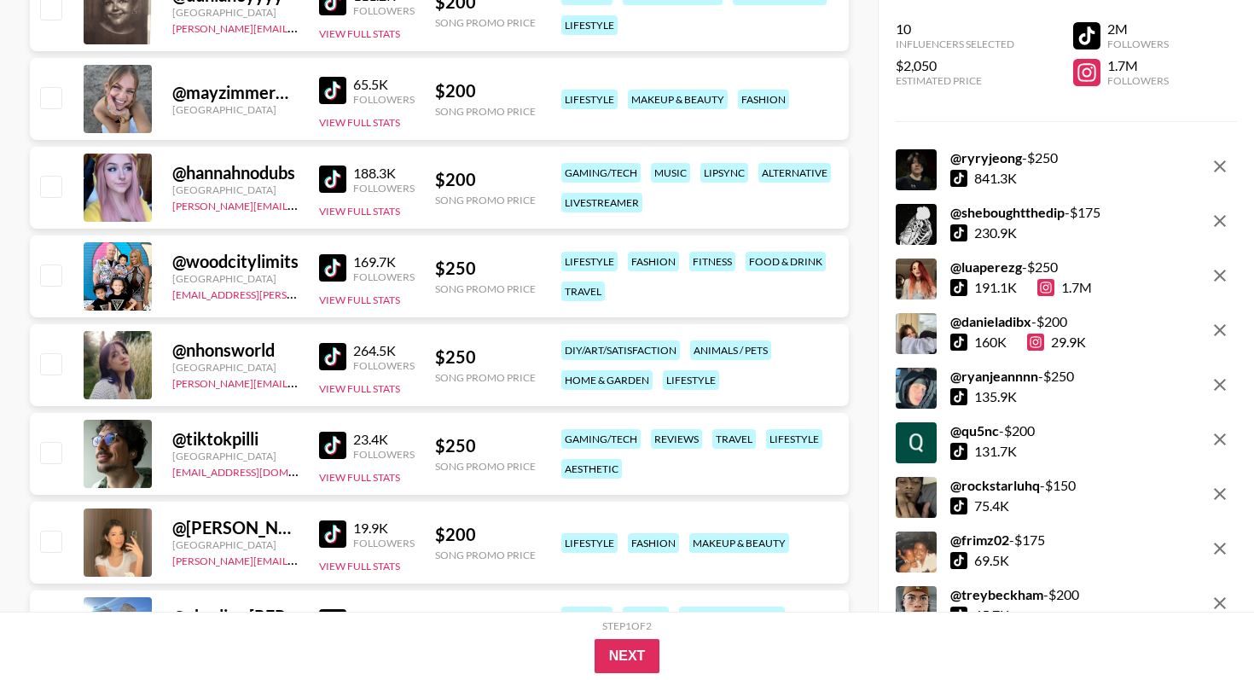
scroll to position [9459, 0]
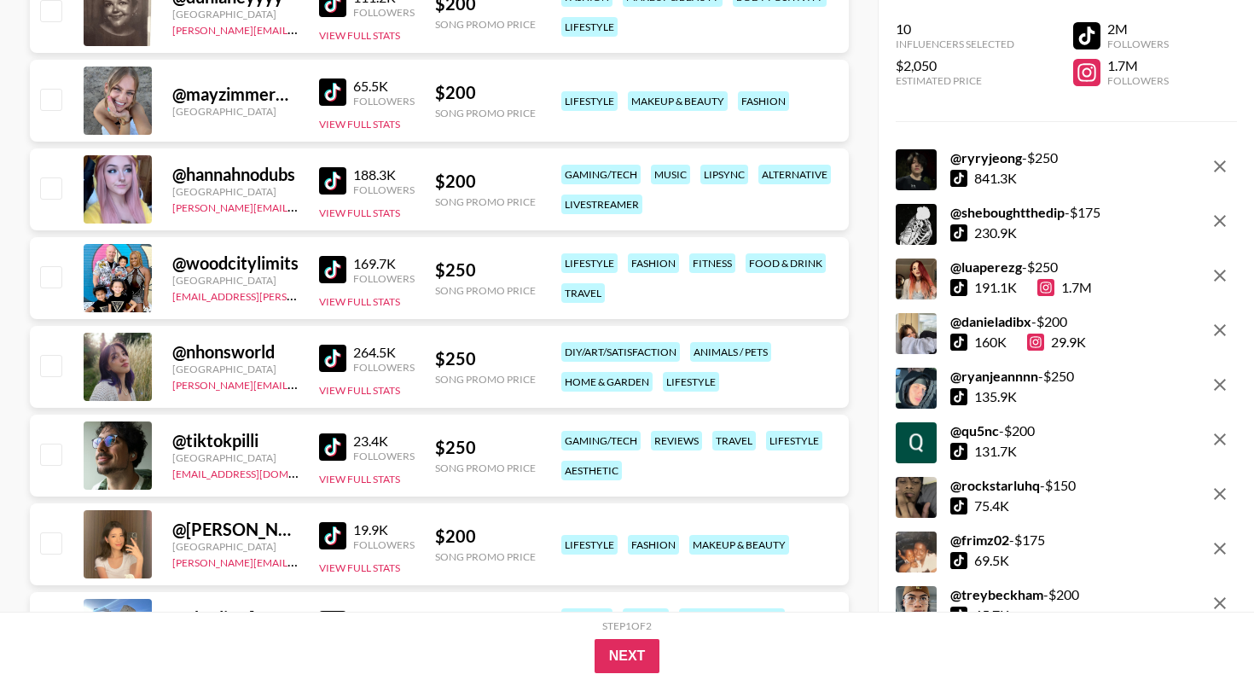
click at [337, 360] on img at bounding box center [332, 358] width 27 height 27
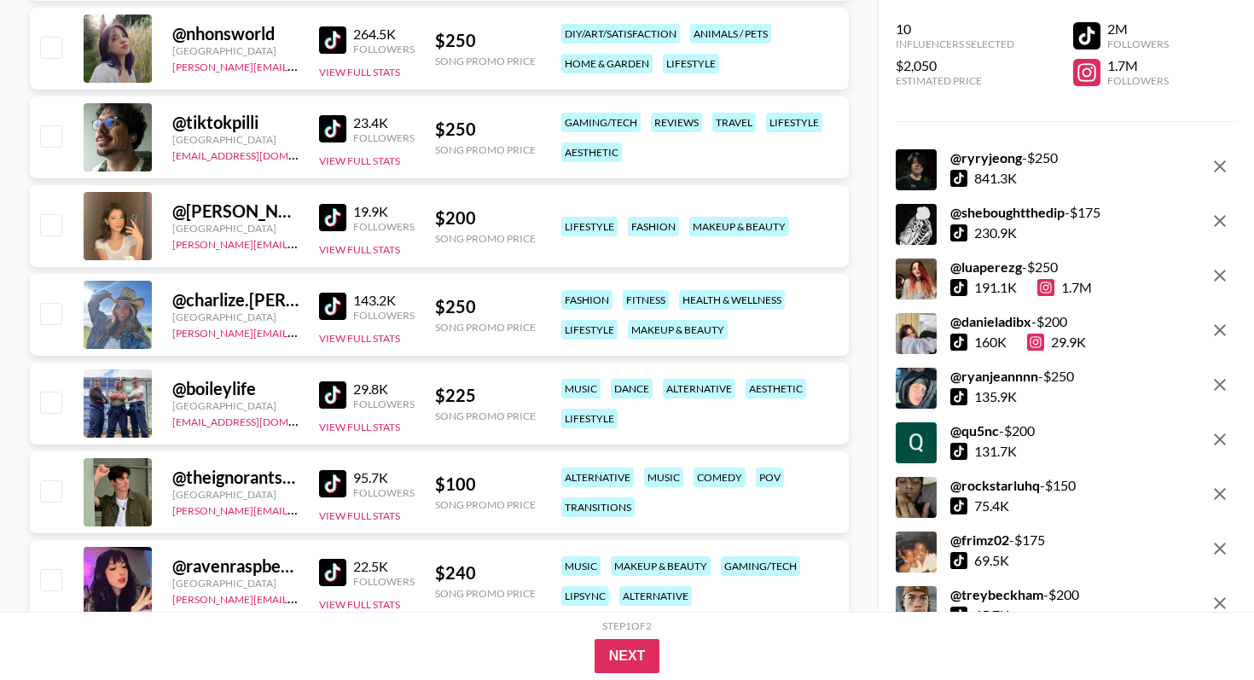
scroll to position [9797, 0]
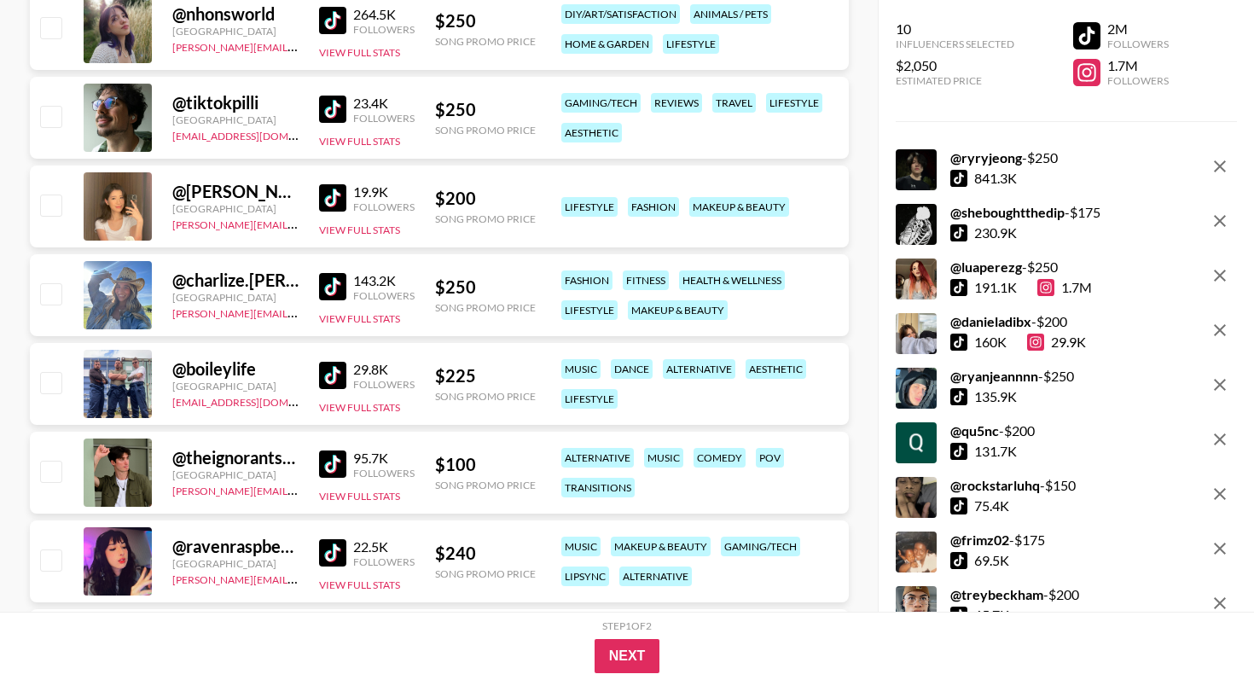
click at [339, 456] on img at bounding box center [332, 463] width 27 height 27
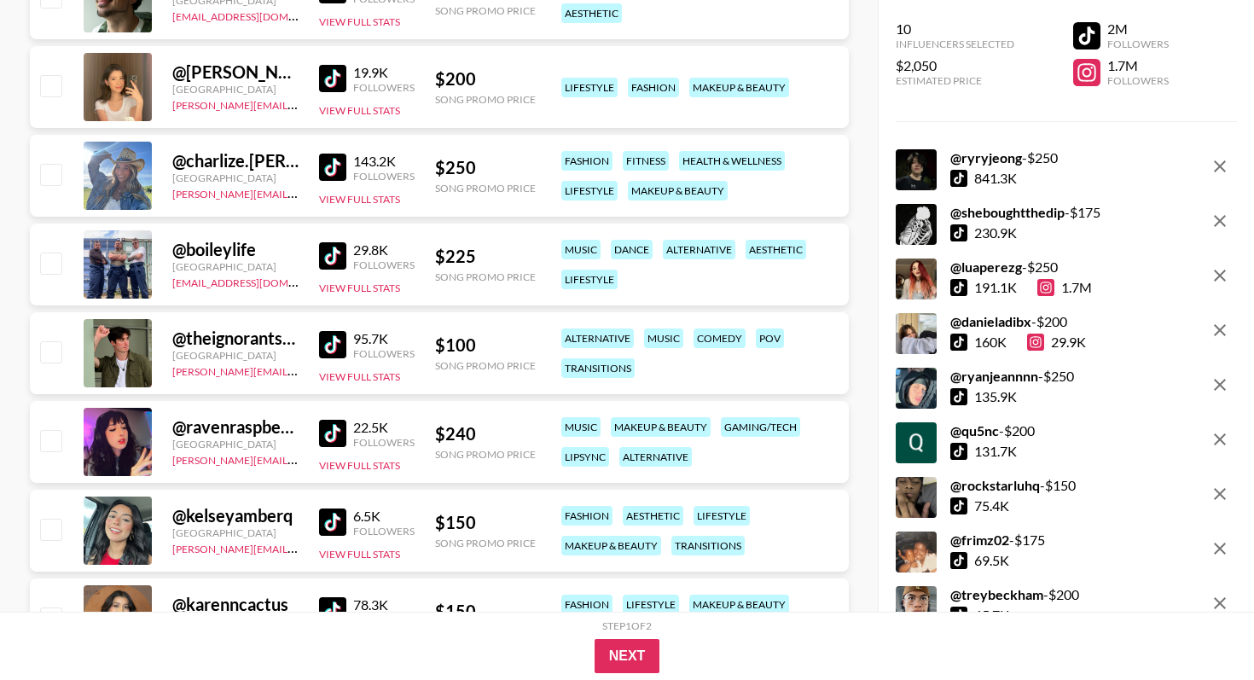
scroll to position [9917, 0]
click at [336, 425] on img at bounding box center [332, 432] width 27 height 27
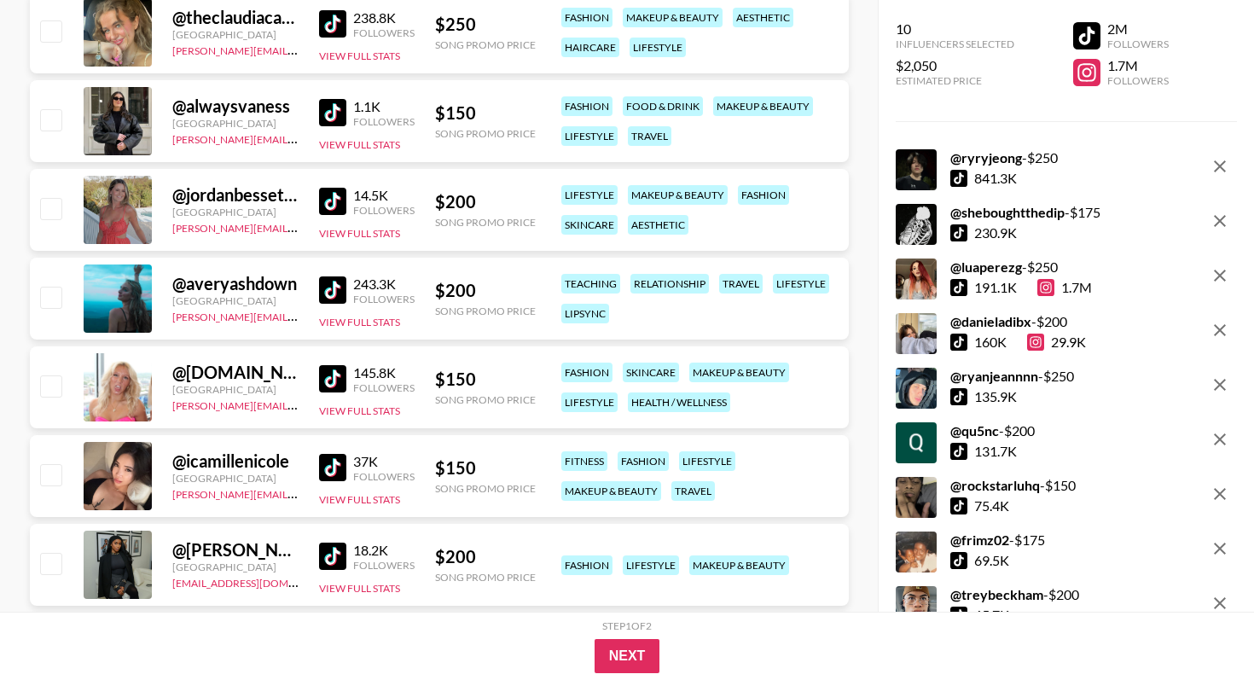
scroll to position [10862, 0]
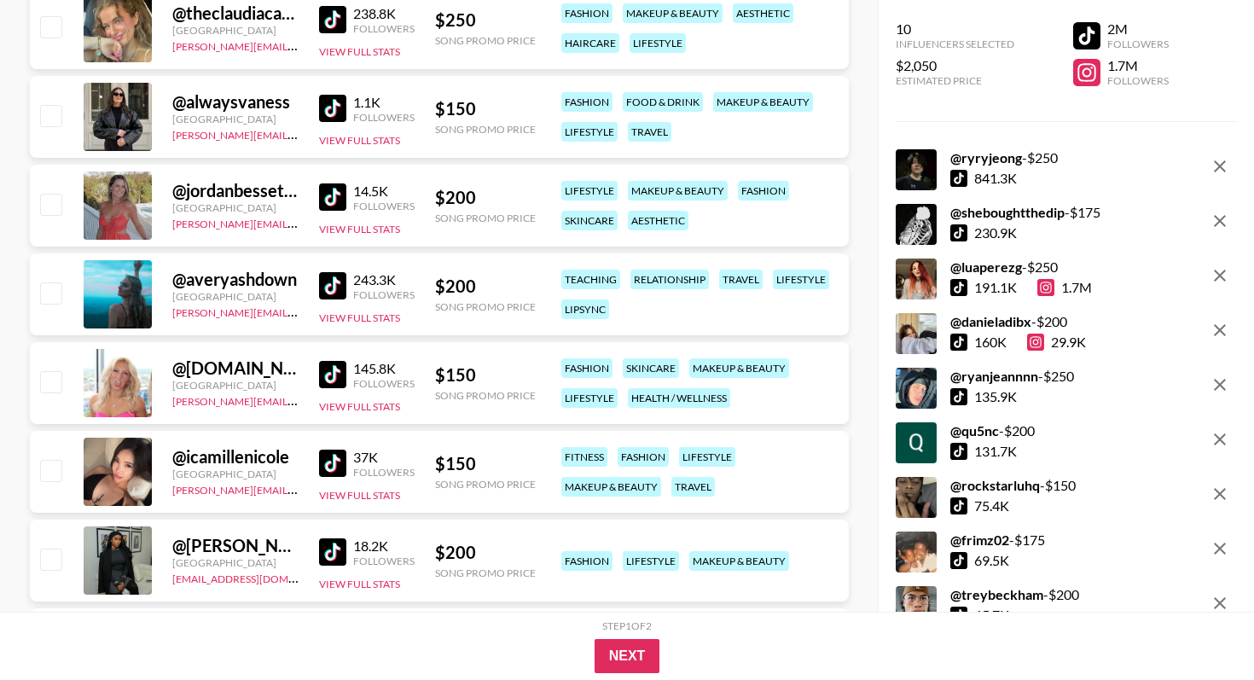
click at [333, 455] on img at bounding box center [332, 462] width 27 height 27
click at [54, 465] on input "checkbox" at bounding box center [50, 470] width 20 height 20
checkbox input "true"
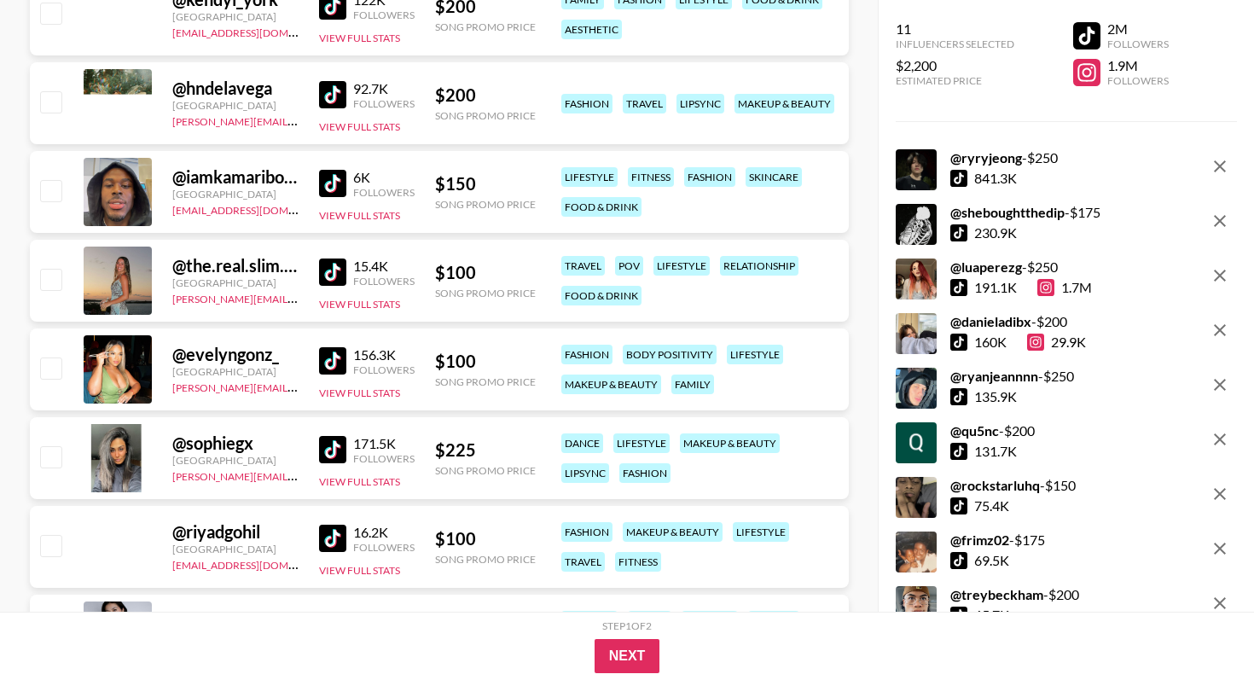
scroll to position [13828, 0]
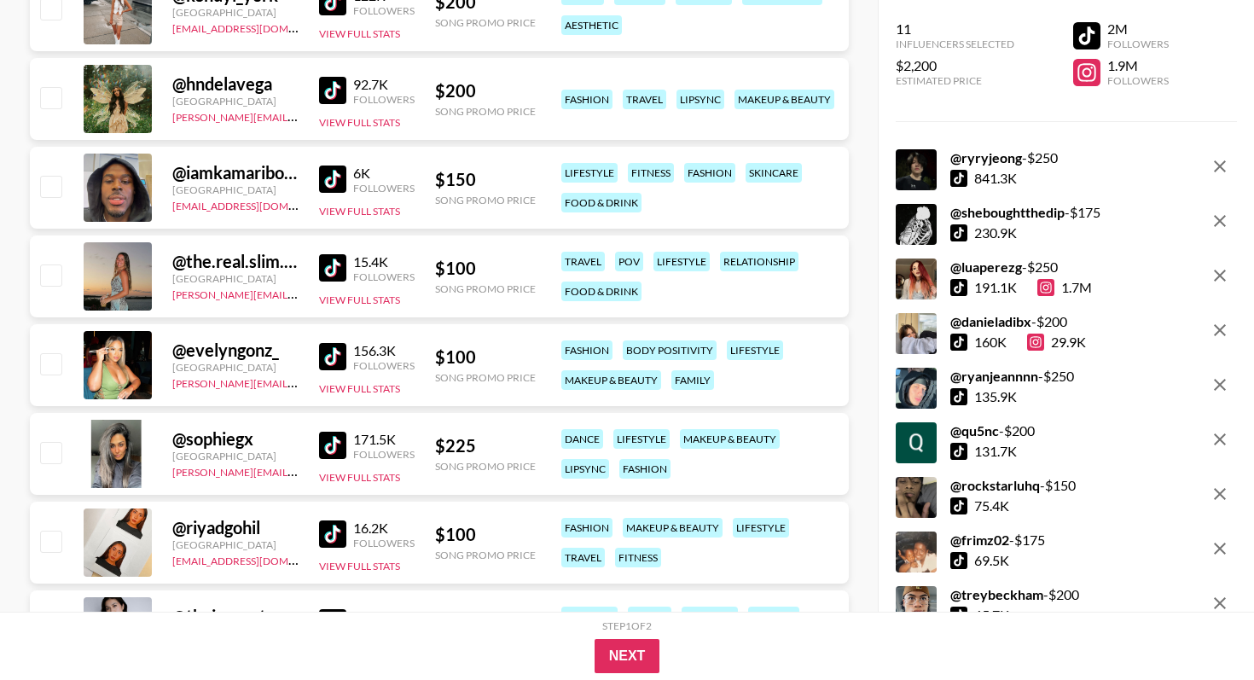
click at [333, 452] on img at bounding box center [332, 445] width 27 height 27
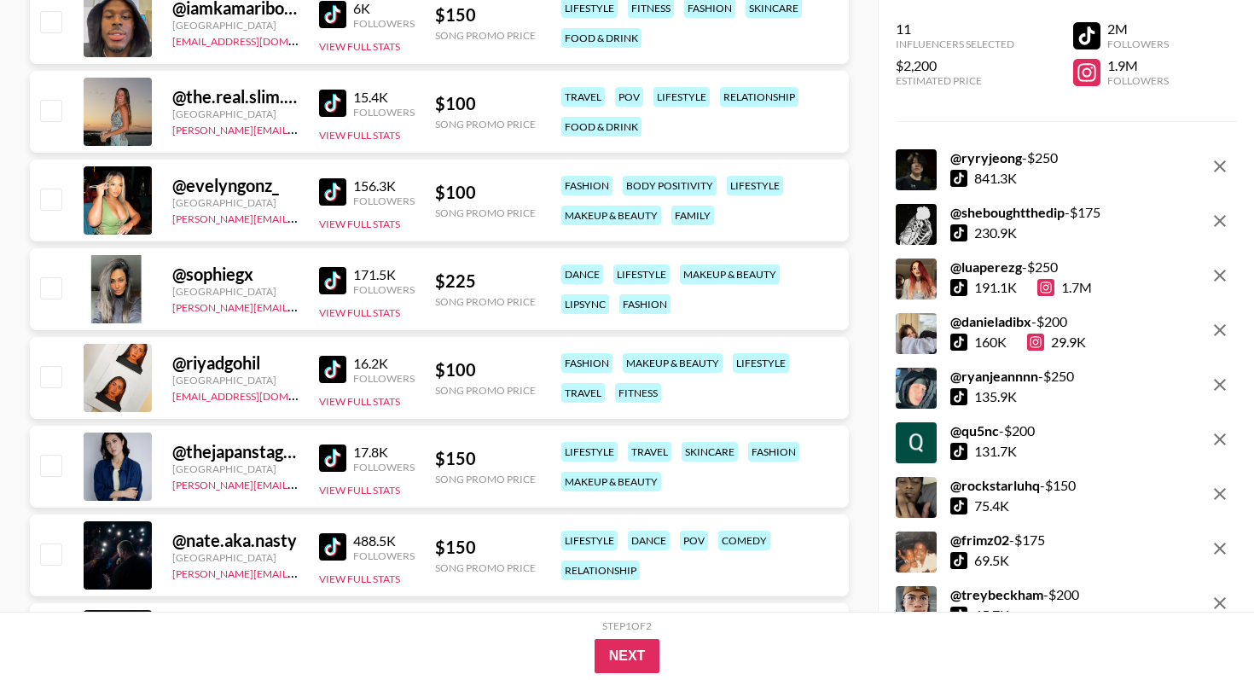
scroll to position [13996, 0]
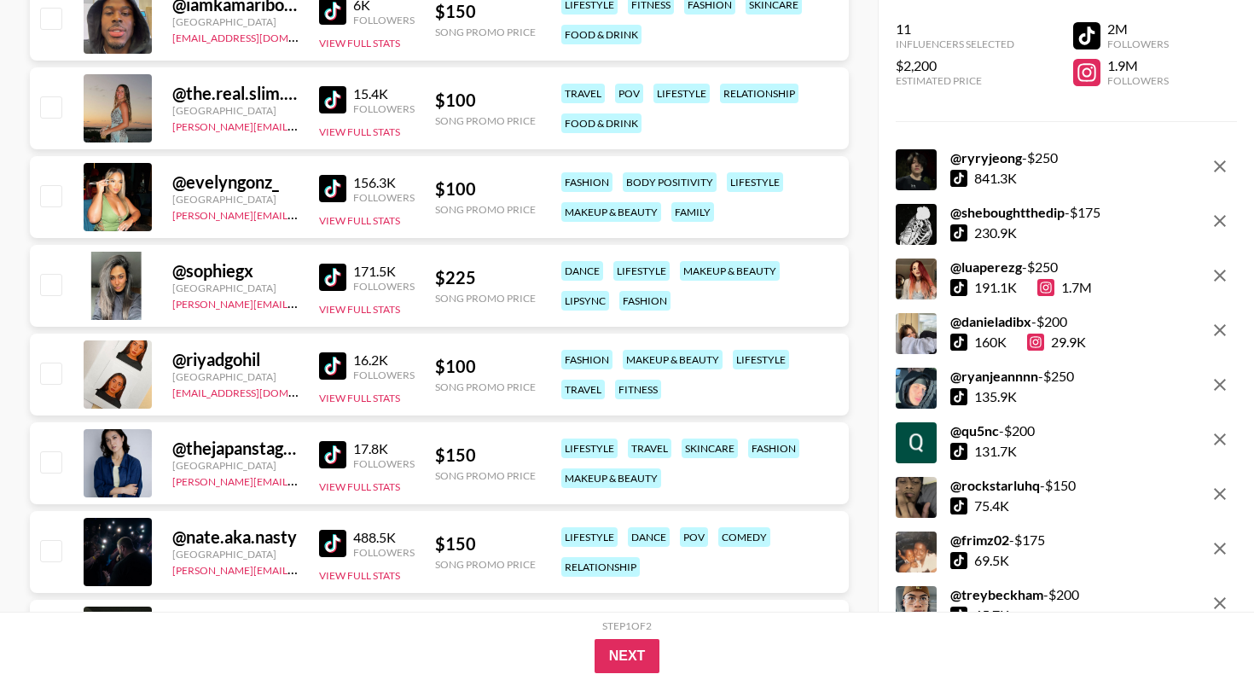
click at [329, 367] on img at bounding box center [332, 365] width 27 height 27
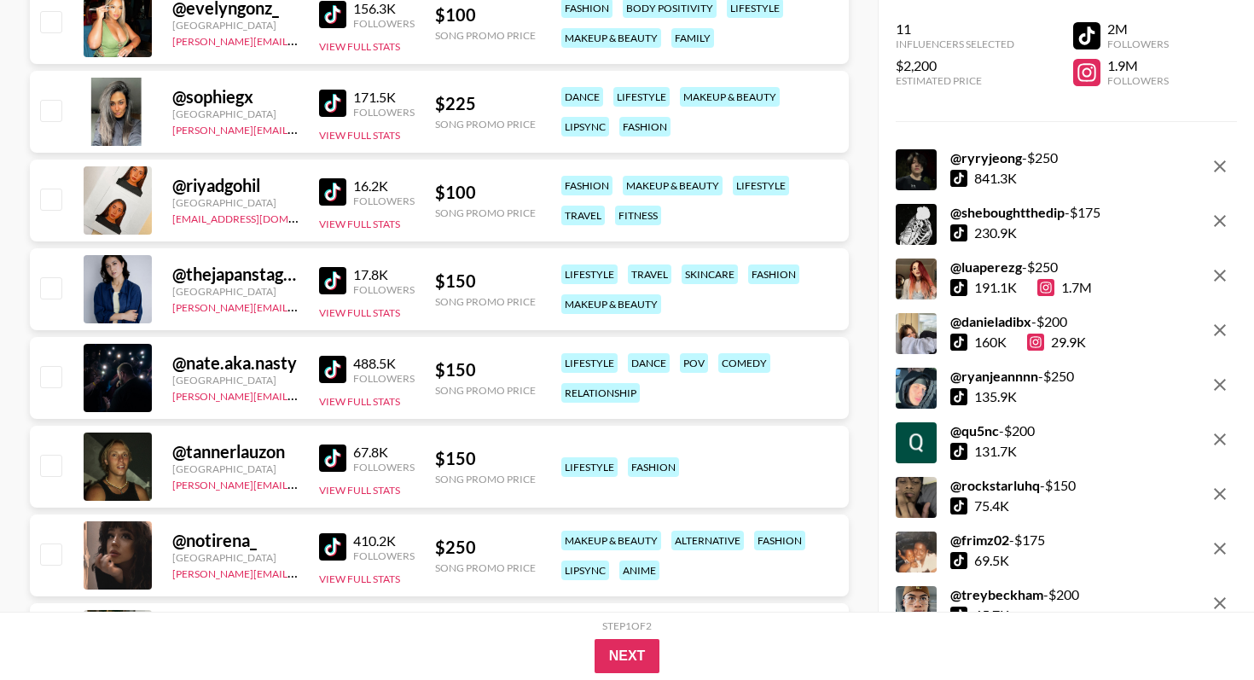
scroll to position [14173, 0]
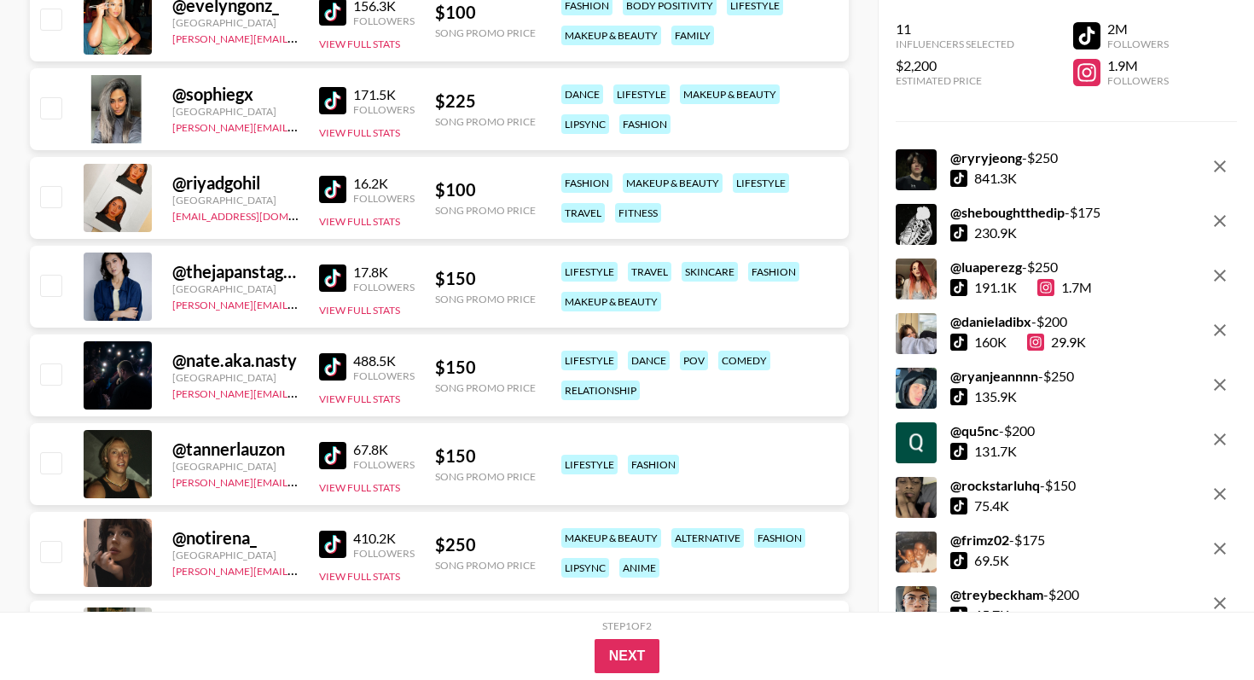
click at [334, 366] on img at bounding box center [332, 366] width 27 height 27
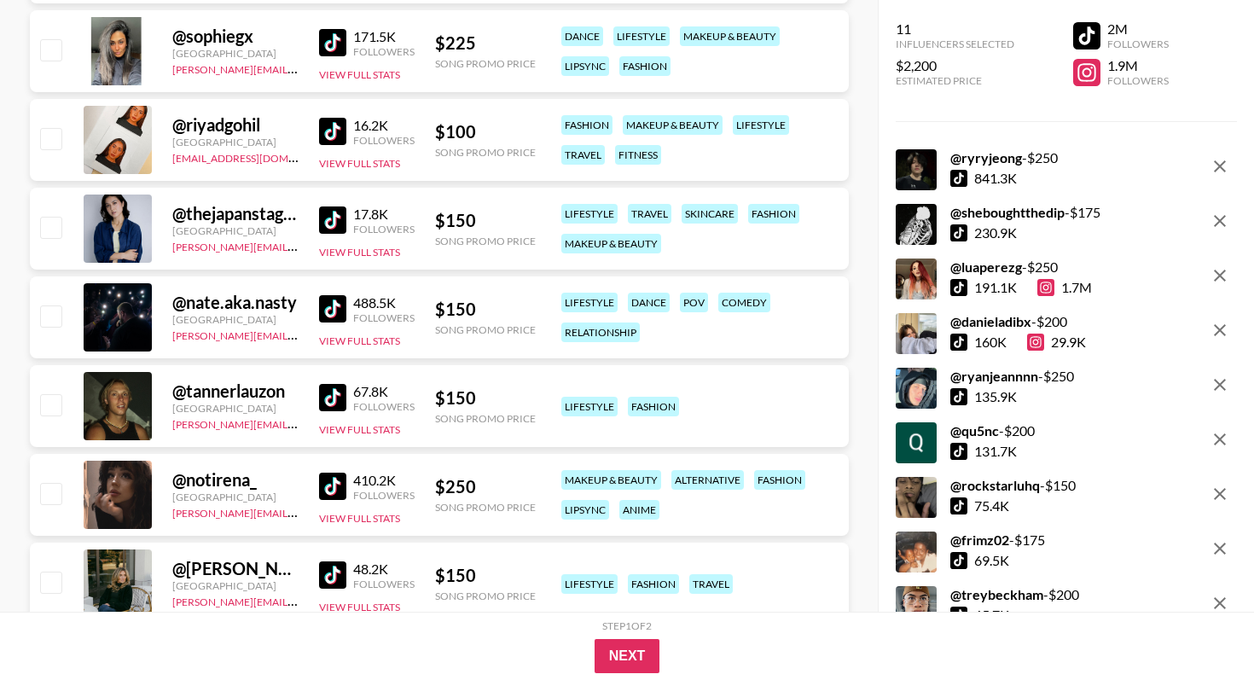
scroll to position [14242, 0]
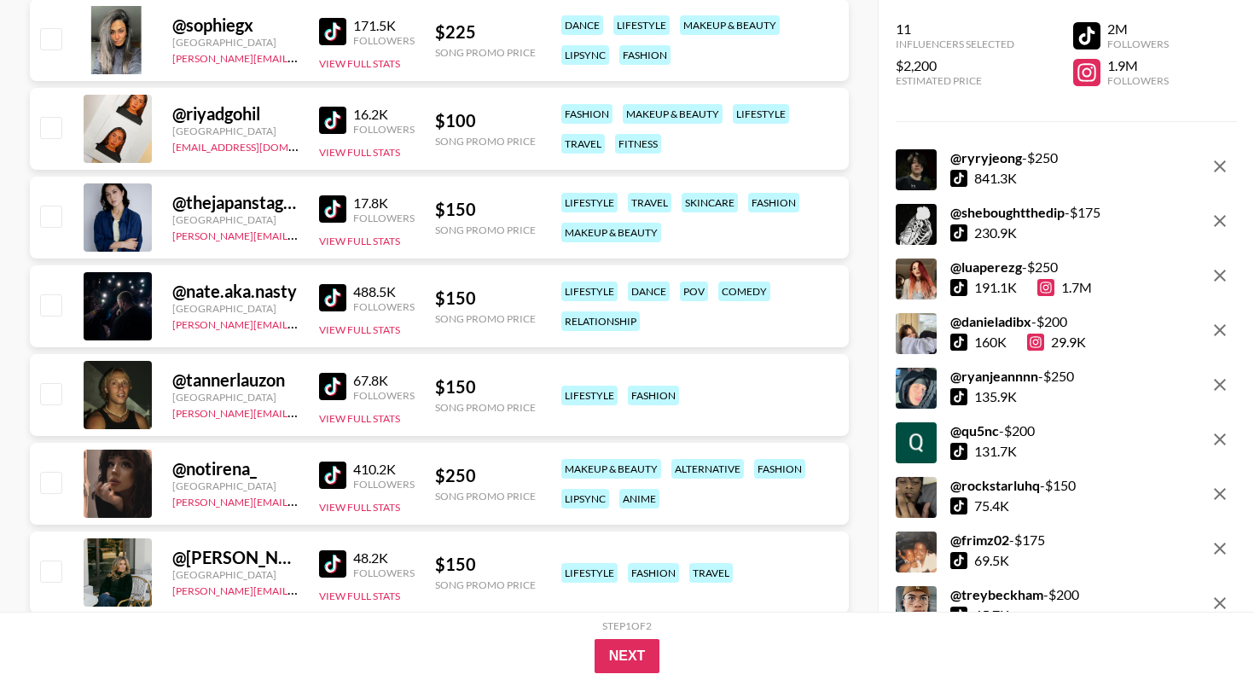
click at [338, 475] on img at bounding box center [332, 474] width 27 height 27
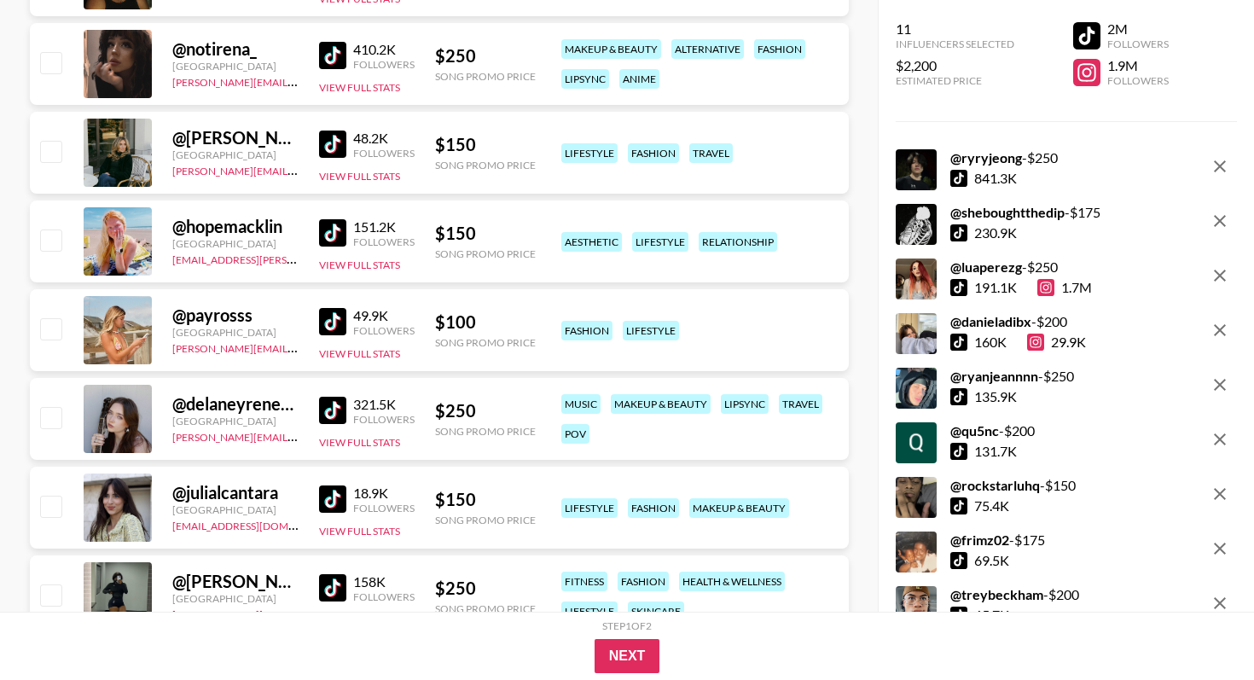
scroll to position [14667, 0]
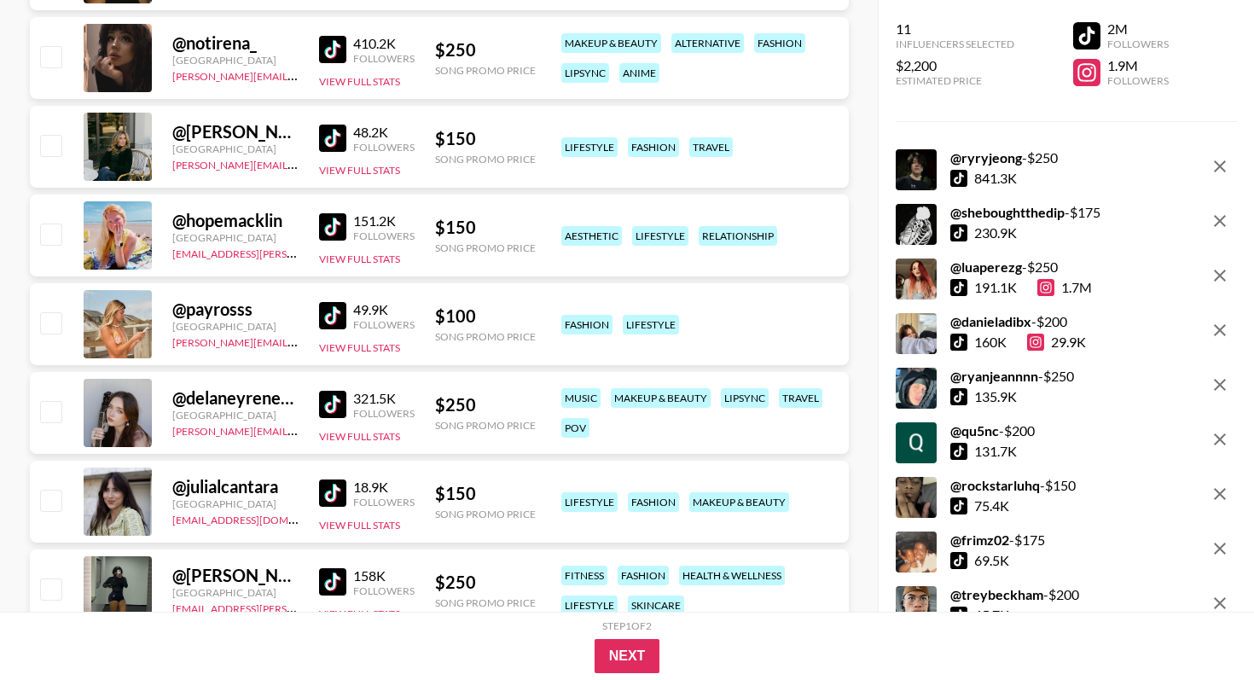
click at [337, 409] on img at bounding box center [332, 404] width 27 height 27
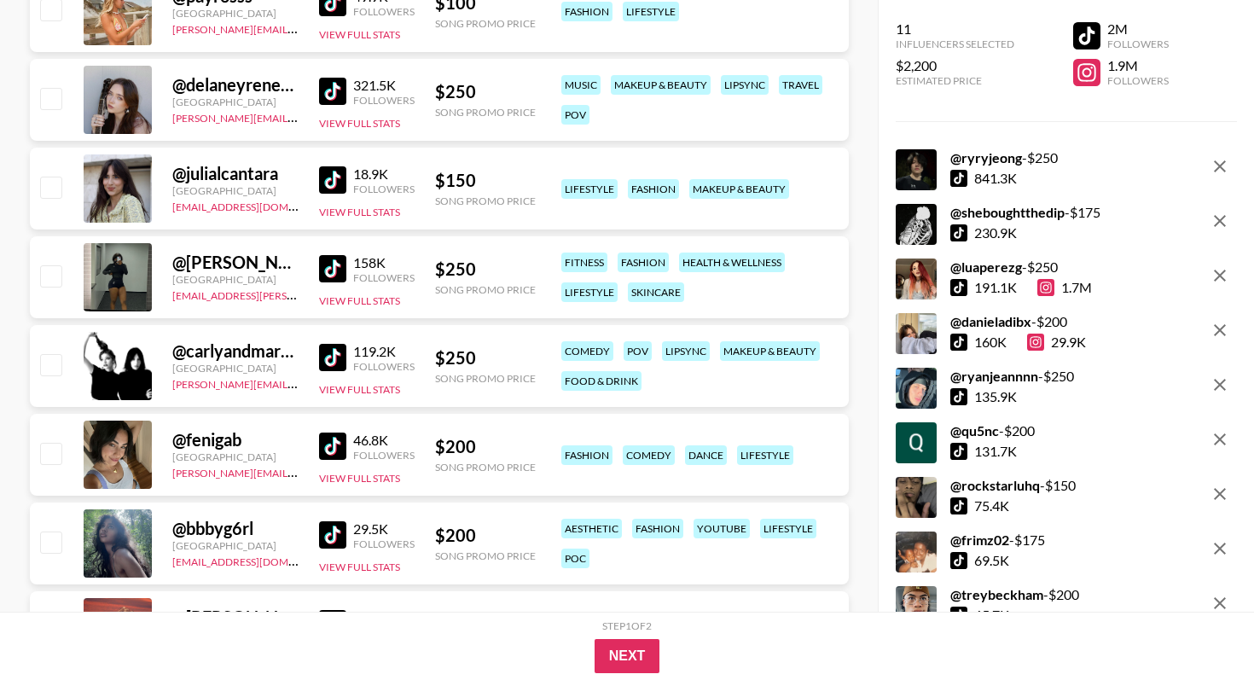
scroll to position [14985, 0]
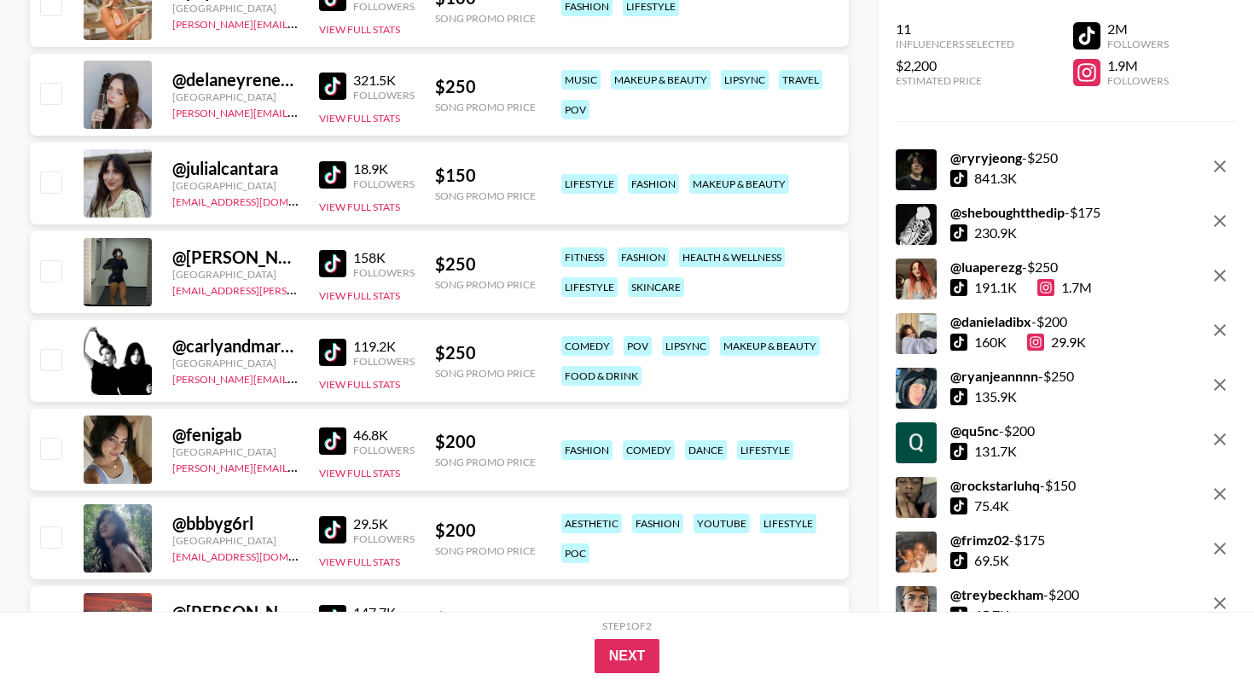
click at [333, 438] on img at bounding box center [332, 440] width 27 height 27
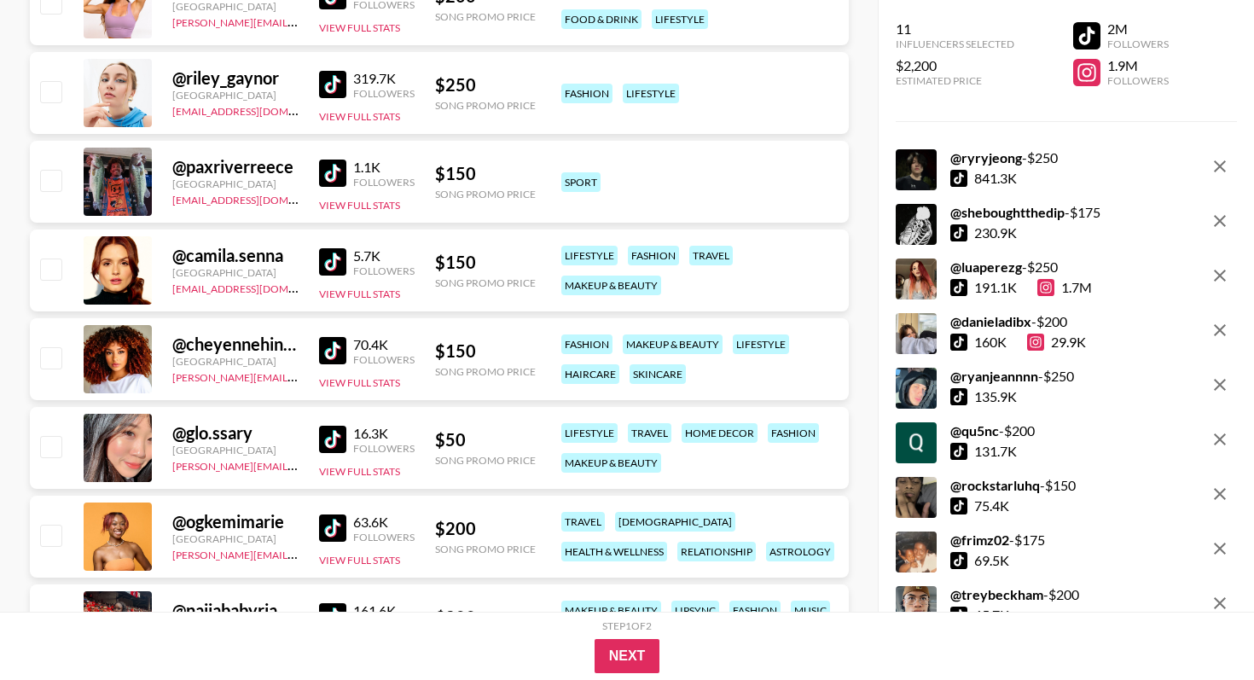
scroll to position [17600, 0]
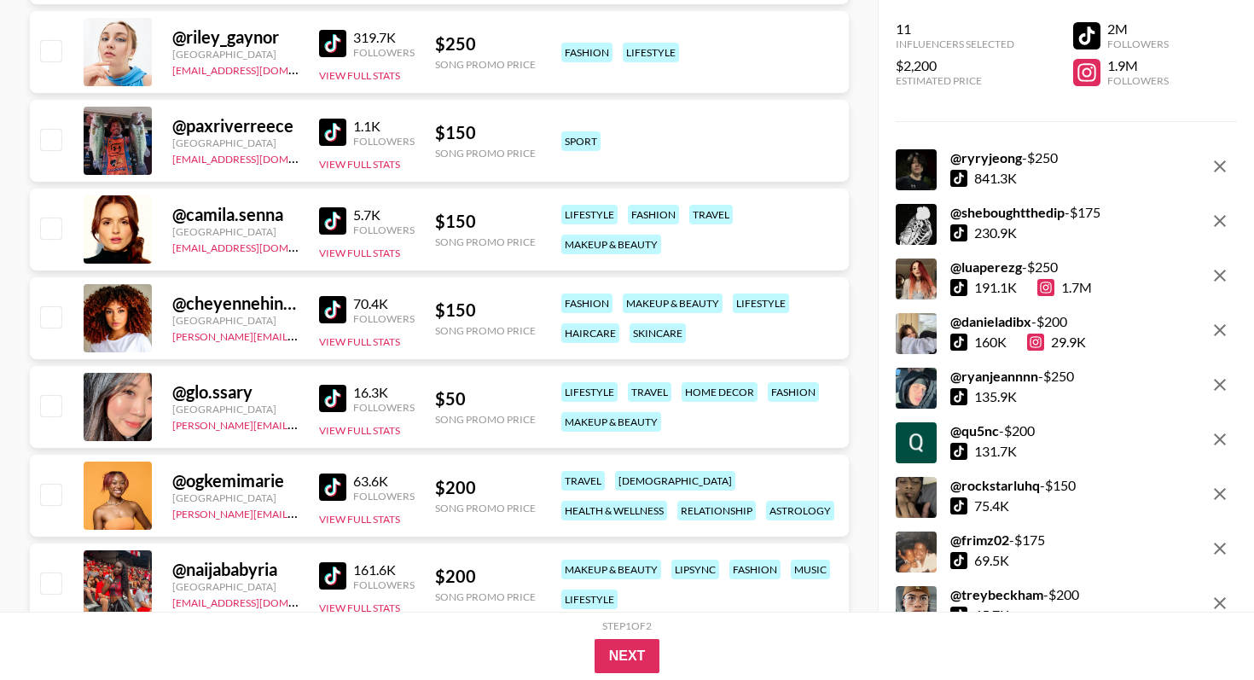
click at [327, 397] on img at bounding box center [332, 398] width 27 height 27
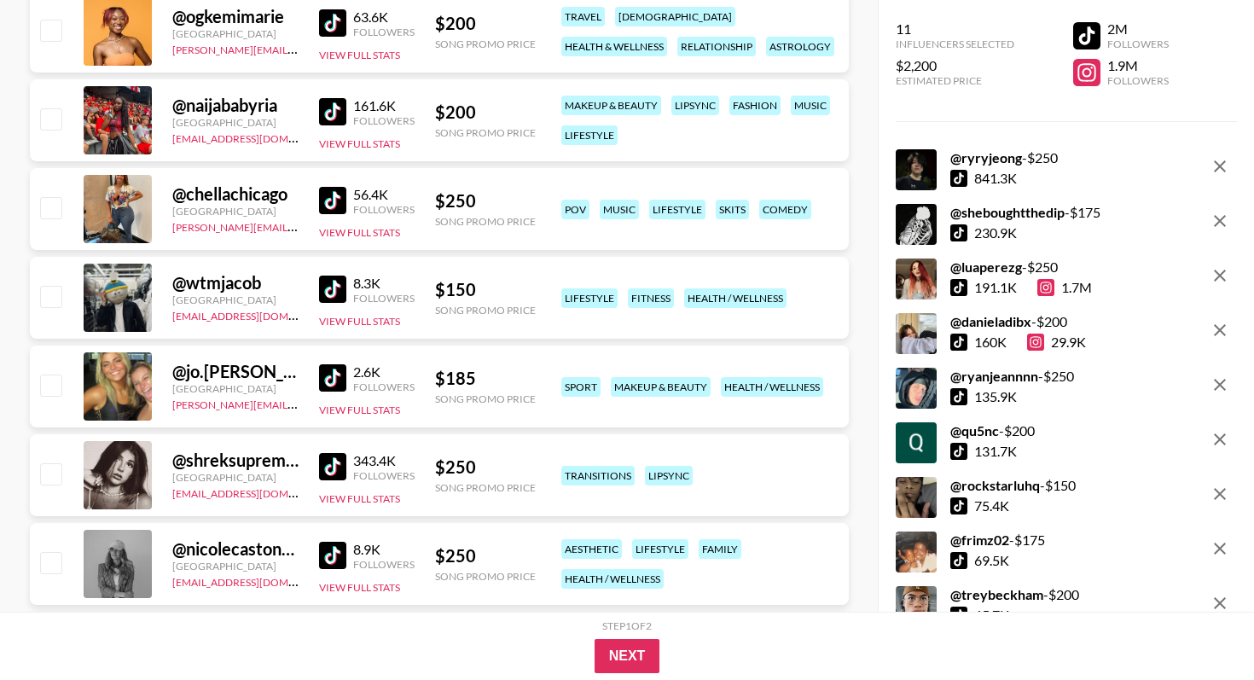
scroll to position [18065, 0]
click at [335, 460] on img at bounding box center [332, 465] width 27 height 27
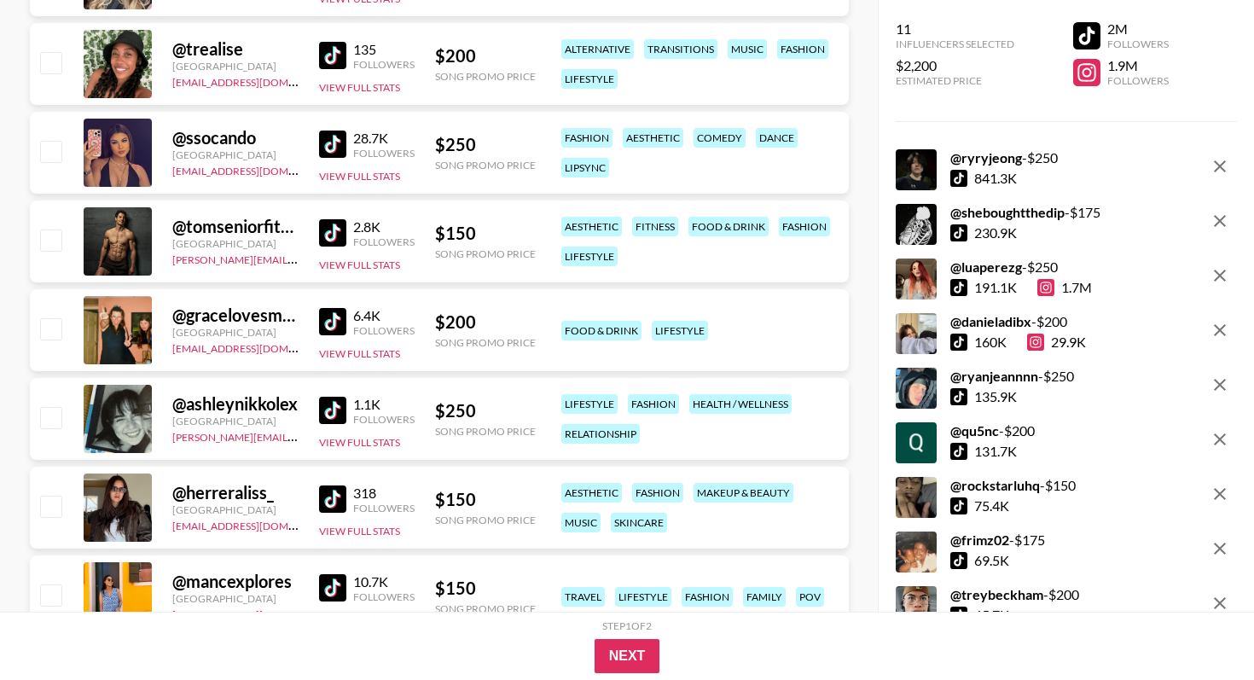
scroll to position [20377, 0]
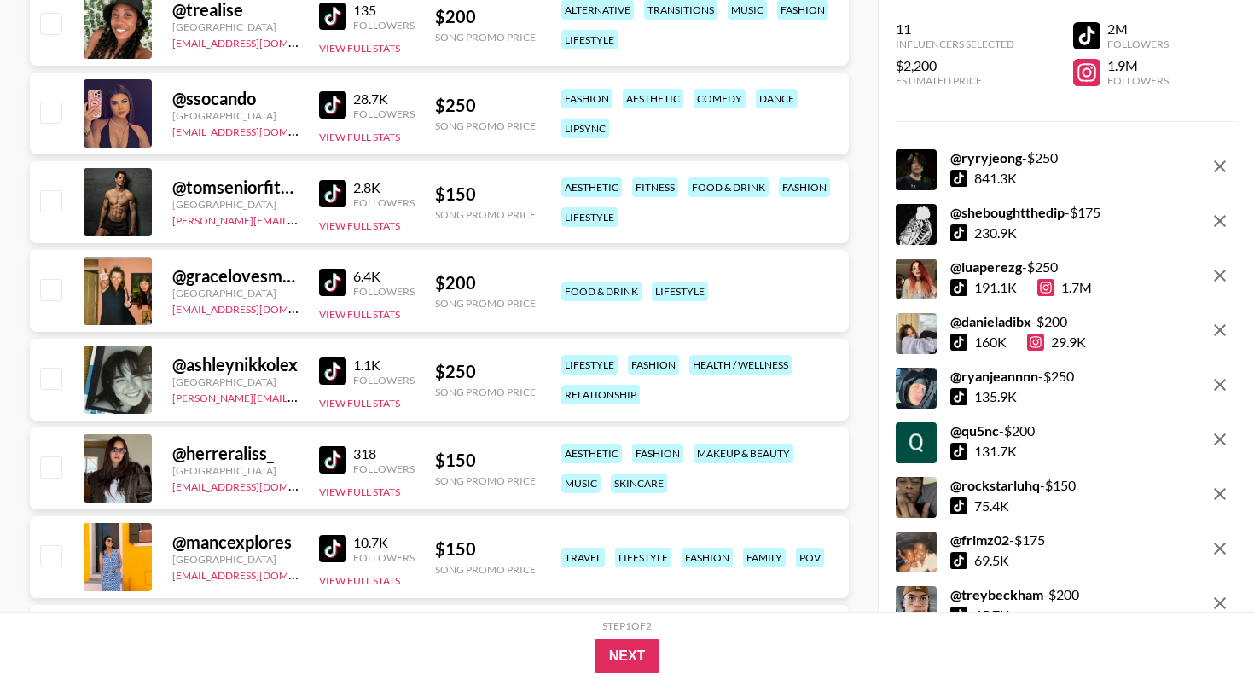
click at [336, 461] on img at bounding box center [332, 459] width 27 height 27
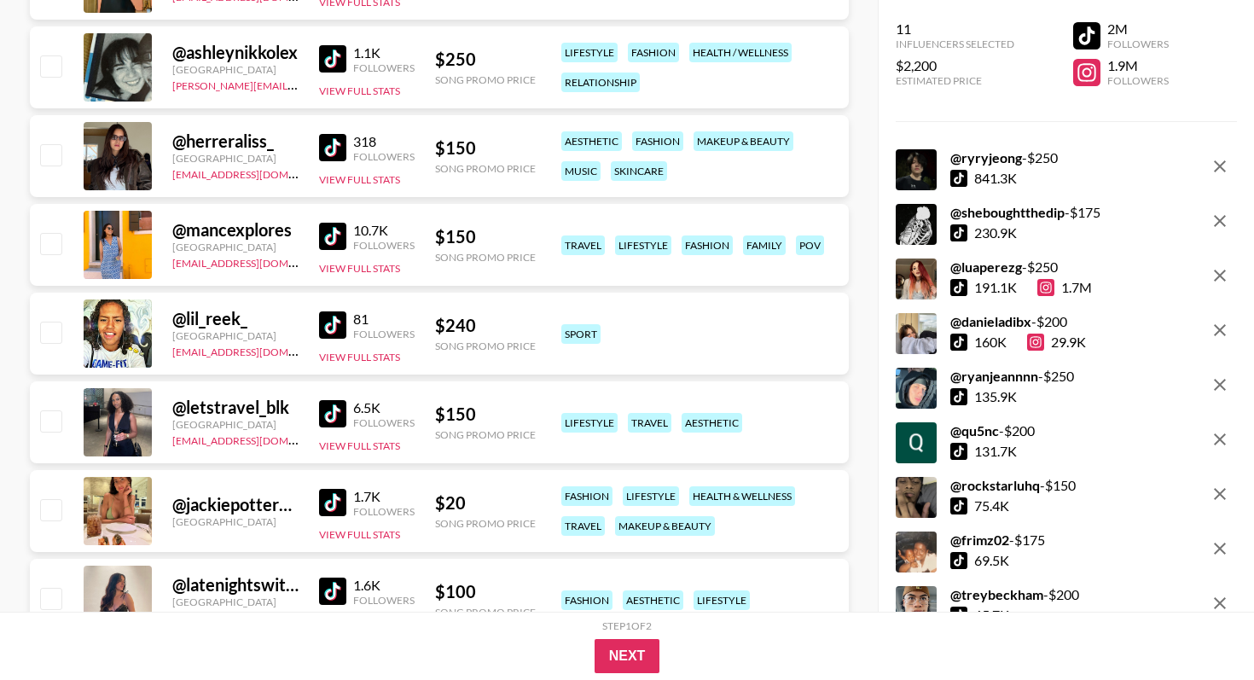
scroll to position [20659, 0]
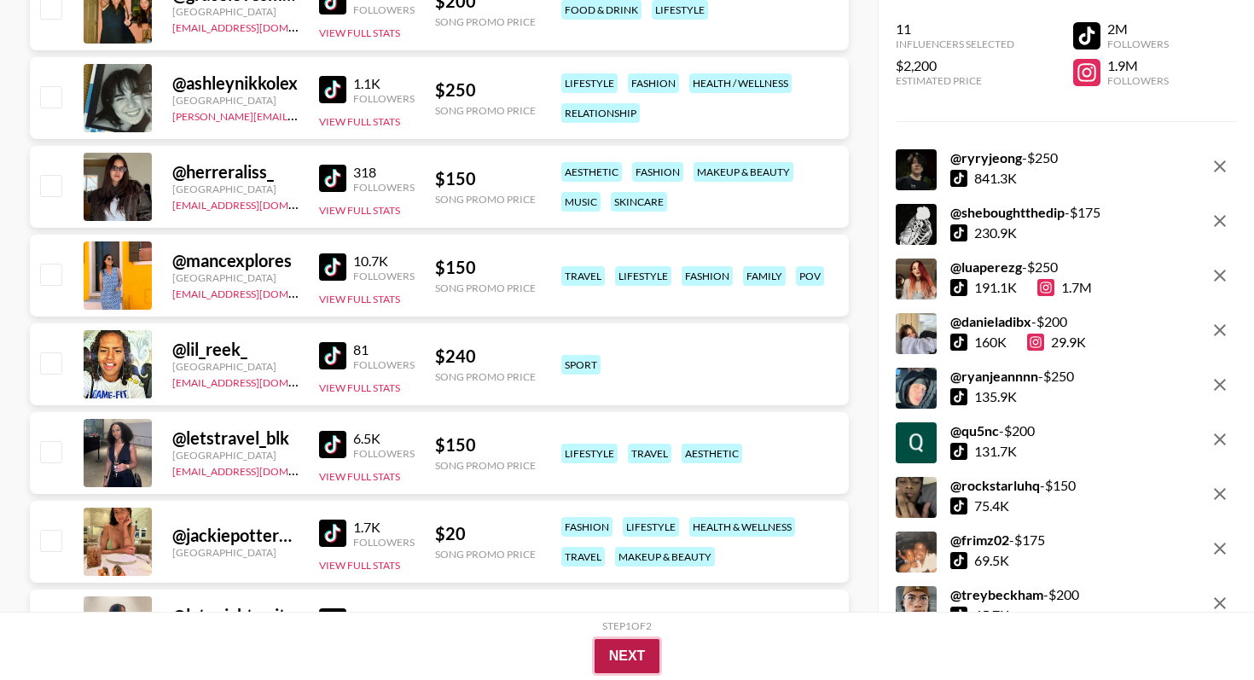
click at [629, 617] on button "Next" at bounding box center [627, 656] width 66 height 34
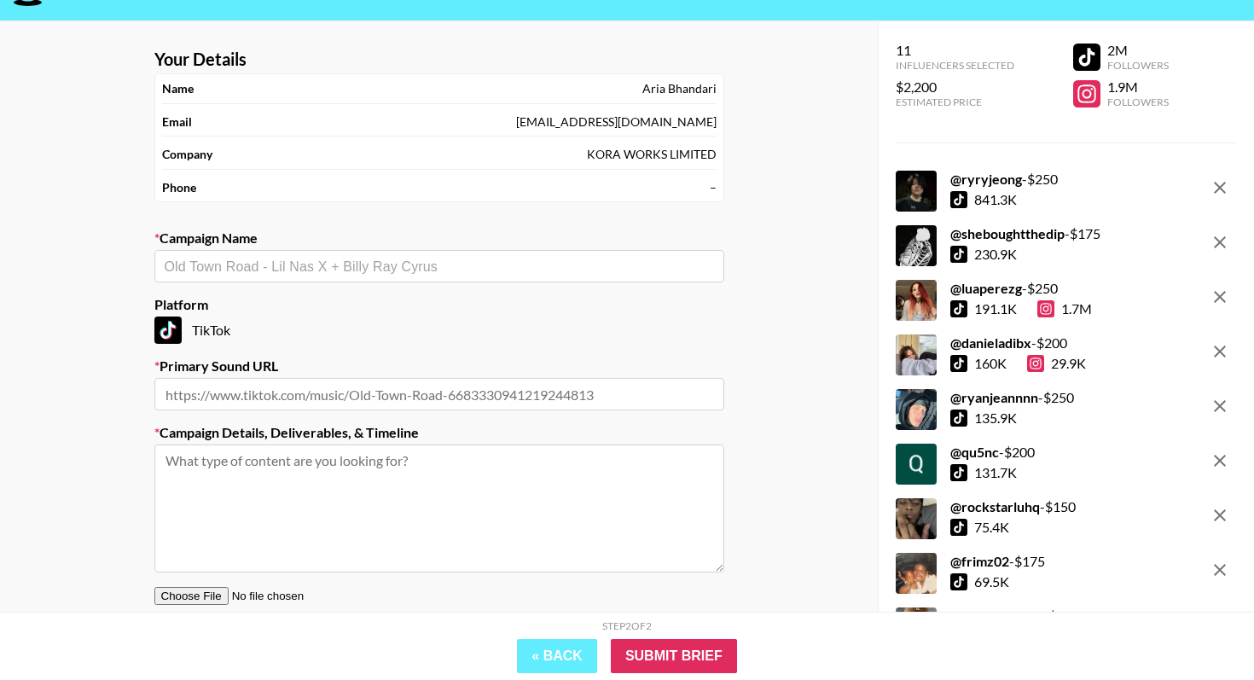
scroll to position [39, 0]
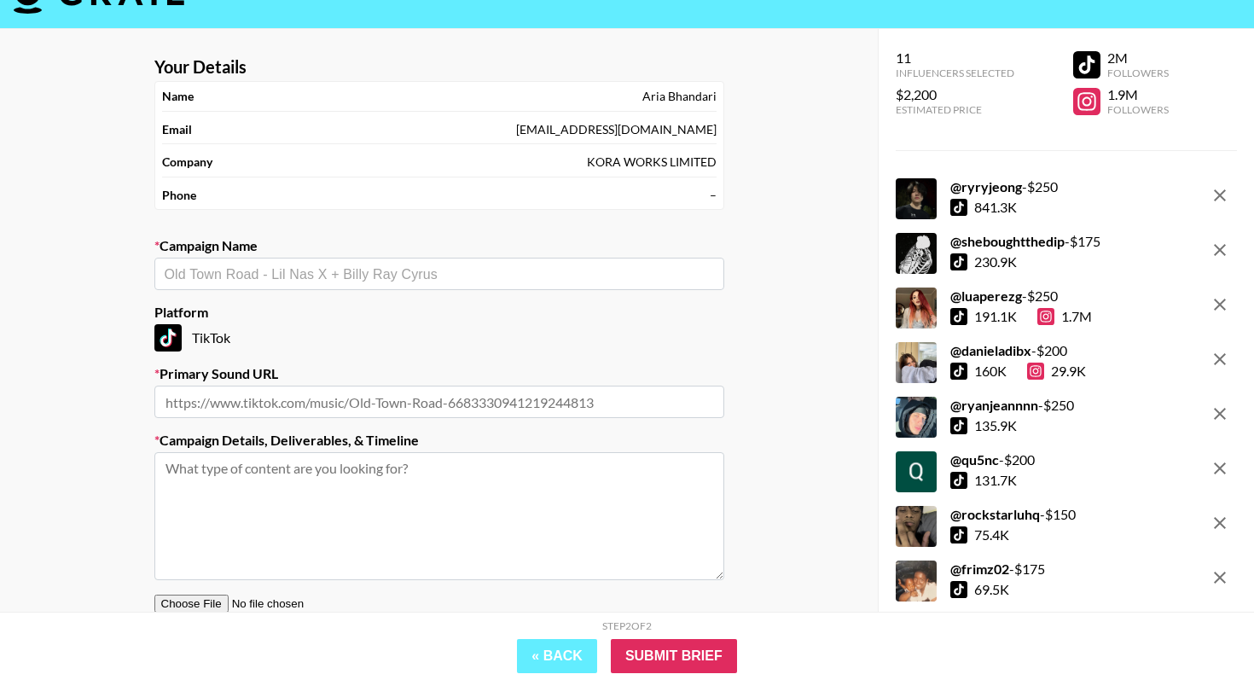
click at [670, 130] on div "[EMAIL_ADDRESS][DOMAIN_NAME]" at bounding box center [616, 129] width 200 height 15
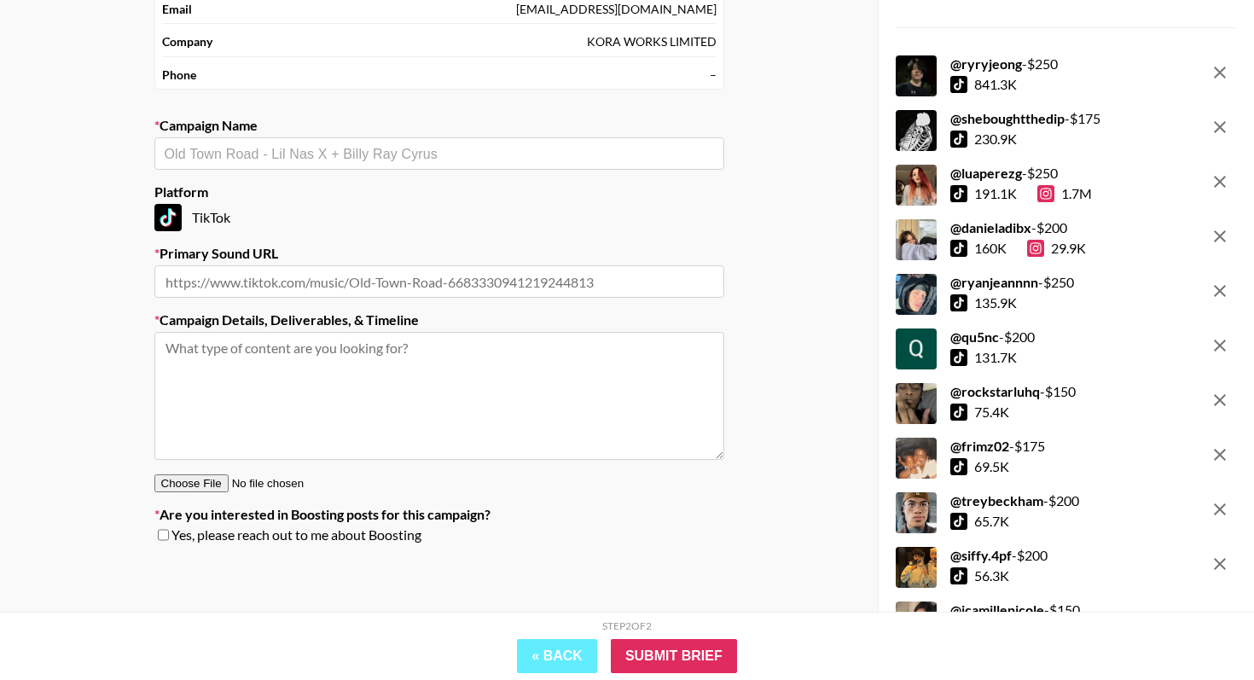
scroll to position [0, 0]
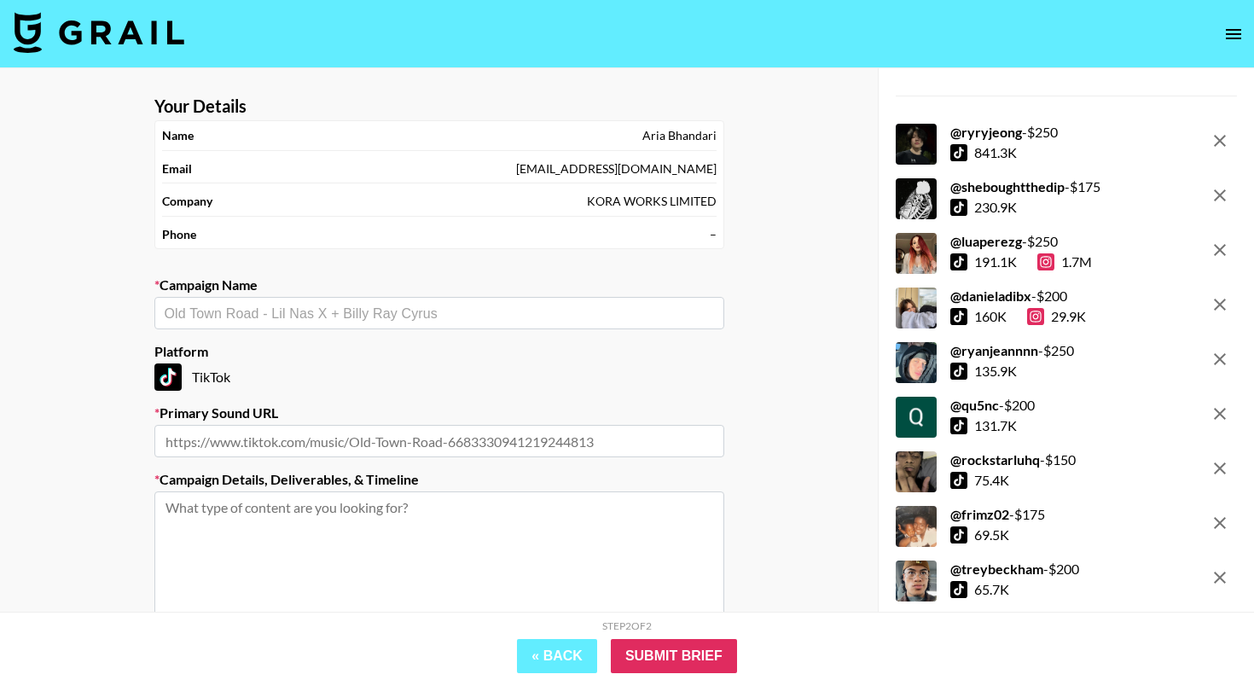
click at [646, 165] on div "[EMAIL_ADDRESS][DOMAIN_NAME]" at bounding box center [616, 168] width 200 height 15
click at [1178, 40] on icon "open drawer" at bounding box center [1233, 34] width 20 height 20
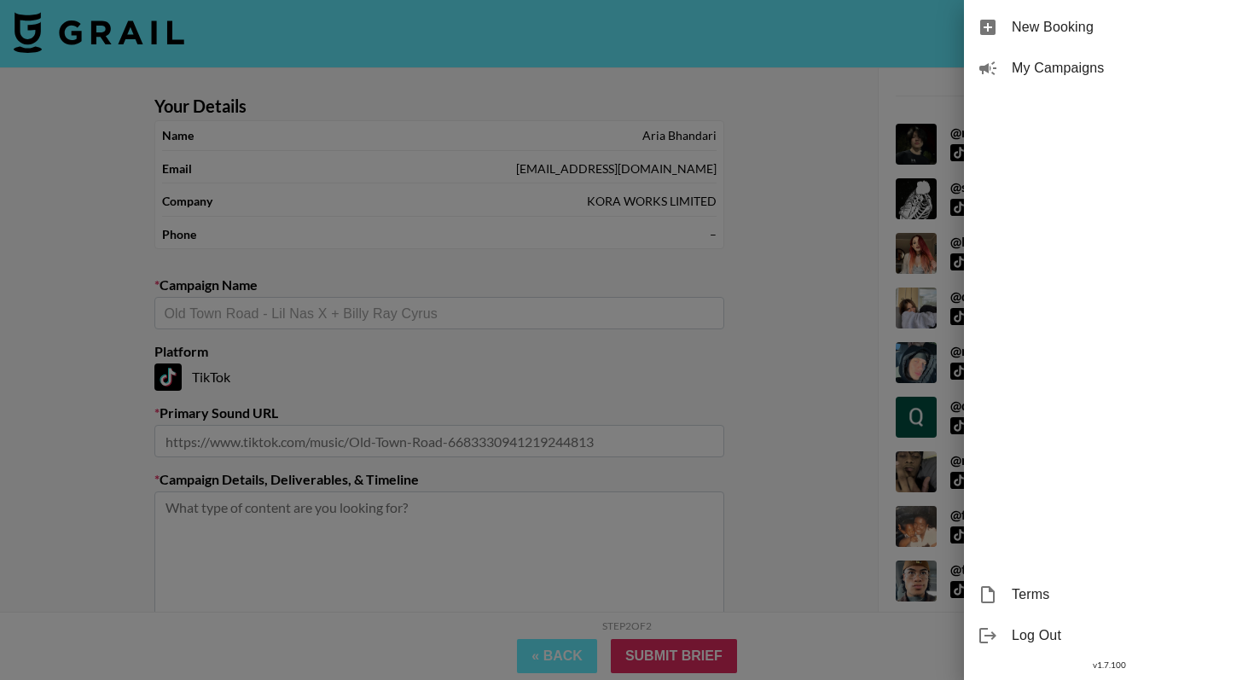
click at [846, 122] on div at bounding box center [627, 340] width 1254 height 680
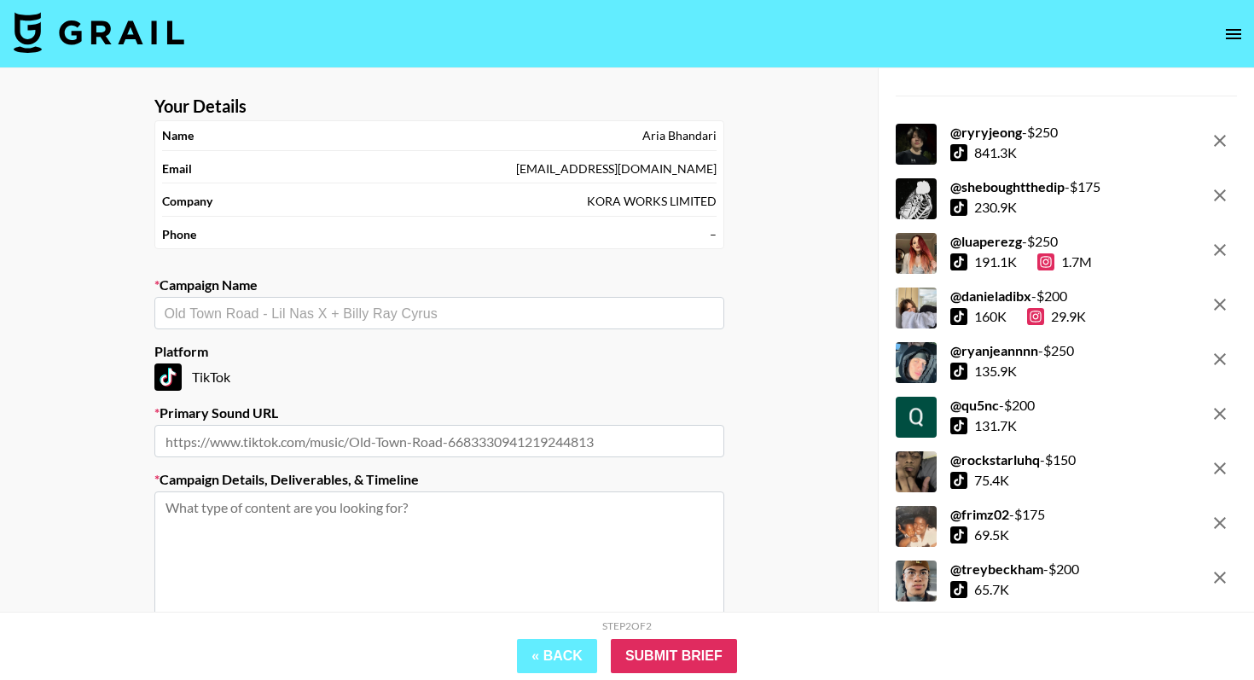
click at [317, 318] on input "text" at bounding box center [439, 314] width 549 height 20
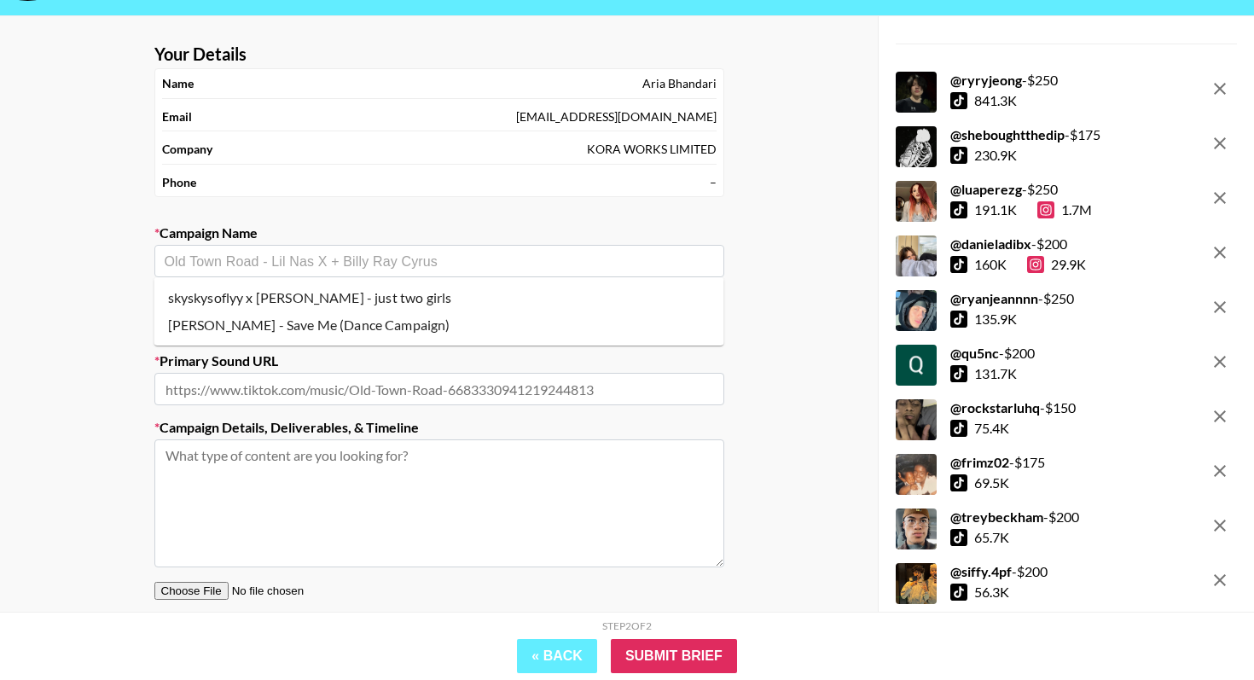
scroll to position [54, 0]
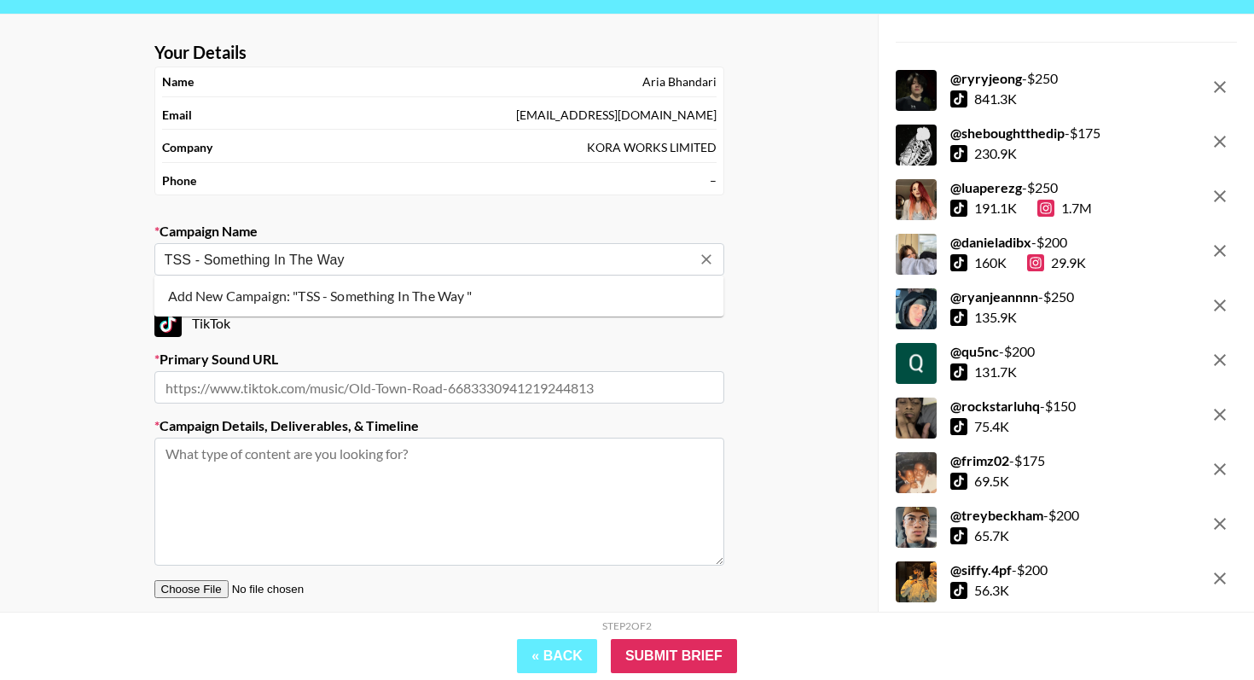
type input "TSS - Something In The Way"
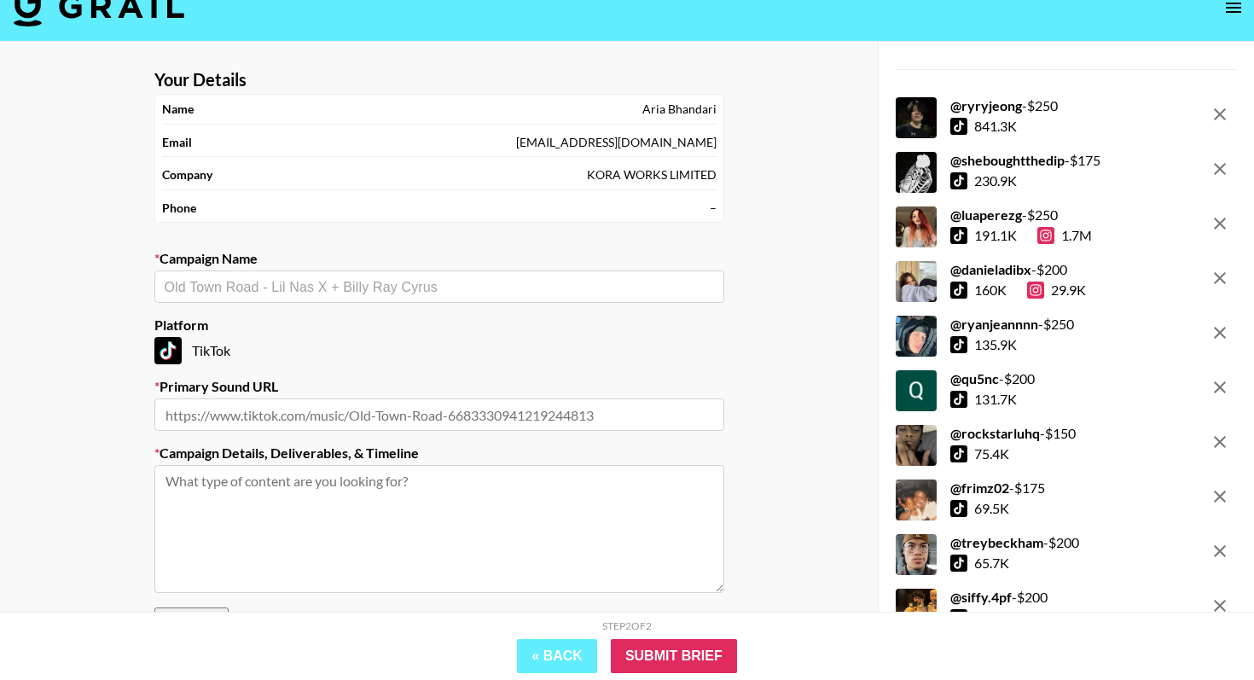
scroll to position [33, 0]
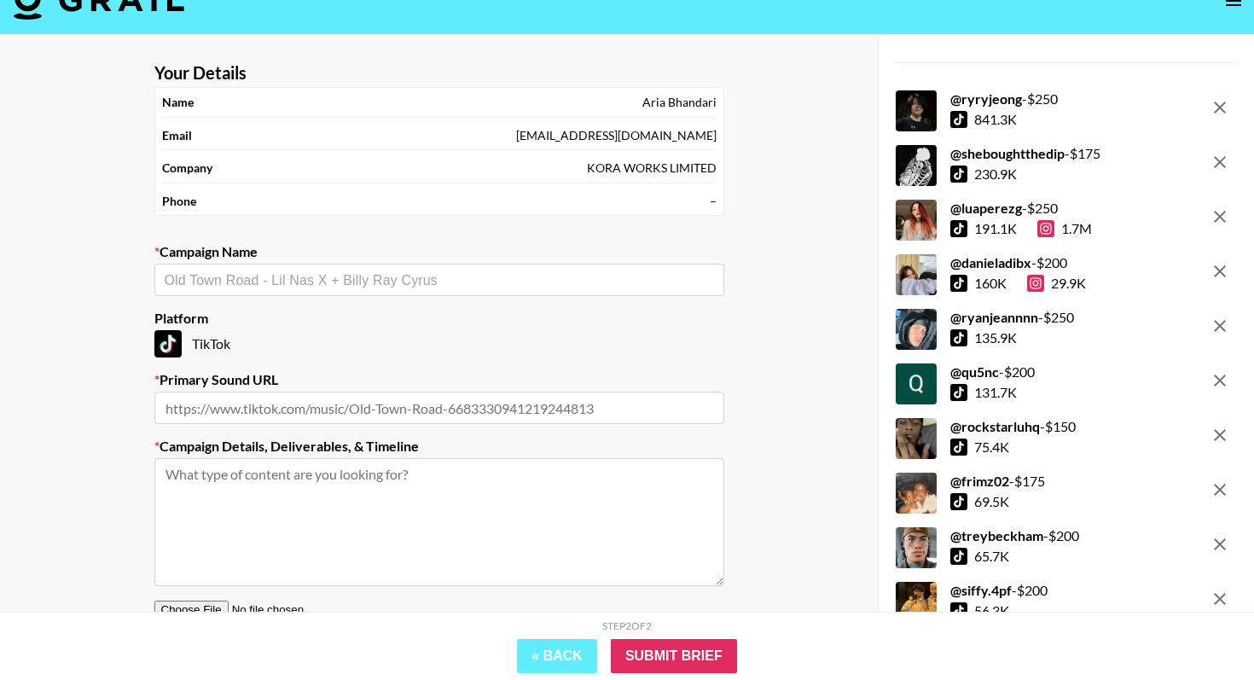
click at [303, 399] on input "text" at bounding box center [439, 407] width 570 height 32
paste input "[URL][DOMAIN_NAME]"
click at [266, 264] on div "​" at bounding box center [439, 280] width 570 height 32
type input "[URL][DOMAIN_NAME]"
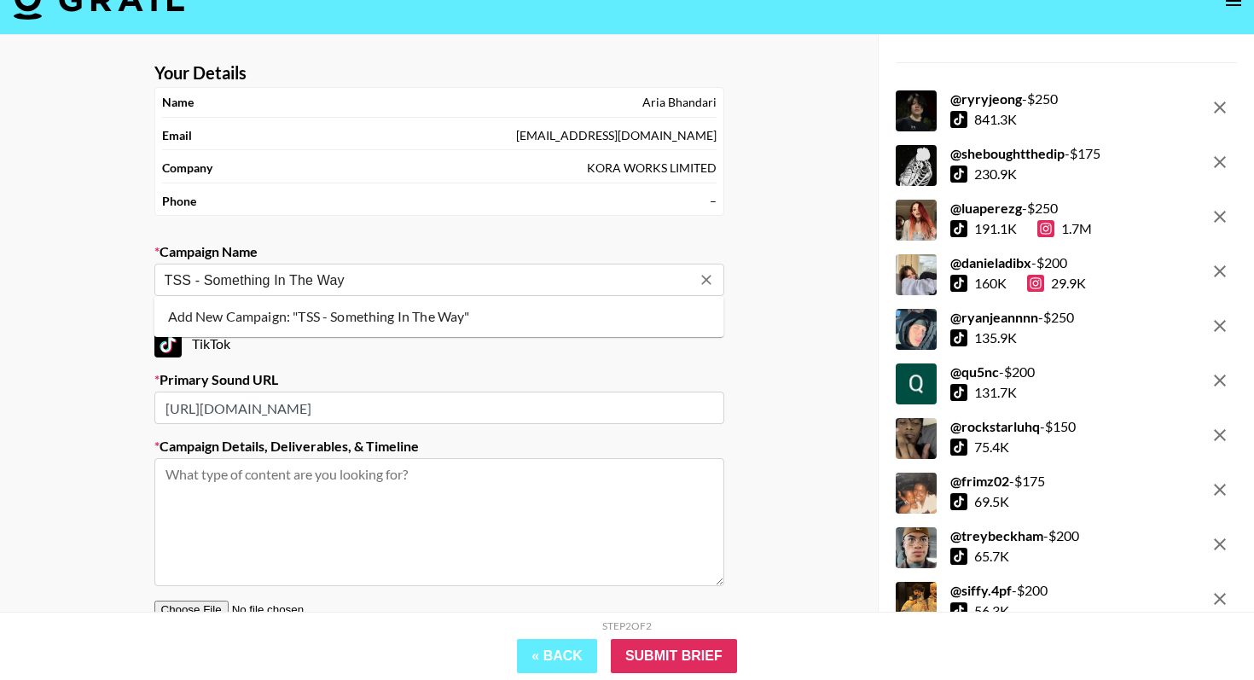
click at [284, 318] on li "Add New Campaign: "TSS - Something In The Way"" at bounding box center [439, 316] width 570 height 27
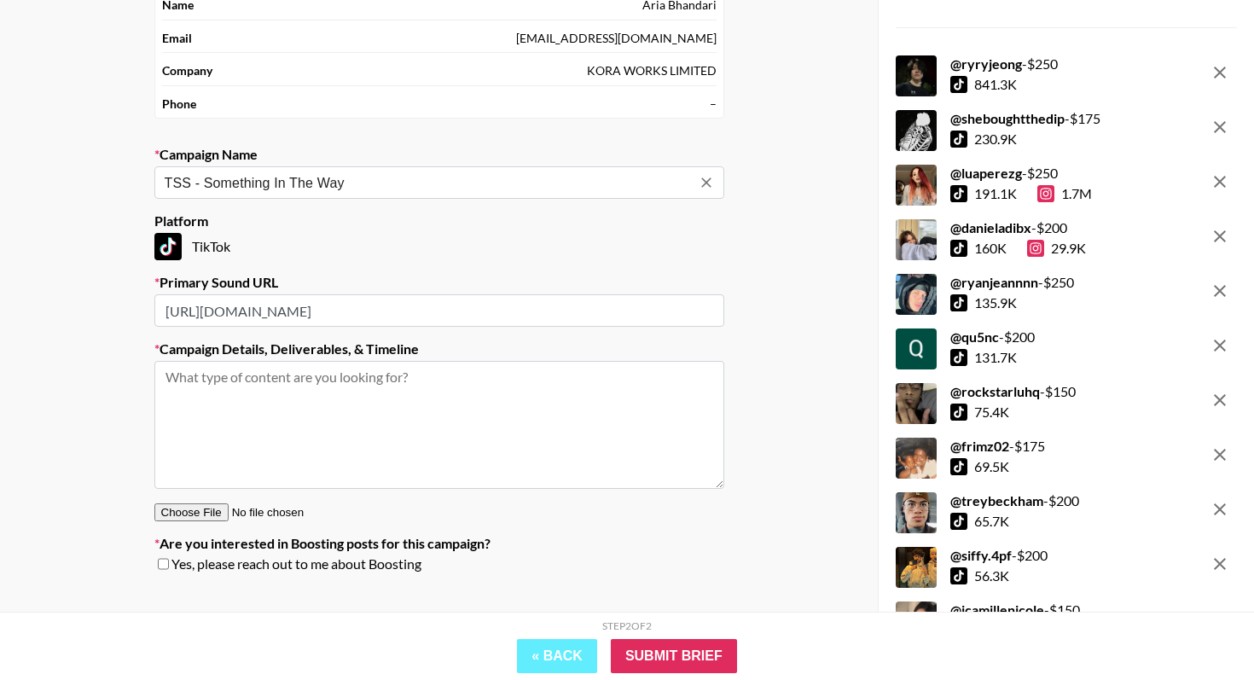
scroll to position [141, 0]
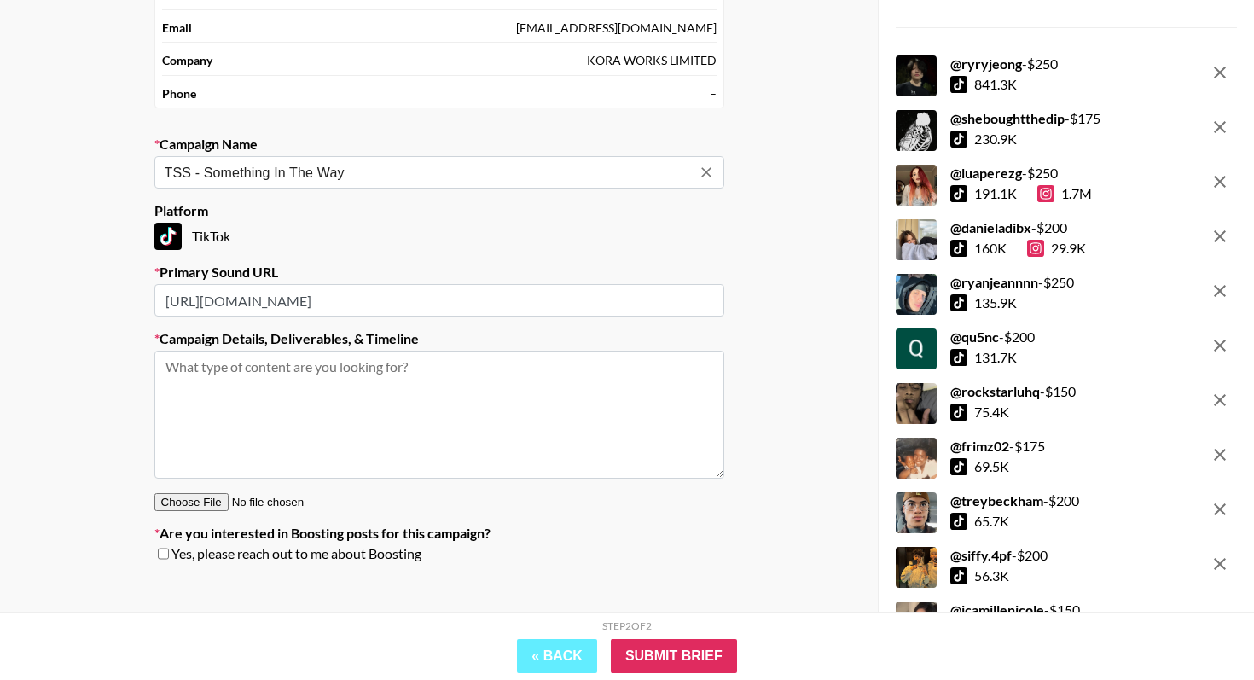
type input "TSS - Something In The Way"
click at [297, 388] on textarea at bounding box center [439, 415] width 570 height 128
click at [345, 380] on textarea at bounding box center [439, 415] width 570 height 128
paste textarea "Lorem 9: IPS Dolorsi Ametco: Adipis Elitsed doei: Temporincid/Utla Etdolor magn…"
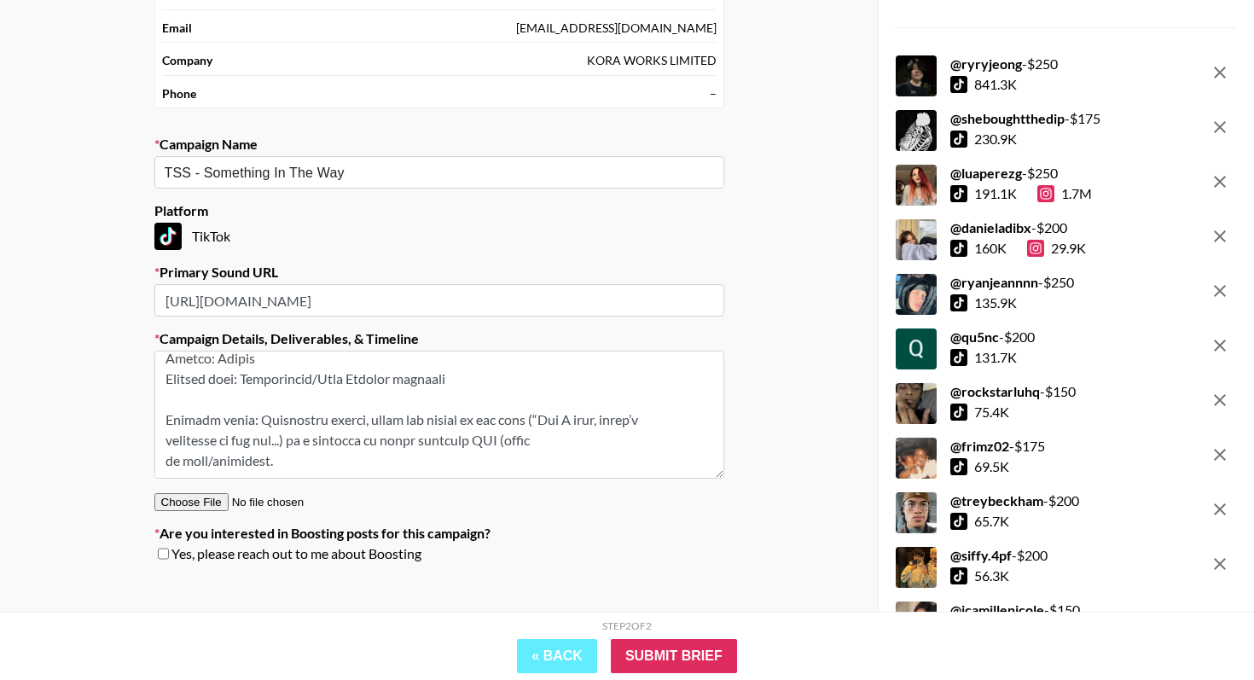
scroll to position [0, 0]
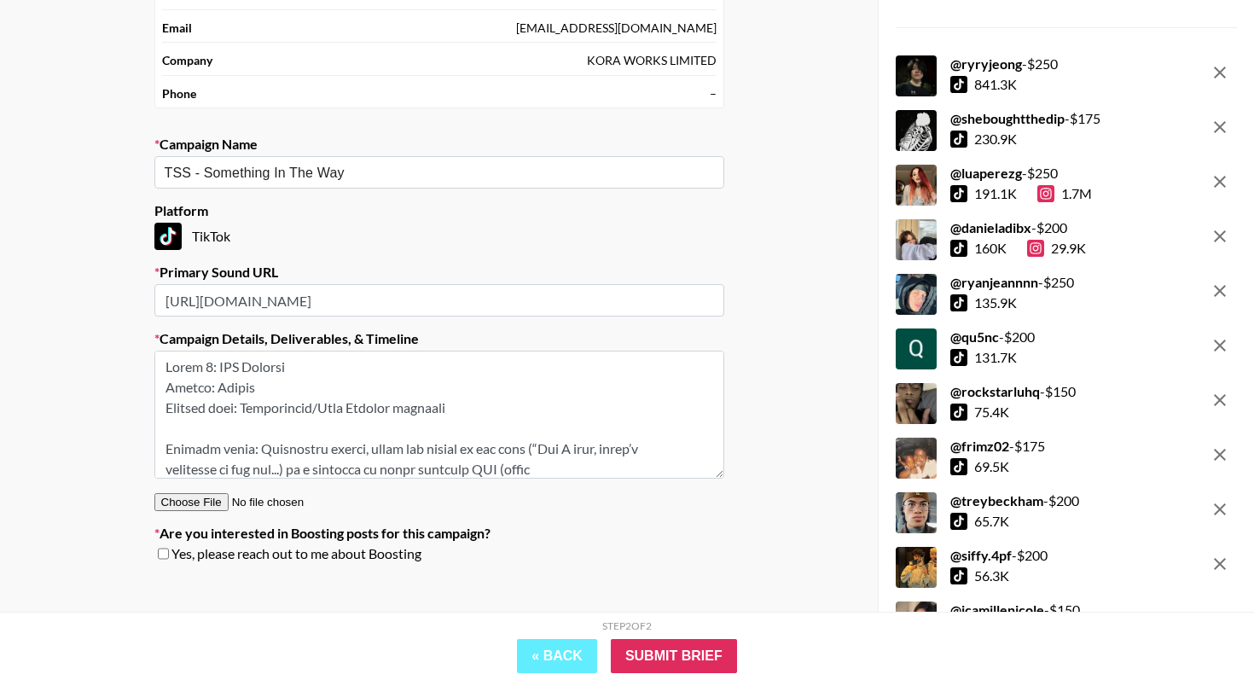
click at [210, 367] on textarea at bounding box center [439, 415] width 570 height 128
click at [166, 365] on textarea at bounding box center [439, 415] width 570 height 128
click at [183, 366] on textarea at bounding box center [439, 415] width 570 height 128
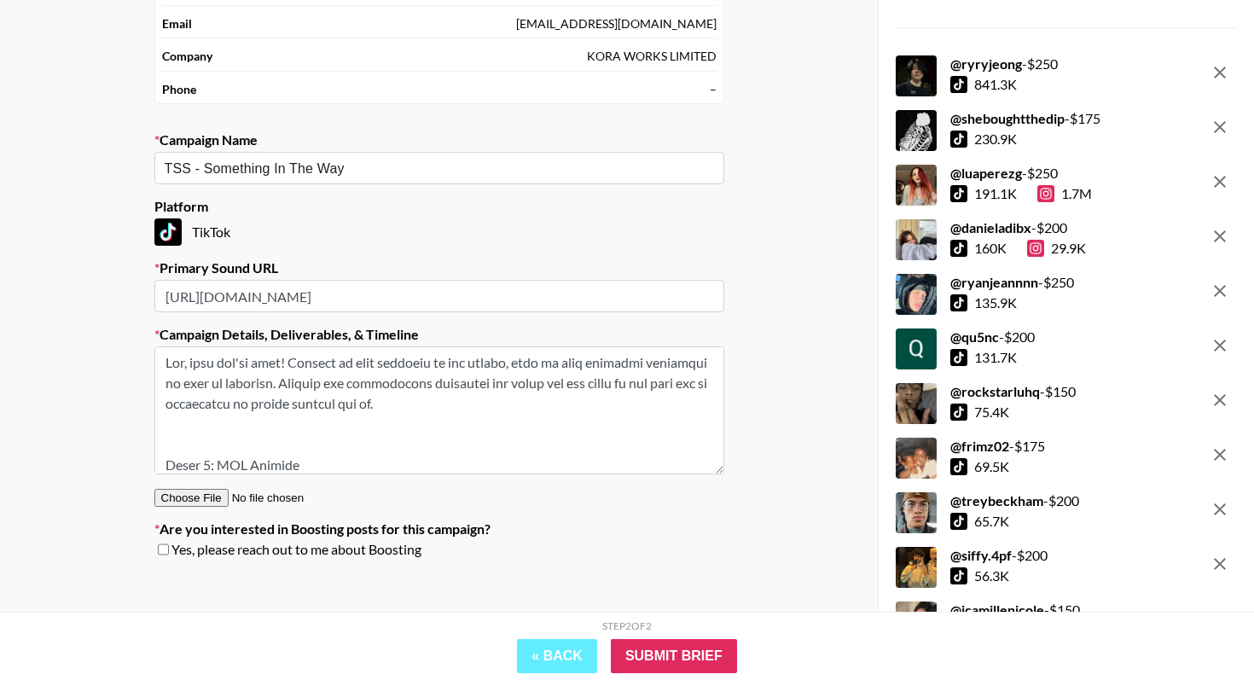
click at [480, 385] on textarea at bounding box center [439, 410] width 570 height 128
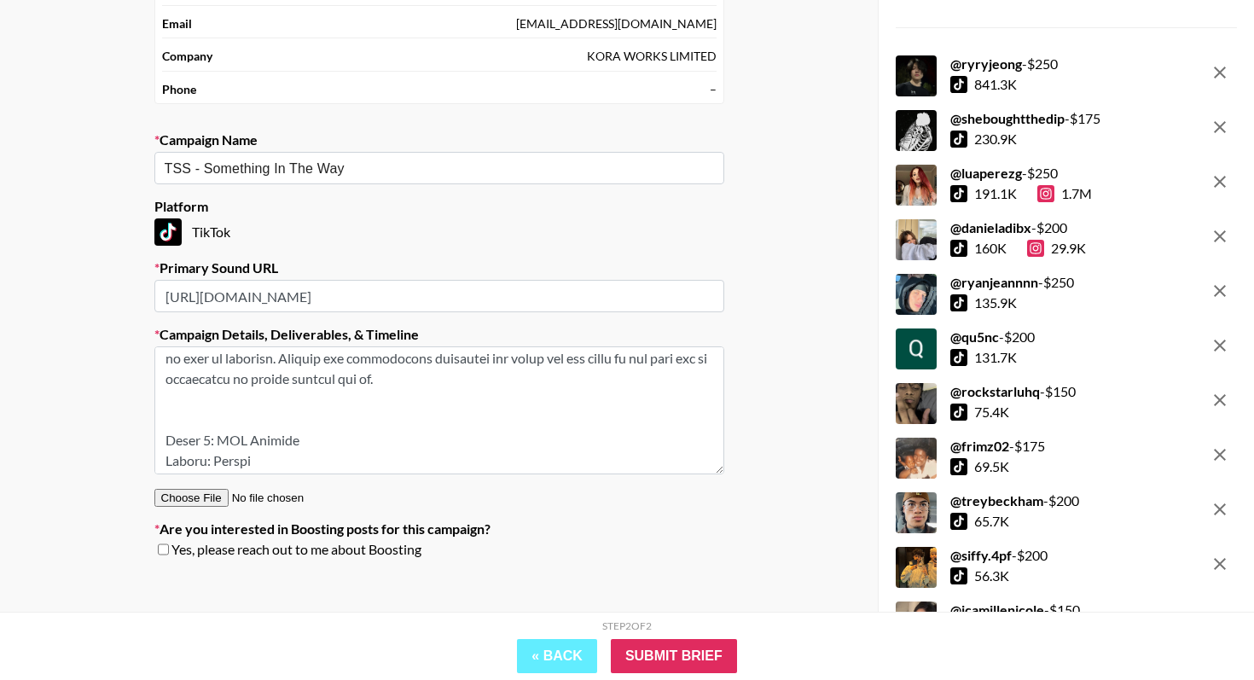
scroll to position [28, 0]
click at [260, 400] on textarea at bounding box center [439, 410] width 570 height 128
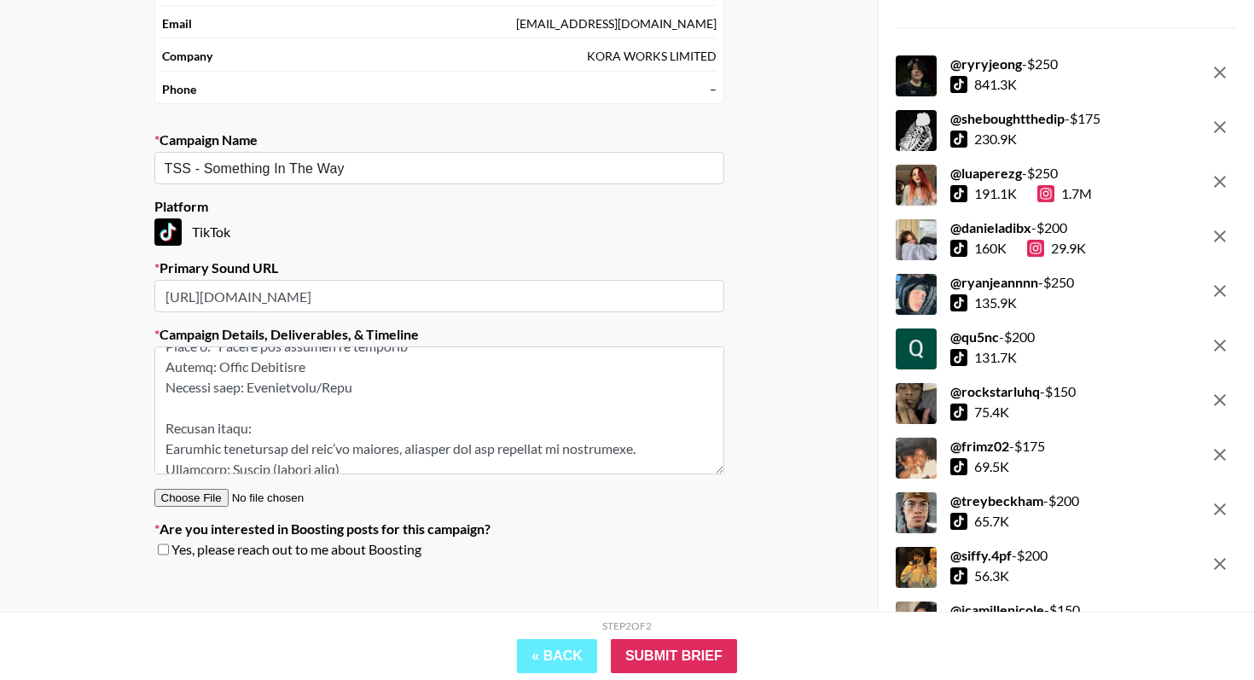
scroll to position [306, 0]
click at [188, 410] on textarea at bounding box center [439, 410] width 570 height 128
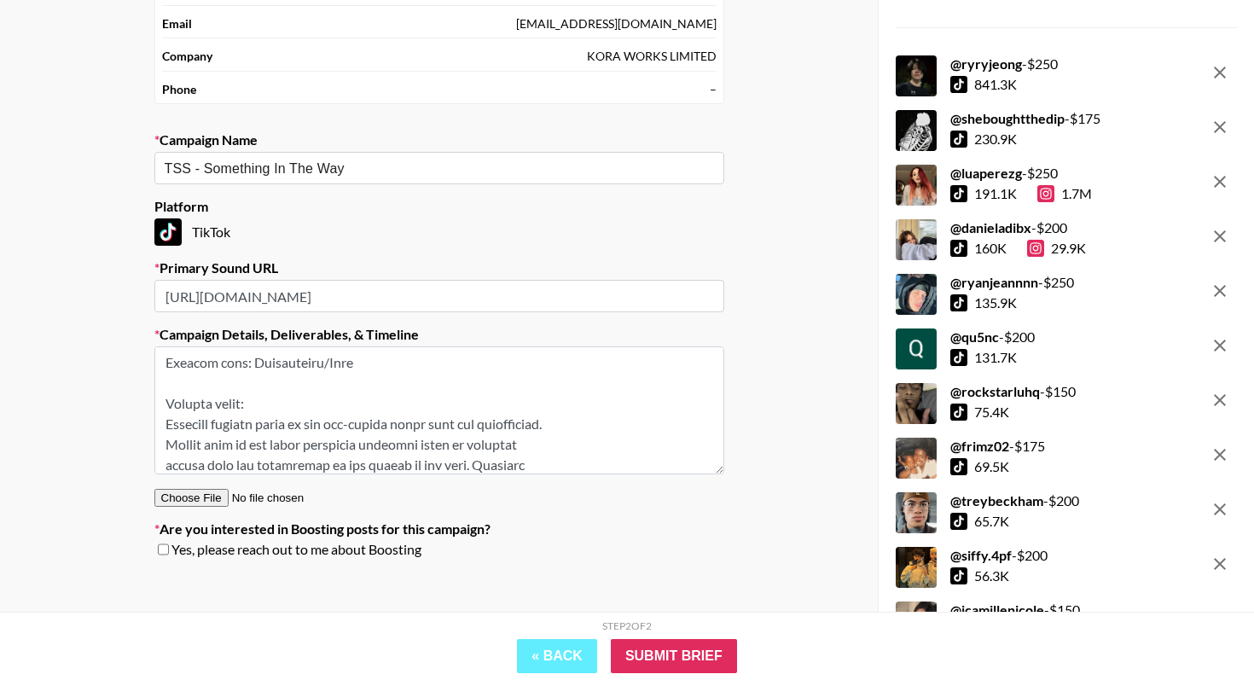
scroll to position [580, 0]
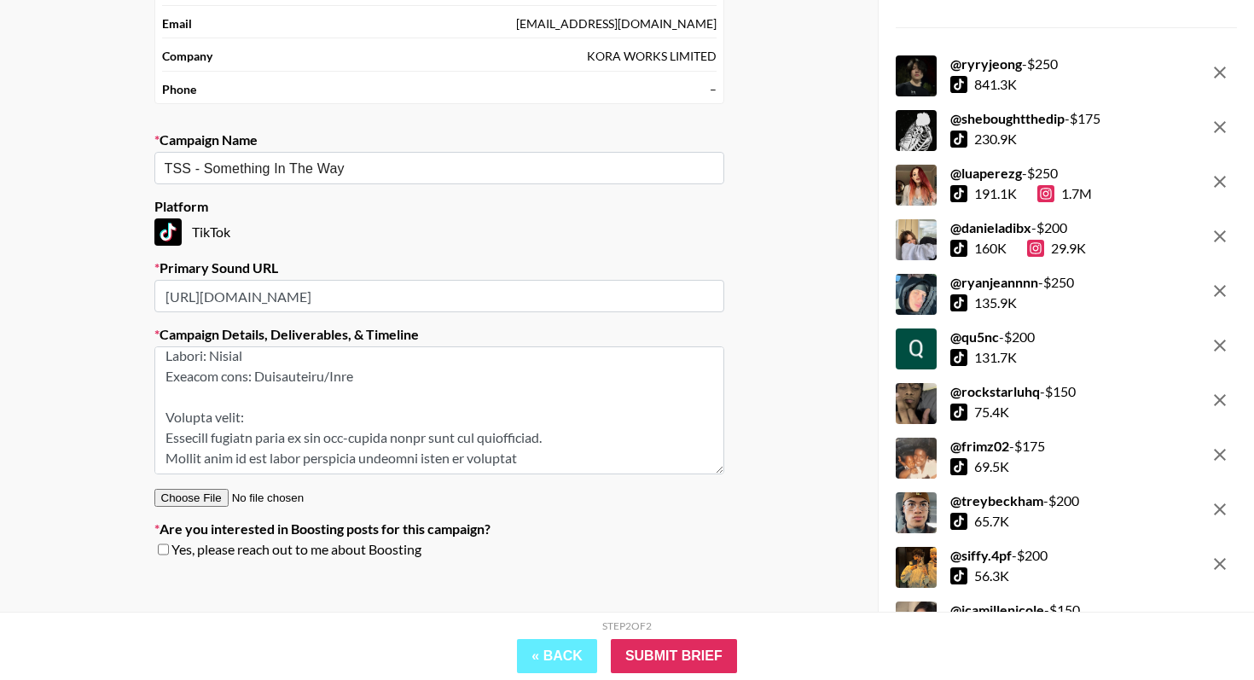
click at [198, 395] on textarea at bounding box center [439, 410] width 570 height 128
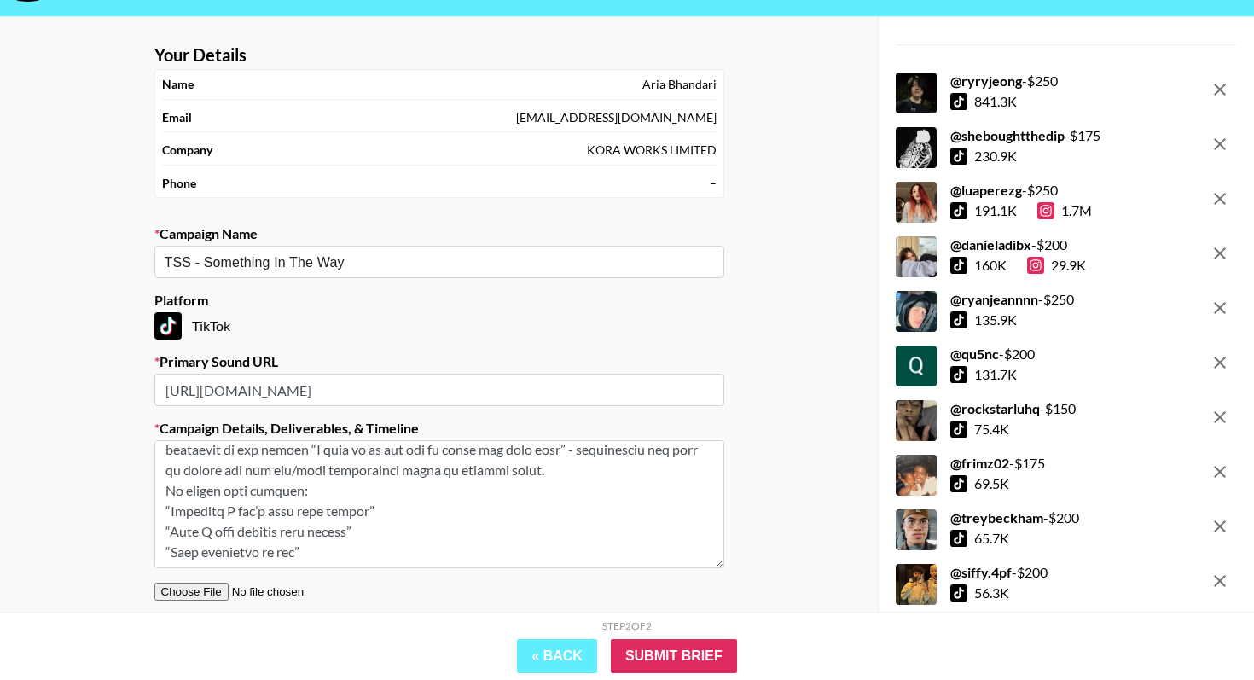
scroll to position [48, 0]
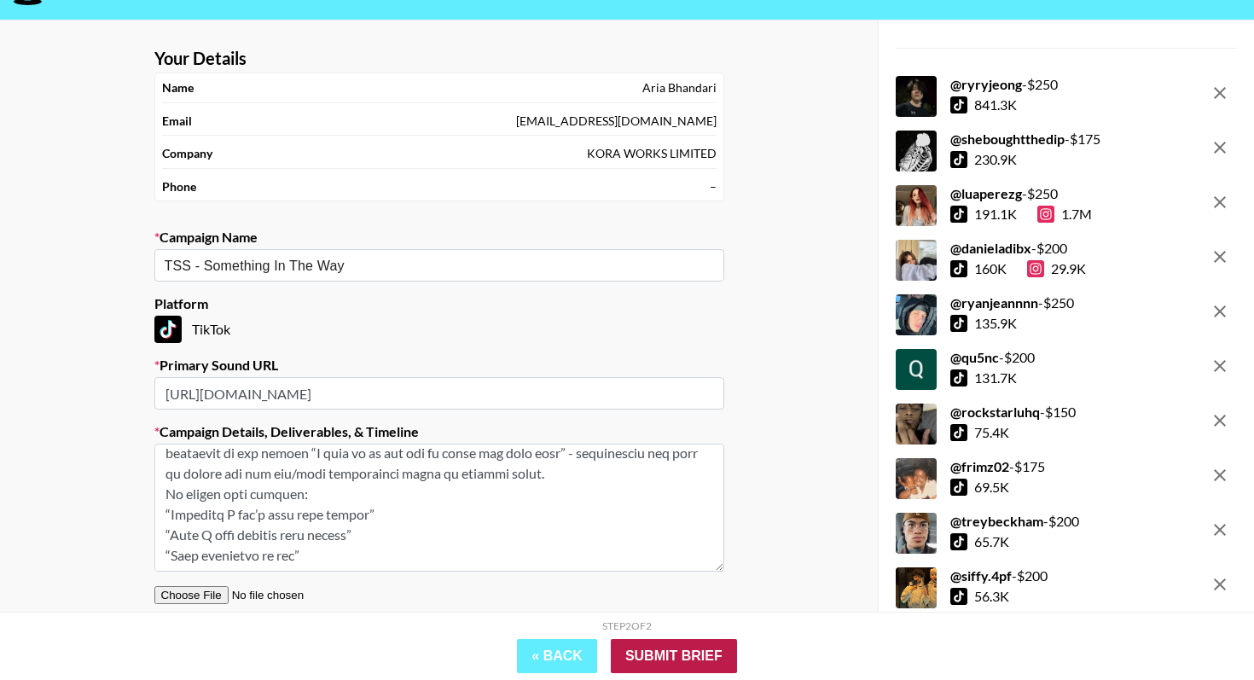
type textarea "Lor, ipsu dol'si amet! Consect ad elit seddoeiu te inc utlabo, etdo ma aliq eni…"
click at [670, 617] on input "Submit Brief" at bounding box center [674, 656] width 126 height 34
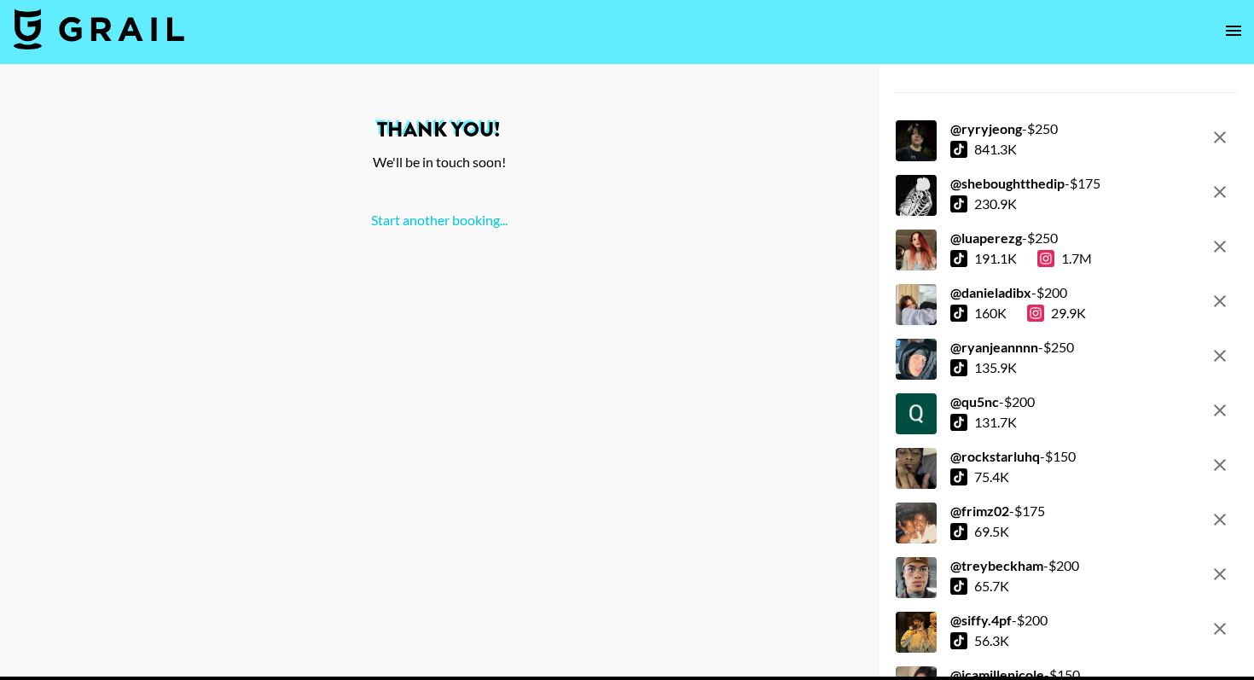
scroll to position [0, 0]
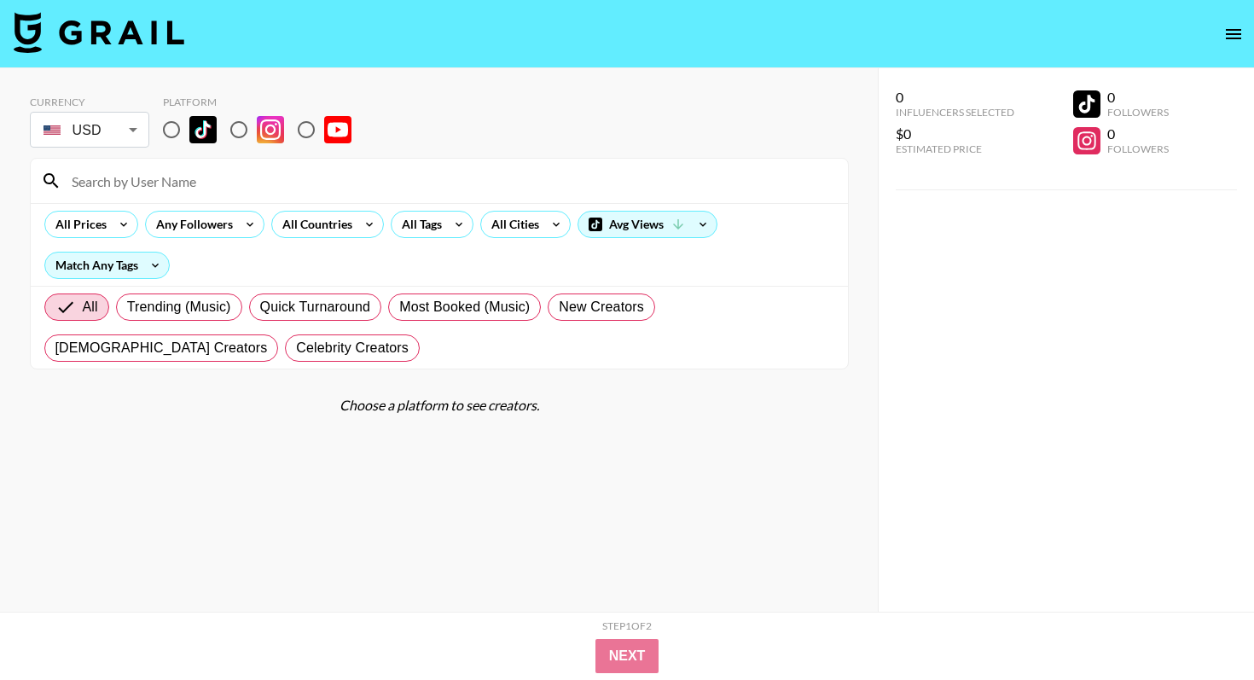
click at [1237, 31] on icon "open drawer" at bounding box center [1233, 34] width 20 height 20
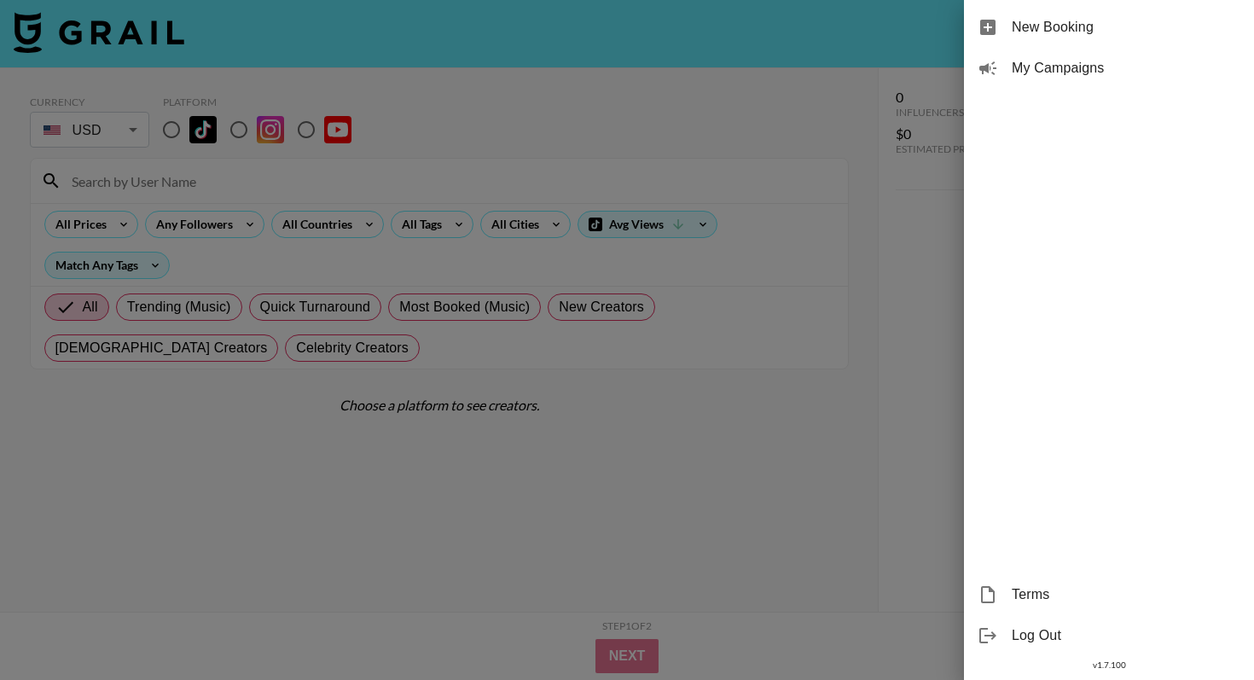
click at [1147, 61] on span "My Campaigns" at bounding box center [1125, 68] width 229 height 20
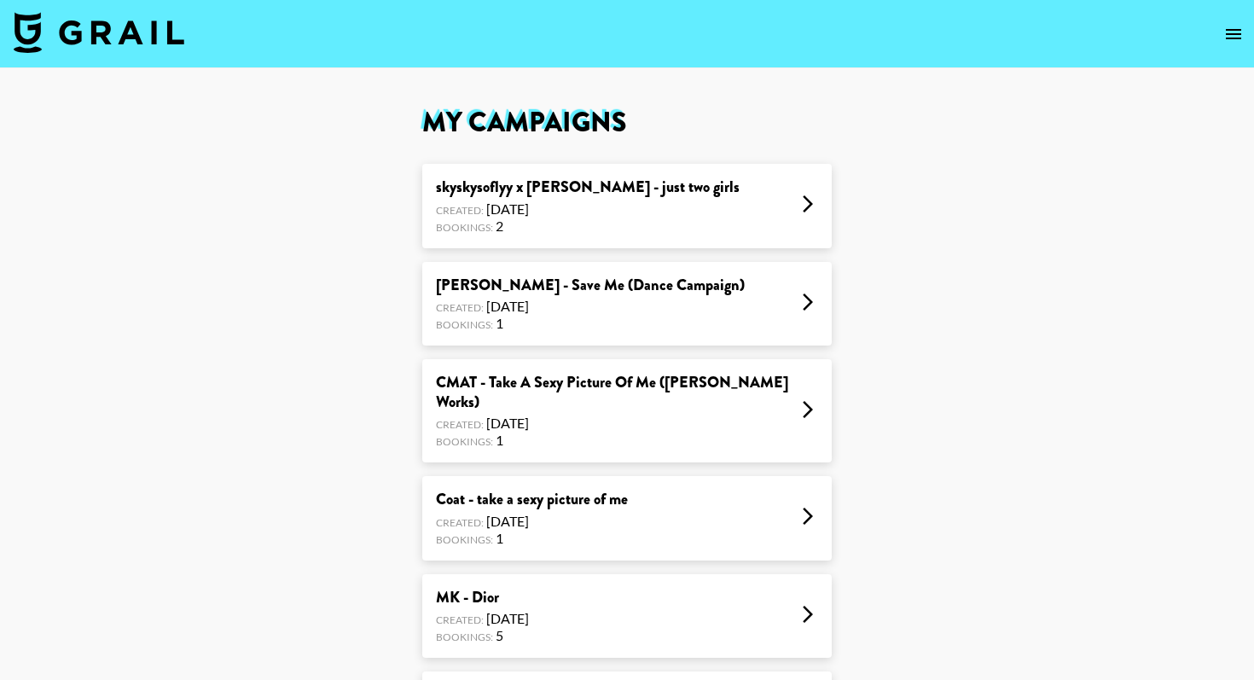
click at [788, 216] on div "skyskysoflyy x wolf alice - just two girls Created: Aug 28, 2025 Bookings: 2" at bounding box center [626, 206] width 409 height 84
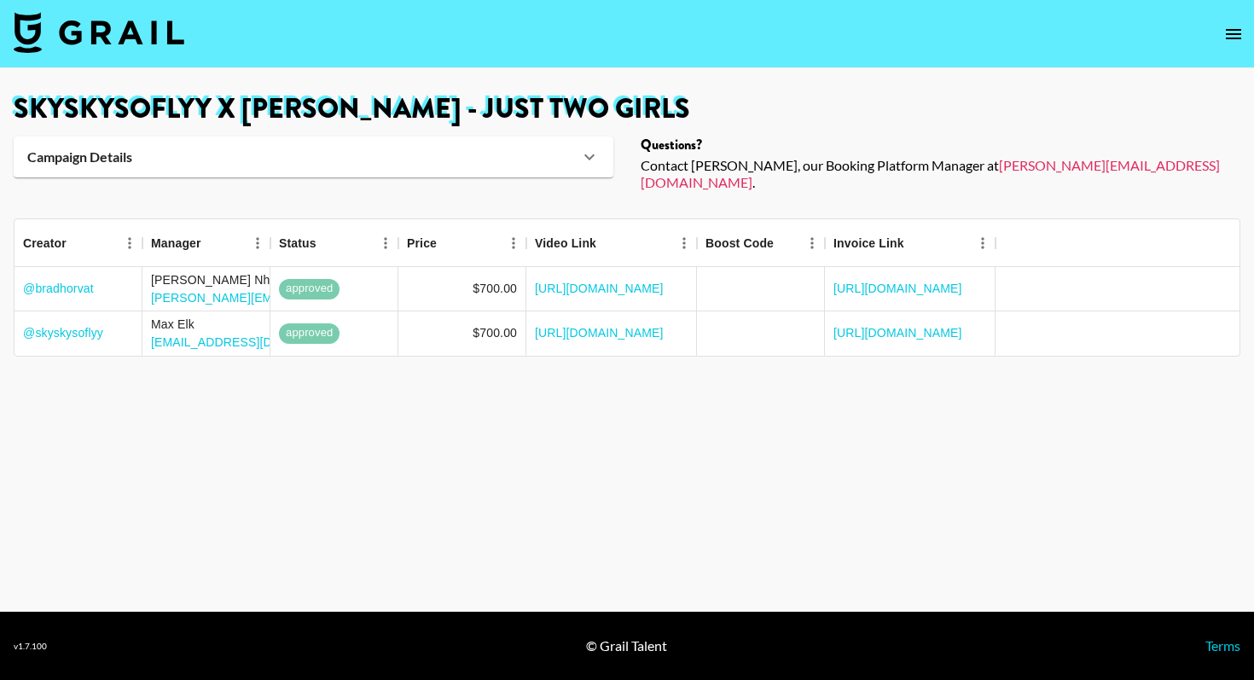
click at [594, 154] on icon at bounding box center [589, 157] width 20 height 20
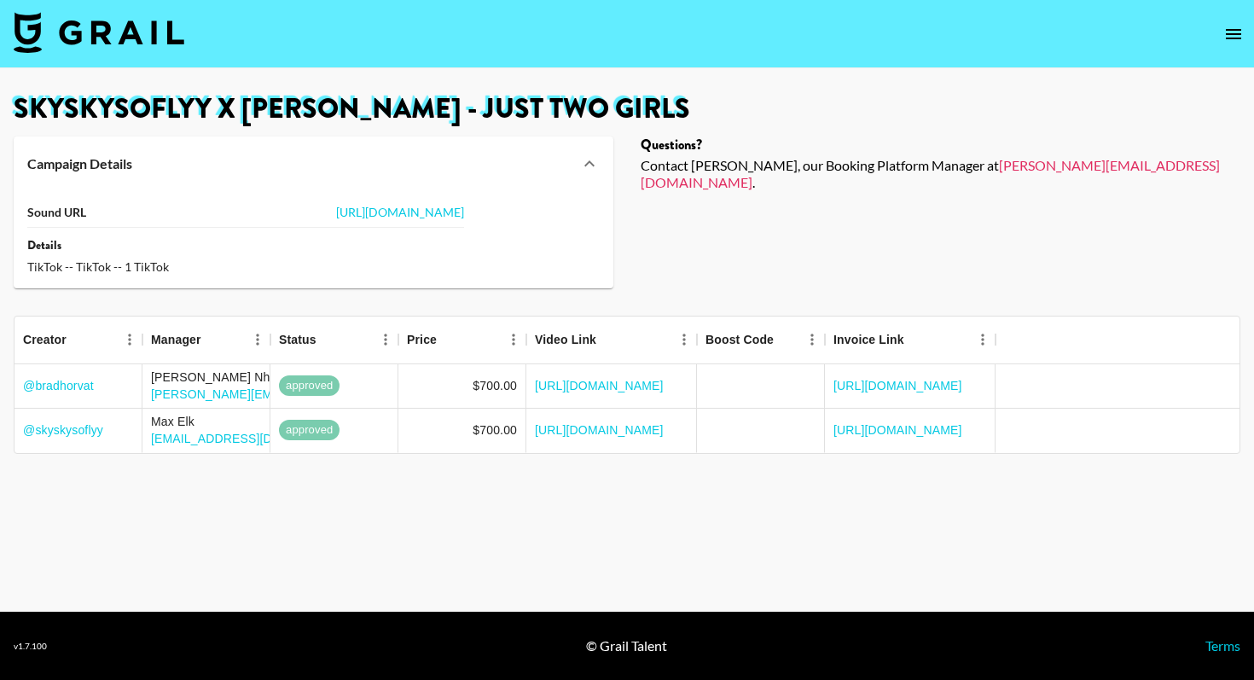
click at [591, 159] on icon at bounding box center [589, 164] width 20 height 20
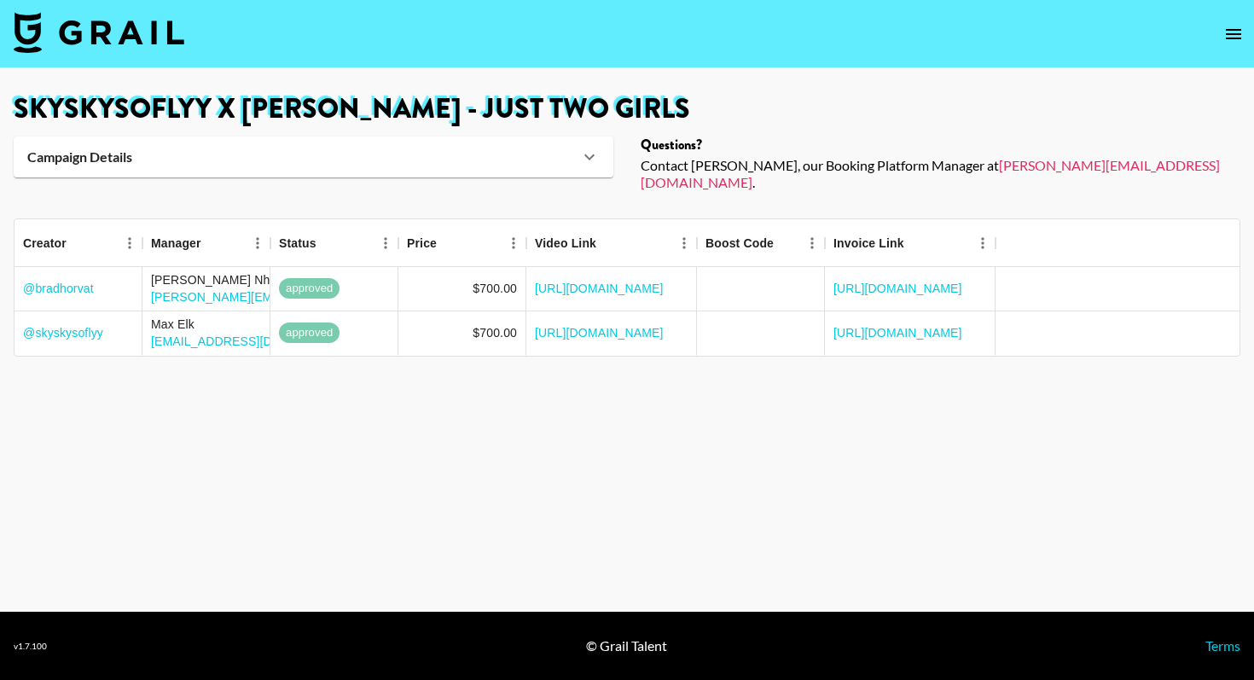
click at [1237, 43] on icon "open drawer" at bounding box center [1233, 34] width 20 height 20
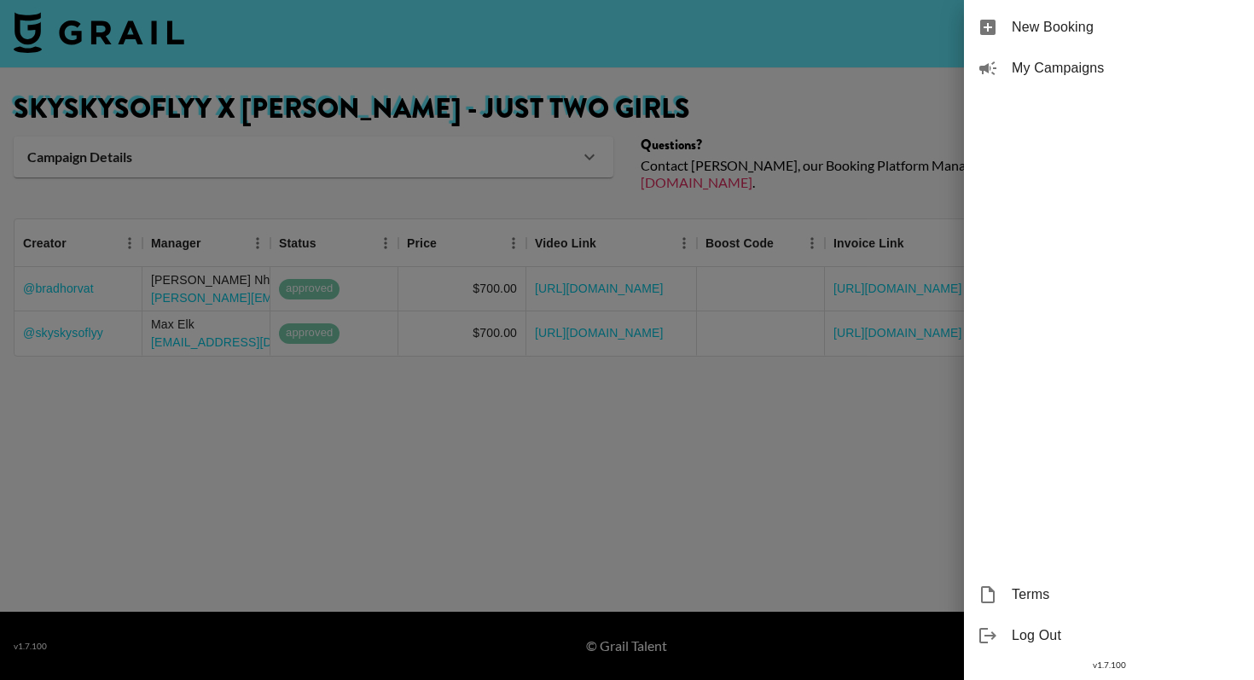
click at [1099, 71] on span "My Campaigns" at bounding box center [1125, 68] width 229 height 20
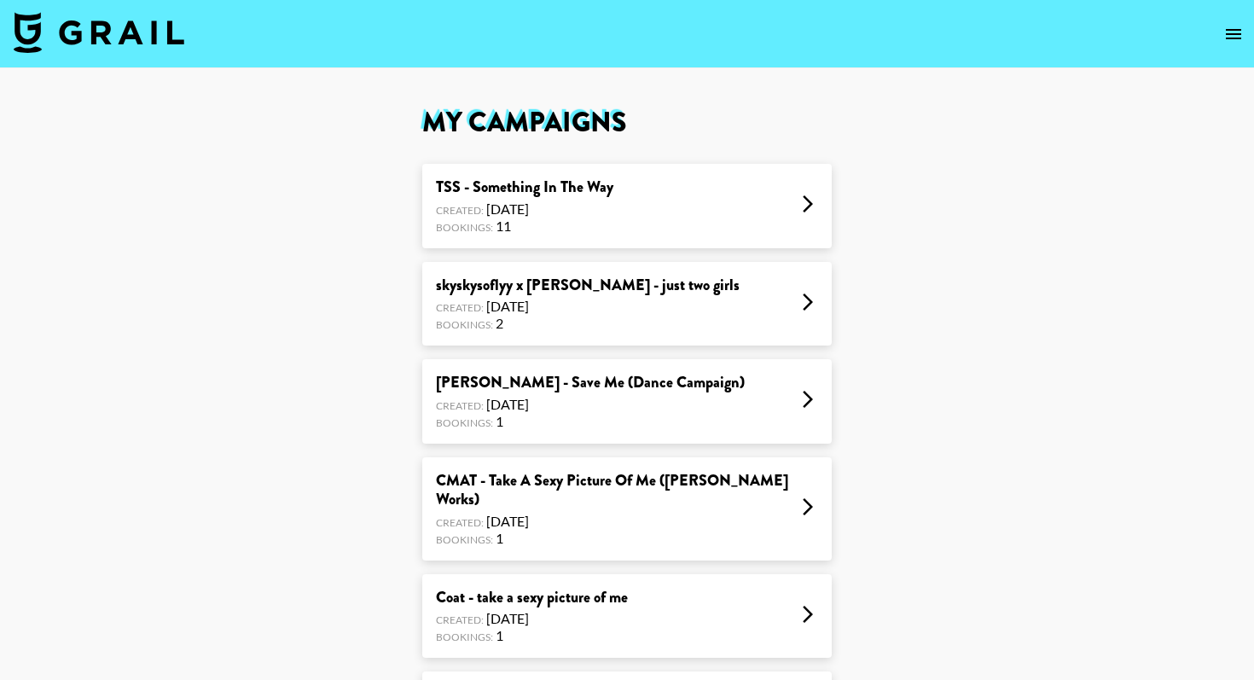
click at [767, 199] on div "TSS - Something In The Way Created: Sep 05, 2025 Bookings: 11" at bounding box center [626, 206] width 409 height 84
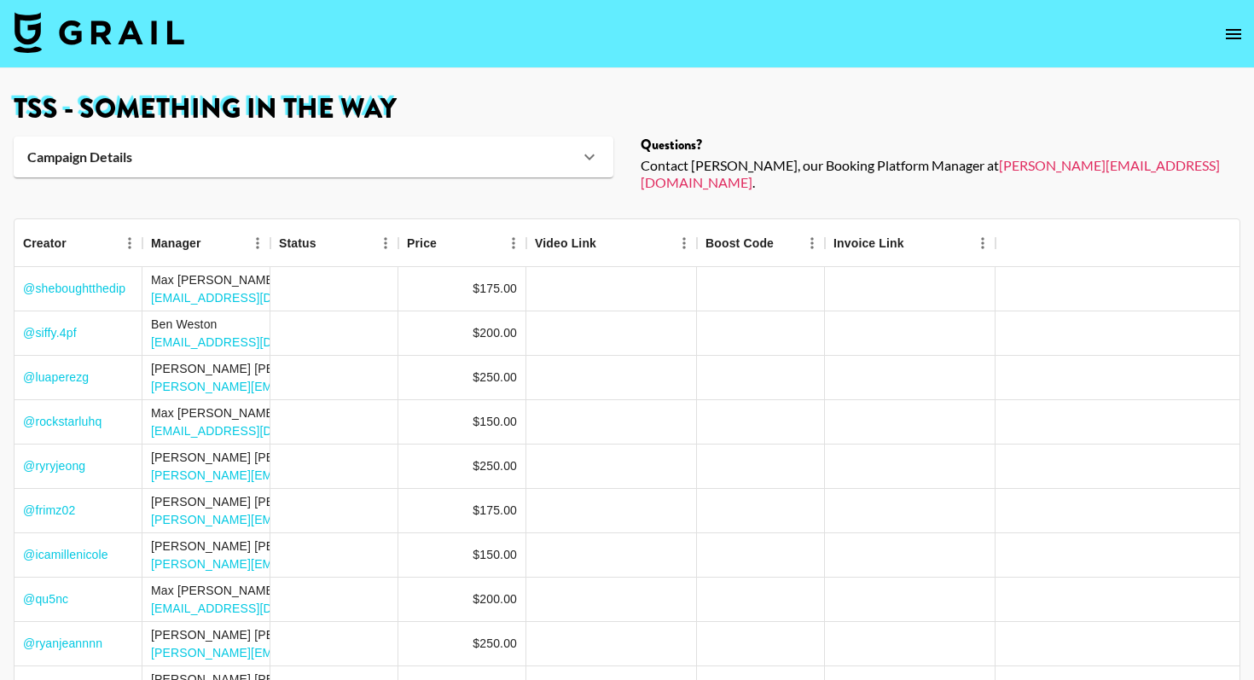
click at [589, 155] on icon at bounding box center [589, 157] width 20 height 20
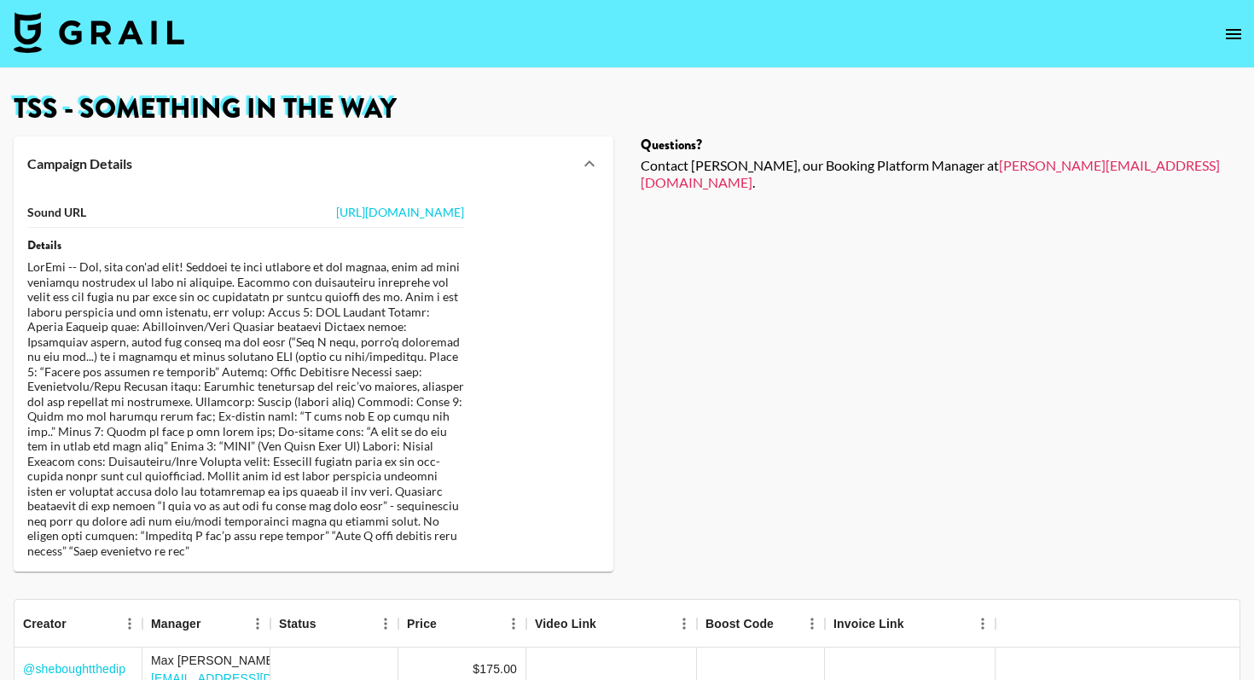
click at [583, 159] on icon at bounding box center [589, 164] width 20 height 20
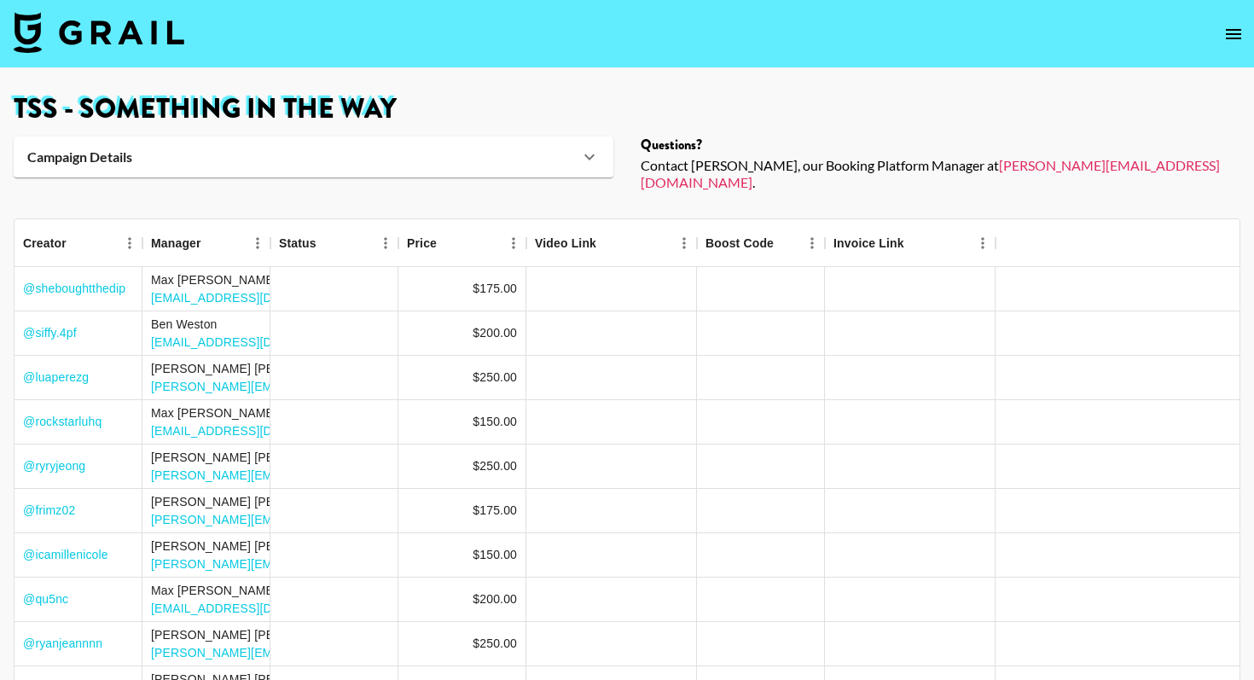
click at [1231, 37] on icon "open drawer" at bounding box center [1233, 34] width 20 height 20
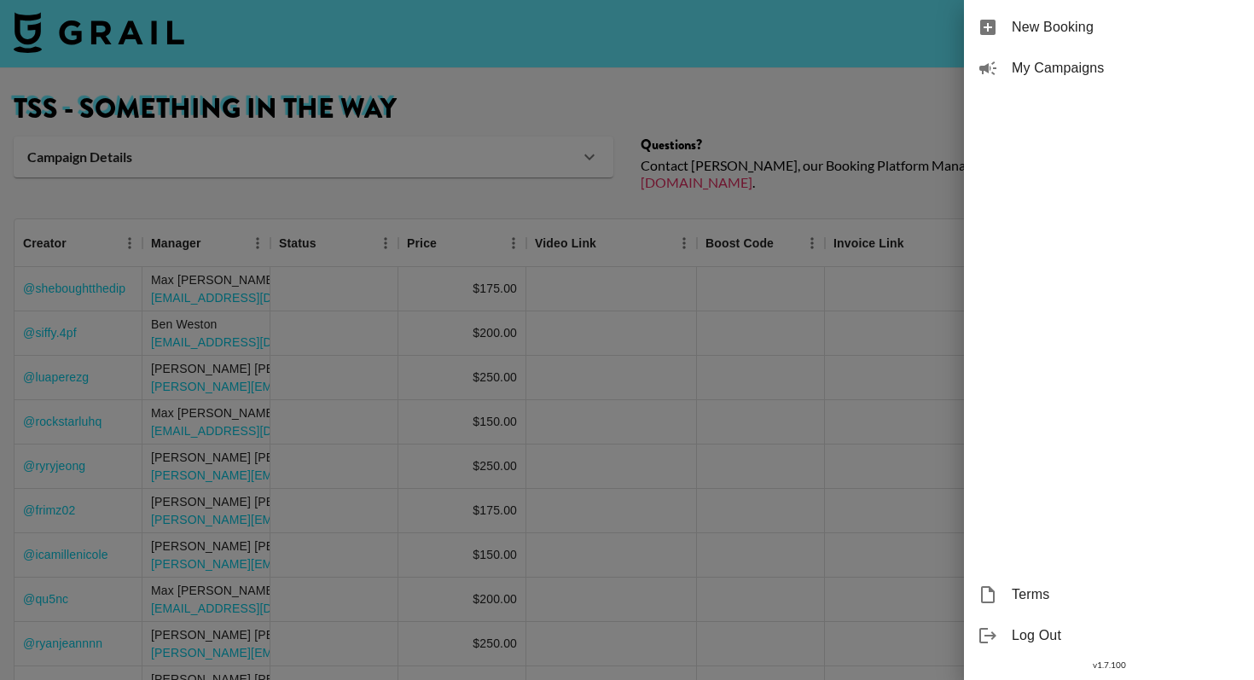
click at [1056, 75] on span "My Campaigns" at bounding box center [1125, 68] width 229 height 20
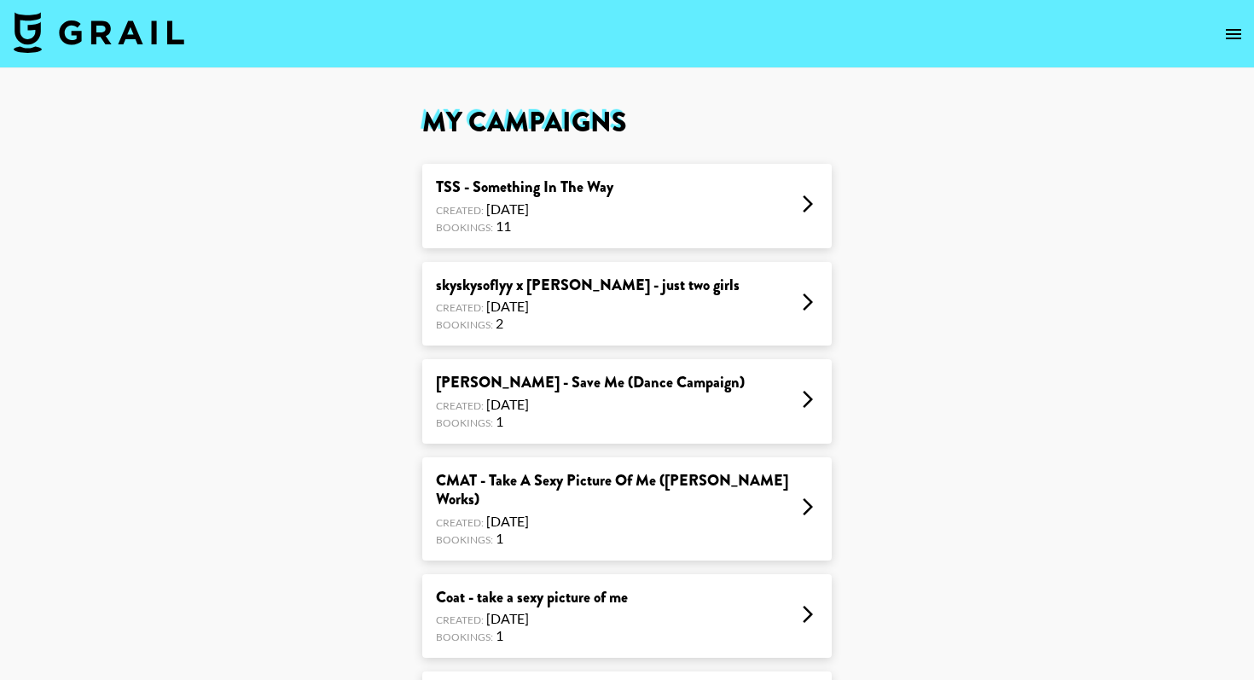
click at [695, 198] on div "TSS - Something In The Way Created: Sep 05, 2025 Bookings: 11" at bounding box center [626, 206] width 409 height 84
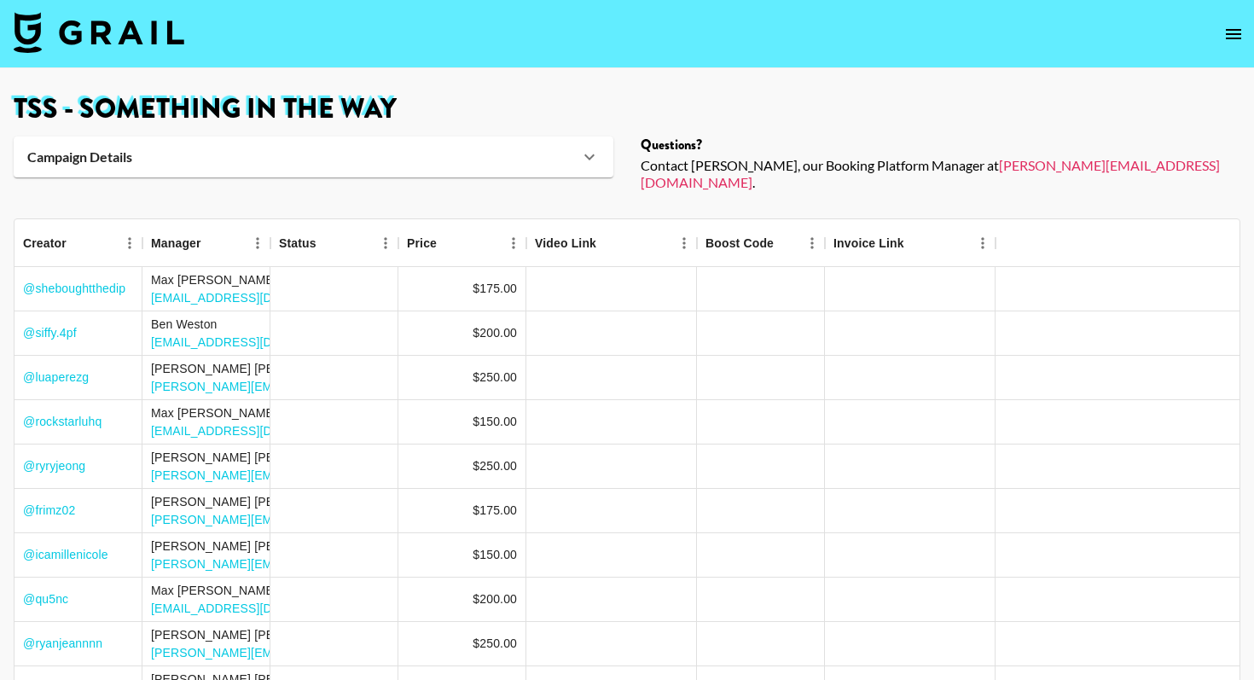
drag, startPoint x: 1047, startPoint y: 167, endPoint x: 919, endPoint y: 167, distance: 128.8
click at [918, 167] on div "Contact Ella, our Booking Platform Manager at ella@grail-talent.com ." at bounding box center [940, 174] width 600 height 34
click at [1046, 165] on div "Contact Ella, our Booking Platform Manager at ella@grail-talent.com ." at bounding box center [940, 174] width 600 height 34
click at [999, 165] on link "ella@grail-talent.com" at bounding box center [929, 173] width 579 height 33
drag, startPoint x: 917, startPoint y: 165, endPoint x: 1046, endPoint y: 165, distance: 129.6
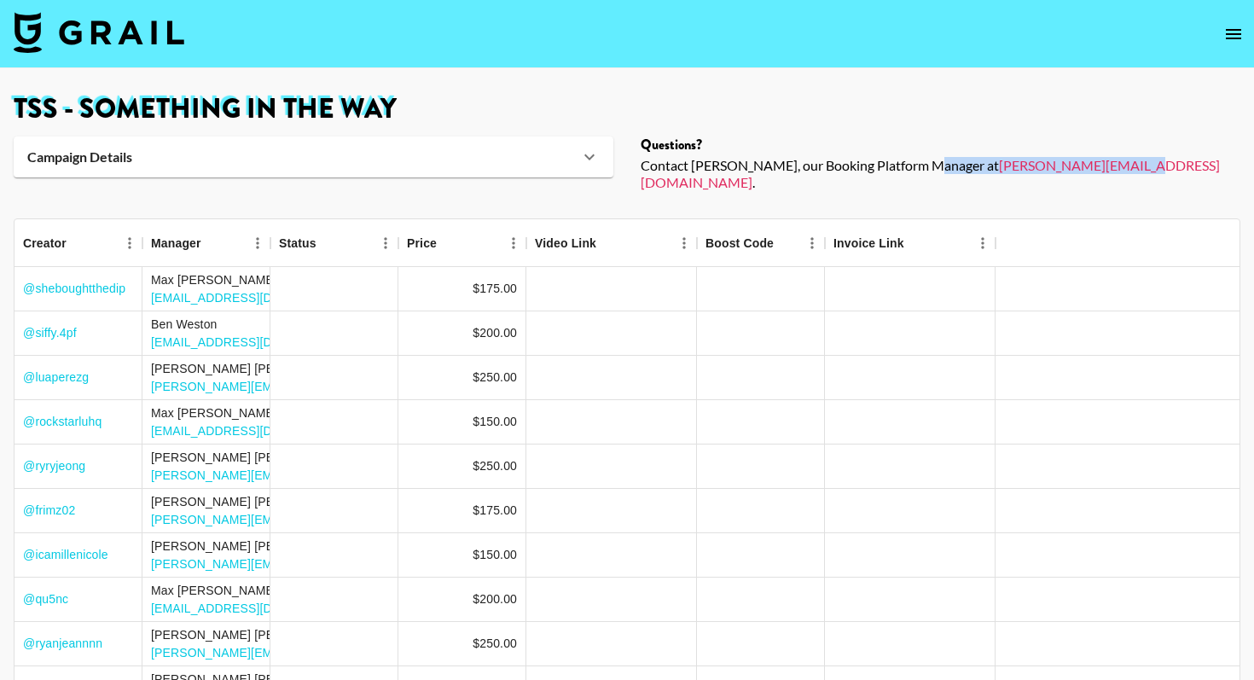
click at [1046, 165] on div "Contact Ella, our Booking Platform Manager at ella@grail-talent.com ." at bounding box center [940, 174] width 600 height 34
copy div "ella@grail-talent.com"
